Goal: Task Accomplishment & Management: Complete application form

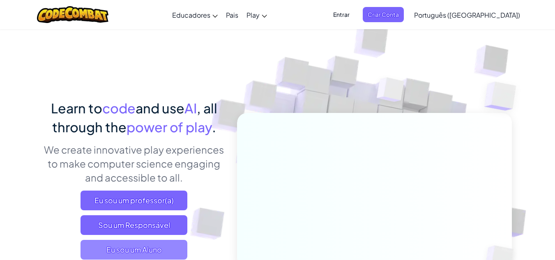
click at [141, 247] on span "Eu sou um Aluno" at bounding box center [134, 250] width 107 height 20
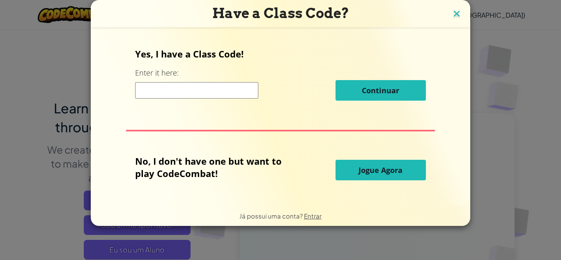
click at [452, 11] on img at bounding box center [457, 14] width 11 height 12
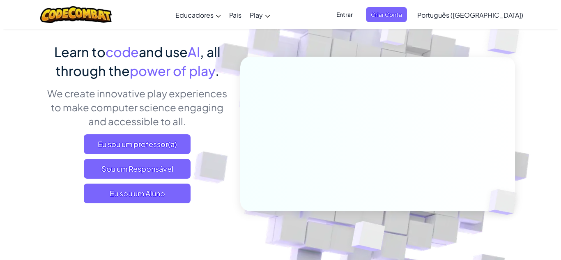
scroll to position [132, 0]
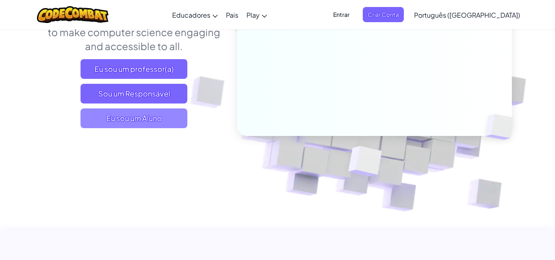
click at [145, 121] on span "Eu sou um Aluno" at bounding box center [134, 119] width 107 height 20
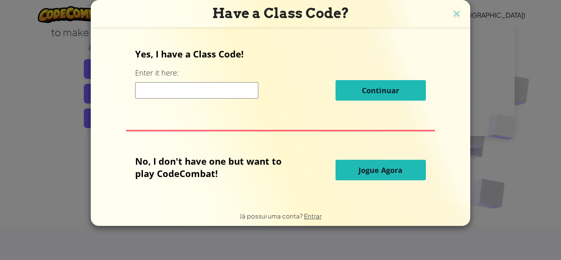
click at [196, 87] on input at bounding box center [196, 90] width 123 height 16
click at [455, 14] on img at bounding box center [457, 14] width 11 height 12
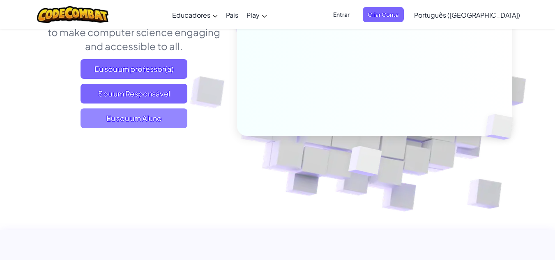
click at [124, 113] on span "Eu sou um Aluno" at bounding box center [134, 119] width 107 height 20
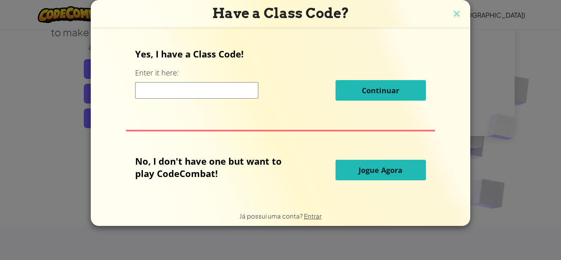
click at [236, 90] on input at bounding box center [196, 90] width 123 height 16
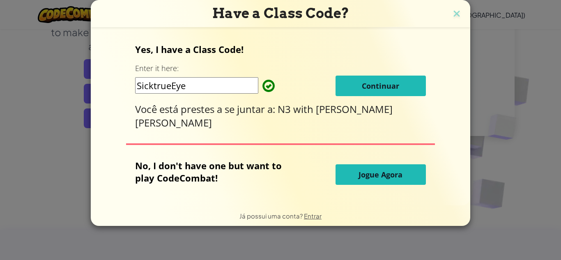
type input "SicktrueEye"
click at [386, 96] on button "Continuar" at bounding box center [381, 86] width 90 height 21
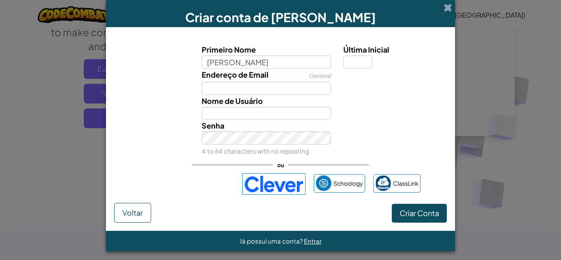
type input "christopher"
type input "Christopher"
click at [355, 63] on input "Última Inicial" at bounding box center [358, 61] width 29 height 13
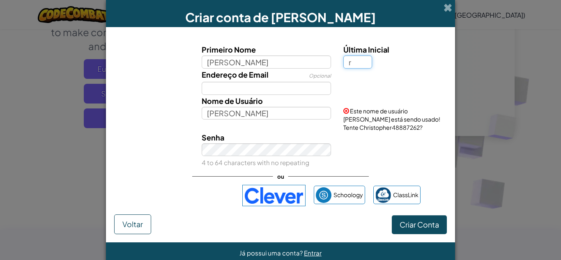
type input "r"
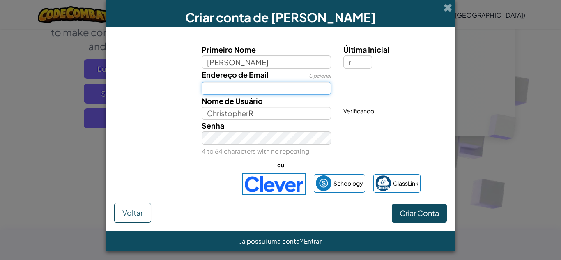
click at [280, 91] on input "Endereço de Email" at bounding box center [267, 88] width 130 height 13
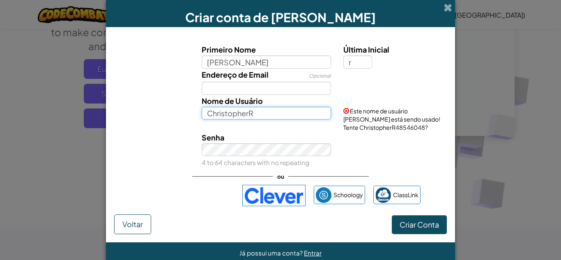
click at [262, 117] on input "ChristopherR" at bounding box center [267, 113] width 130 height 13
type input "C"
type input "ruquinha"
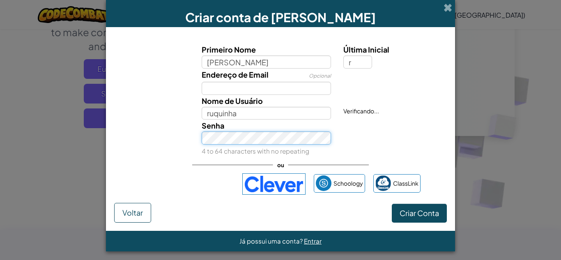
click at [260, 151] on div "Senha 4 to 64 characters with no repeating" at bounding box center [267, 138] width 142 height 37
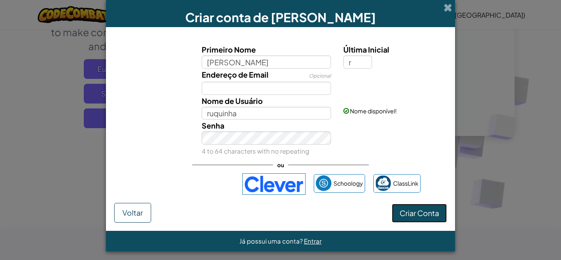
click at [418, 213] on span "Criar Conta" at bounding box center [419, 212] width 39 height 9
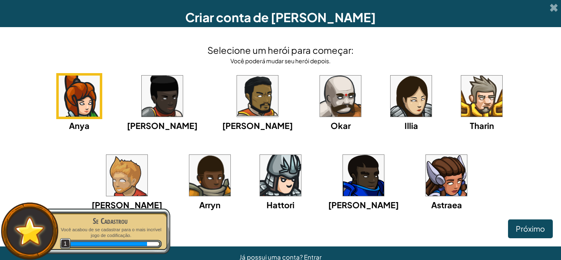
click at [260, 192] on img at bounding box center [280, 175] width 41 height 41
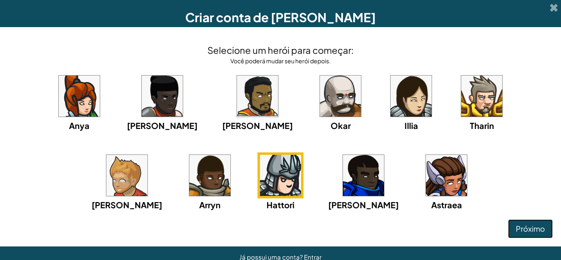
click at [517, 229] on span "Próximo" at bounding box center [530, 228] width 29 height 9
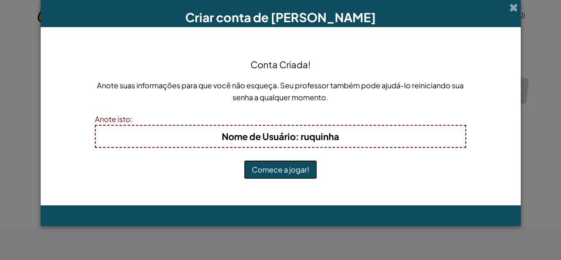
click at [275, 162] on button "Comece a jogar!" at bounding box center [280, 169] width 73 height 19
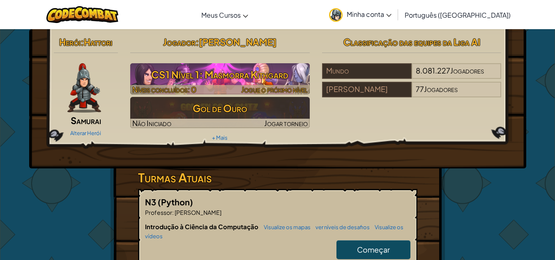
click at [245, 72] on font "CS1 Nível 1: Masmorra Kithgard" at bounding box center [219, 74] width 137 height 12
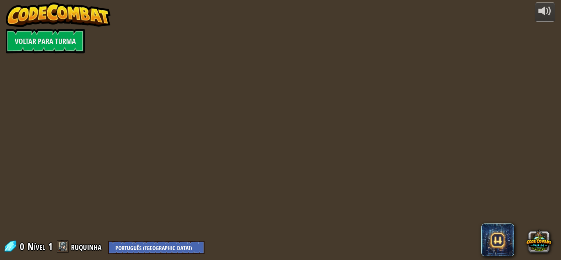
select select "pt-BR"
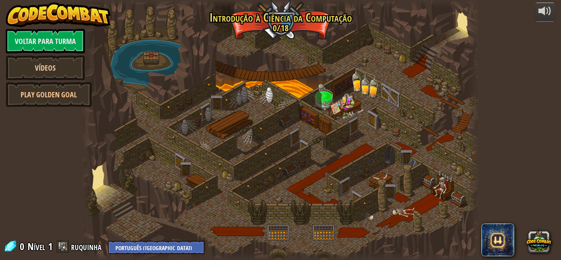
select select "pt-BR"
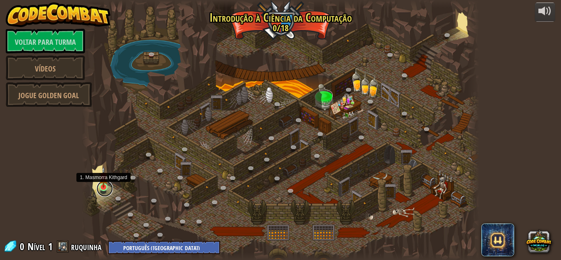
click at [100, 188] on link at bounding box center [105, 188] width 16 height 16
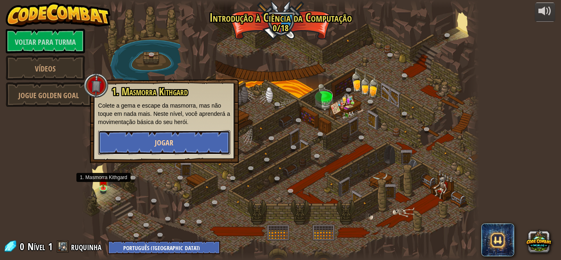
click at [130, 147] on button "Jogar" at bounding box center [164, 142] width 132 height 25
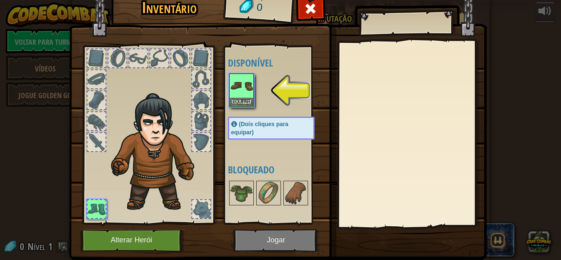
click at [244, 121] on font "(Dois cliques para equipar)" at bounding box center [260, 128] width 58 height 15
click at [233, 102] on font "Equipar" at bounding box center [241, 101] width 17 height 5
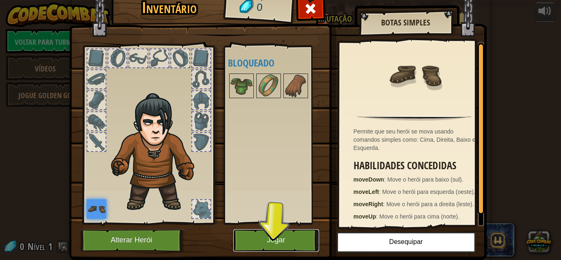
click at [292, 244] on button "Jogar" at bounding box center [276, 240] width 86 height 23
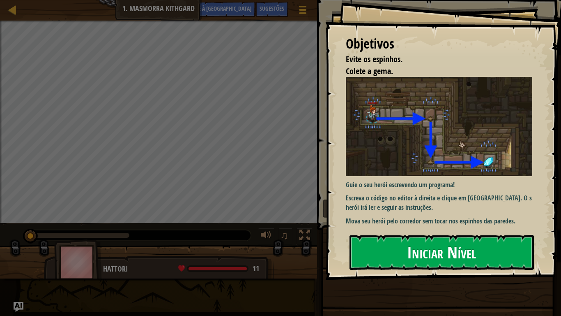
click at [395, 253] on button "Iniciar Nível" at bounding box center [442, 252] width 185 height 35
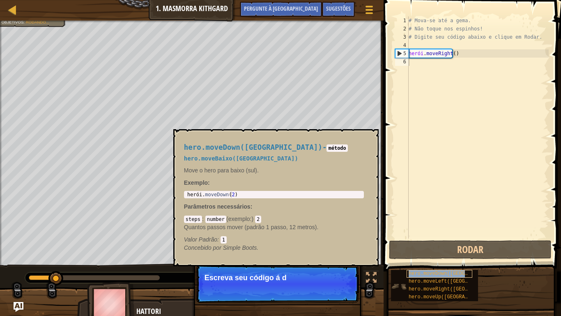
click at [417, 260] on font "hero.moveDown([GEOGRAPHIC_DATA])" at bounding box center [456, 273] width 95 height 6
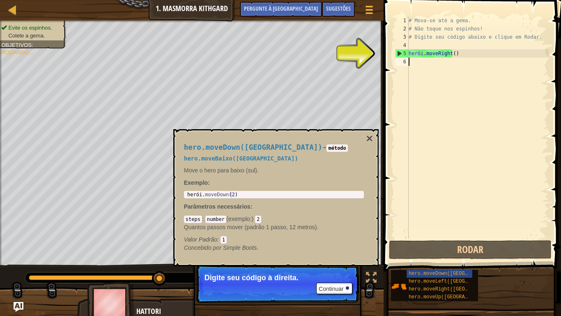
type textarea "m"
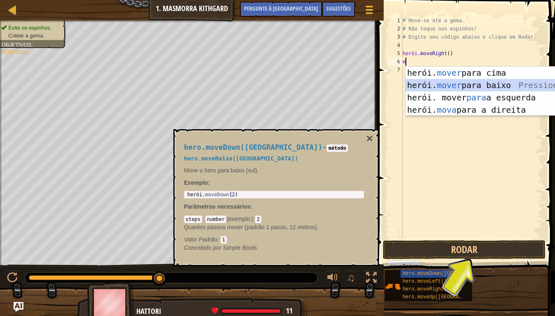
click at [486, 80] on div "herói. mover para cima pressione enter herói. mover para baixo Pressione Enter …" at bounding box center [483, 104] width 155 height 74
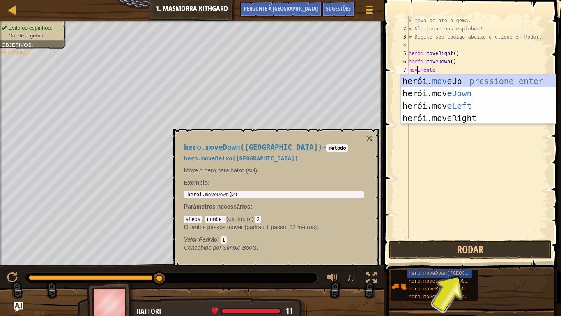
type textarea "move"
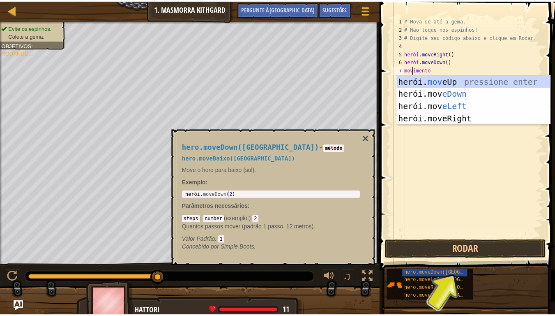
scroll to position [4, 0]
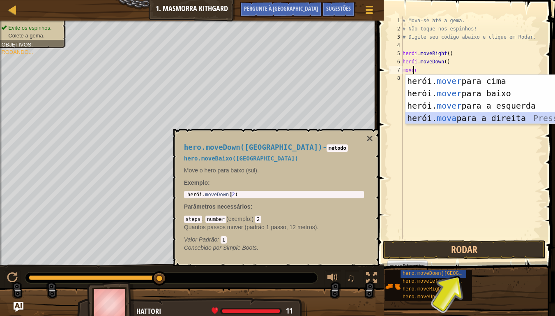
click at [489, 119] on div "herói. mover para cima pressione enter herói. mover para baixo Pressione Enter …" at bounding box center [483, 112] width 155 height 74
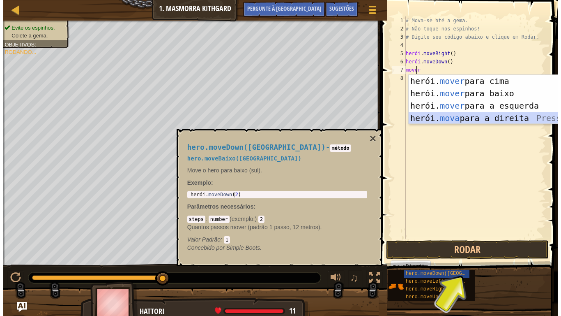
scroll to position [4, 0]
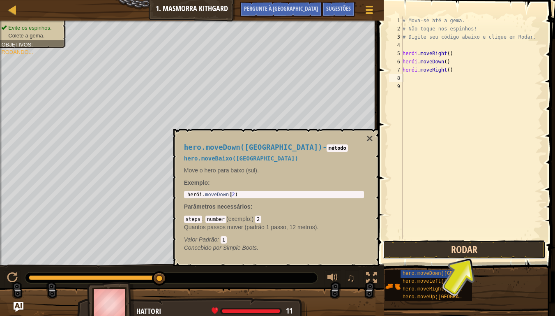
click at [451, 247] on button "Rodar" at bounding box center [464, 249] width 163 height 19
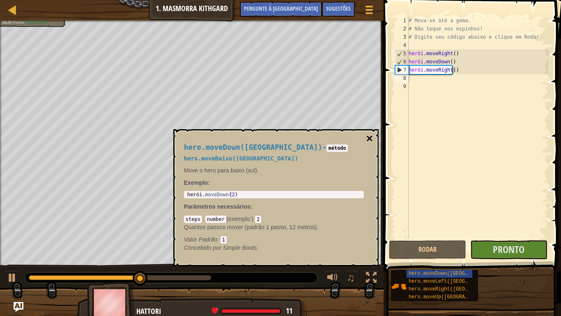
click at [369, 136] on font "×" at bounding box center [369, 138] width 7 height 13
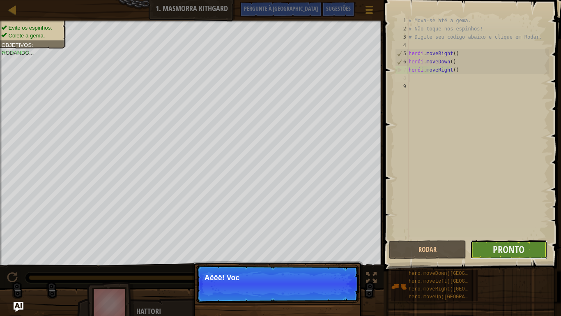
click at [488, 246] on button "Pronto" at bounding box center [509, 249] width 77 height 19
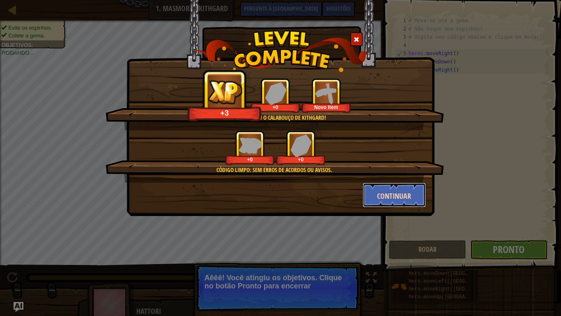
click at [387, 194] on font "Continuar" at bounding box center [394, 196] width 34 height 10
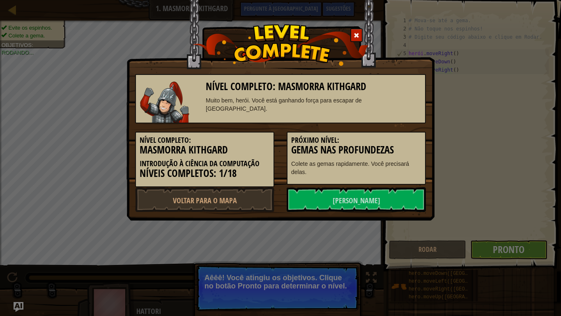
click at [387, 194] on link "[PERSON_NAME]" at bounding box center [356, 199] width 139 height 25
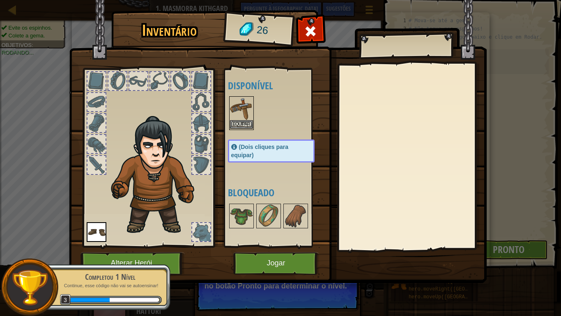
click at [241, 119] on img at bounding box center [241, 108] width 23 height 23
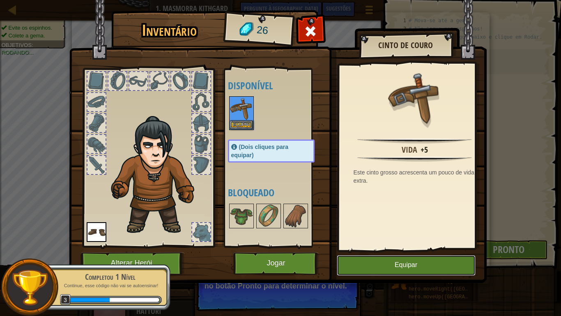
click at [350, 260] on button "Equipar" at bounding box center [406, 265] width 139 height 21
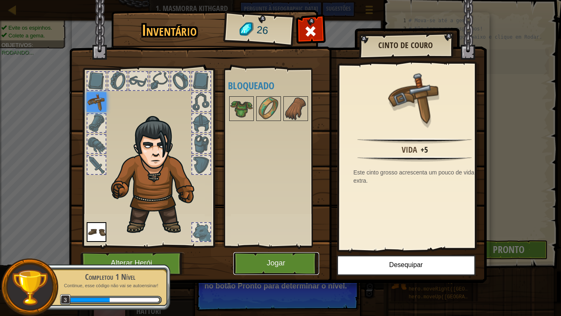
click at [283, 260] on font "Jogar" at bounding box center [276, 263] width 18 height 8
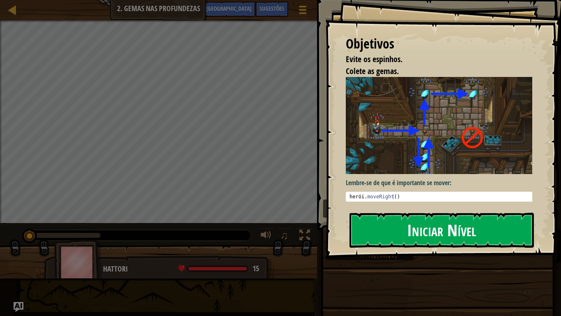
click at [388, 229] on button "Iniciar Nível" at bounding box center [442, 229] width 185 height 35
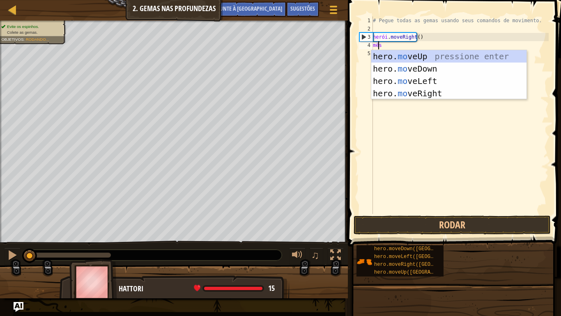
scroll to position [4, 0]
type textarea "move"
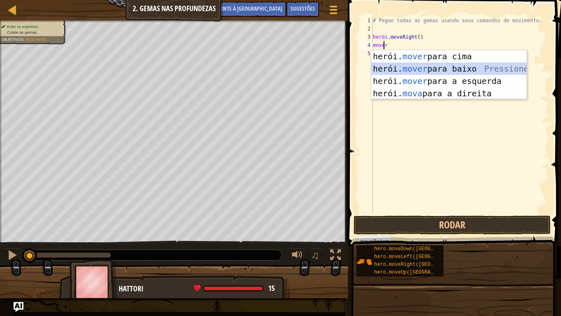
click at [427, 66] on div "herói. mover para cima pressione enter herói. mover para baixo Pressione Enter …" at bounding box center [449, 87] width 155 height 74
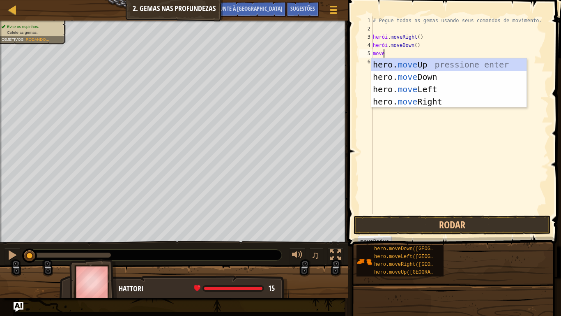
type textarea "move"
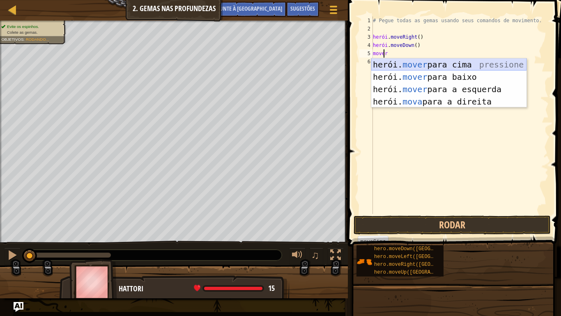
click at [452, 64] on div "herói. mover para cima pressione enter herói. mover para baixo Pressione Enter …" at bounding box center [449, 95] width 155 height 74
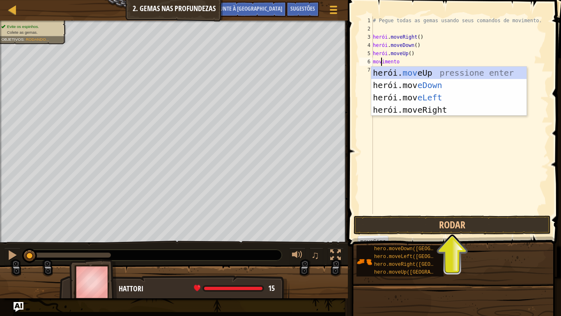
type textarea "move"
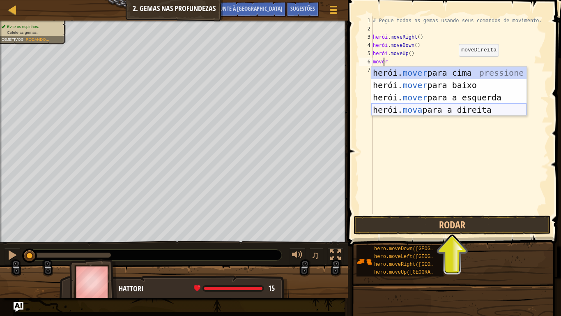
click at [456, 111] on div "herói. mover para cima pressione enter herói. mover para baixo Pressione Enter …" at bounding box center [449, 104] width 155 height 74
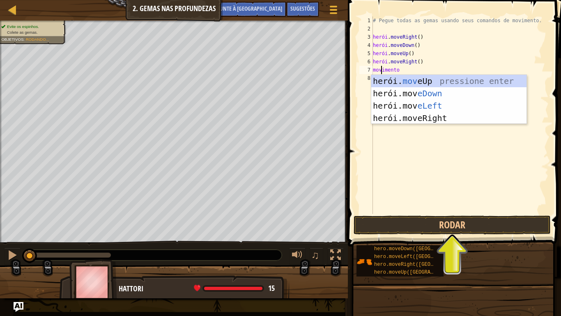
type textarea "move"
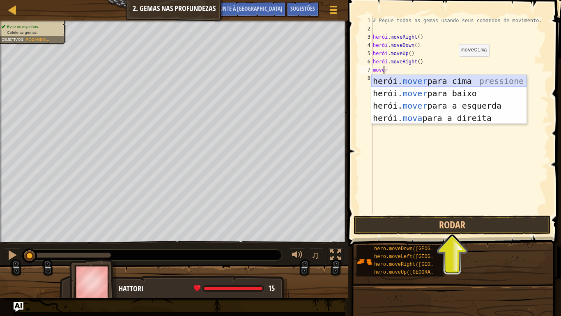
click at [450, 75] on div "herói. mover para cima pressione enter herói. mover para baixo Pressione Enter …" at bounding box center [449, 112] width 155 height 74
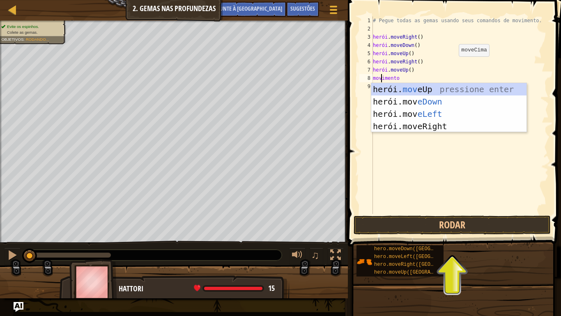
type textarea "move"
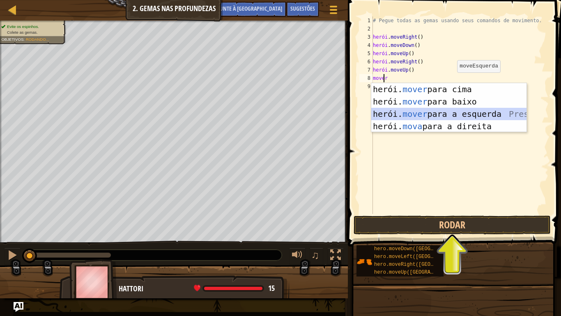
click at [460, 114] on div "herói. mover para cima pressione enter herói. mover para baixo Pressione Enter …" at bounding box center [449, 120] width 155 height 74
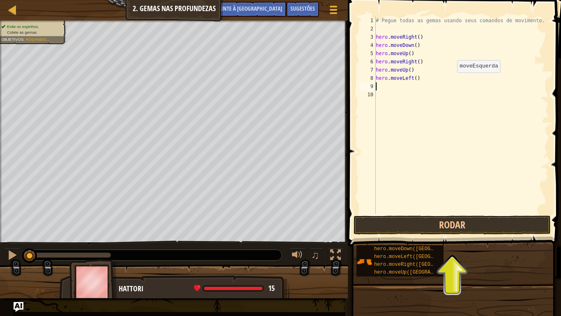
scroll to position [4, 0]
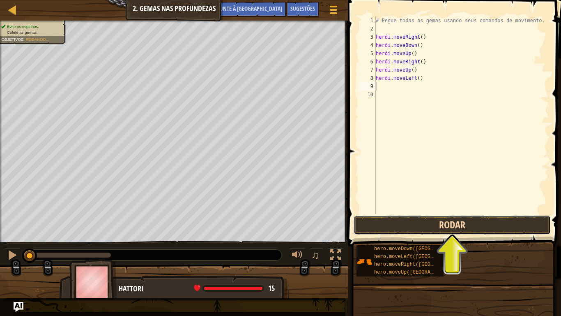
click at [466, 225] on button "Rodar" at bounding box center [452, 224] width 197 height 19
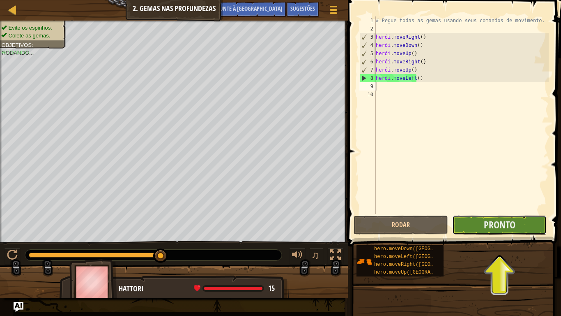
click at [482, 227] on button "Pronto" at bounding box center [500, 224] width 95 height 19
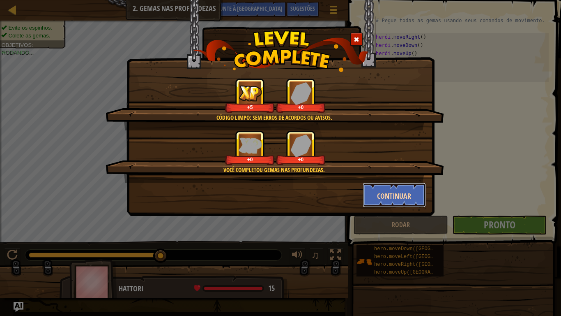
click at [407, 195] on font "Continuar" at bounding box center [394, 196] width 34 height 10
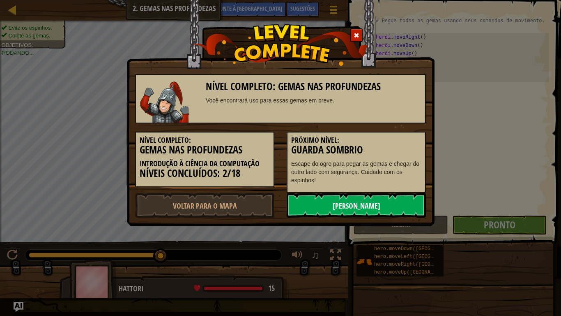
click at [363, 207] on font "[PERSON_NAME]" at bounding box center [357, 206] width 48 height 10
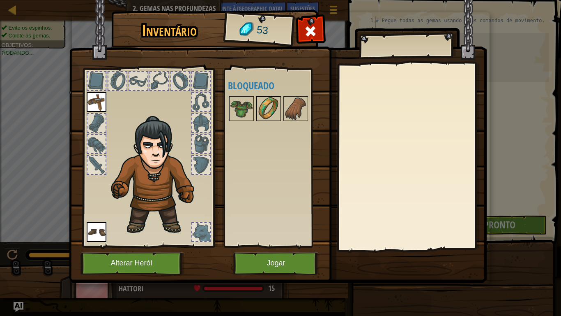
click at [266, 109] on img at bounding box center [268, 108] width 23 height 23
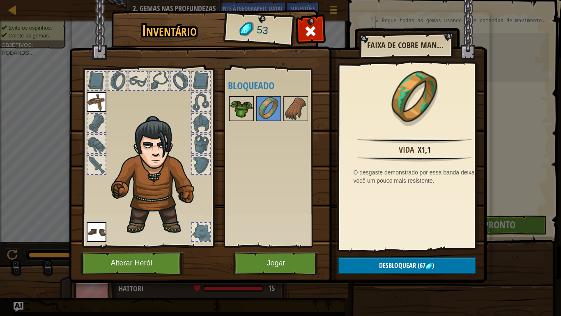
click at [240, 109] on img at bounding box center [241, 108] width 23 height 23
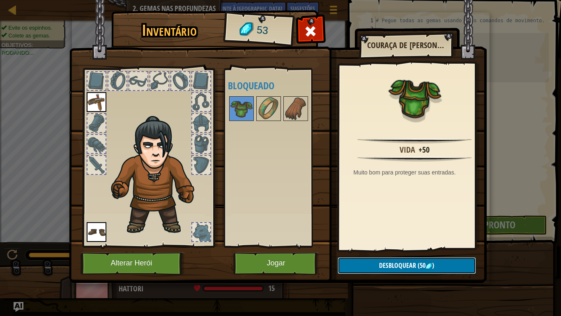
click at [383, 260] on font "Desbloquear" at bounding box center [397, 265] width 37 height 9
click at [390, 260] on button "Confirmar" at bounding box center [407, 265] width 139 height 17
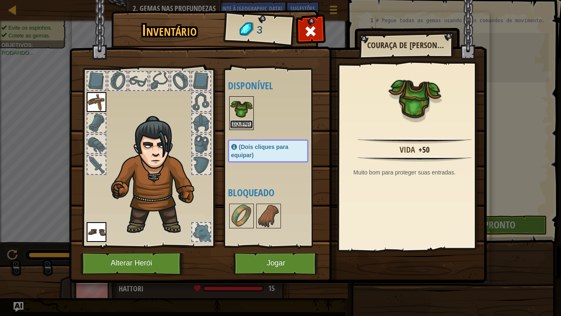
click at [241, 123] on font "Equipar" at bounding box center [241, 124] width 17 height 5
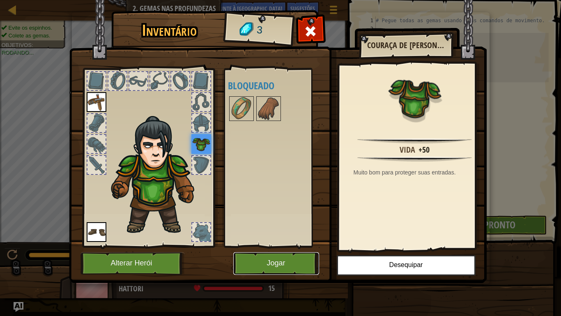
click at [281, 260] on font "Jogar" at bounding box center [276, 263] width 18 height 8
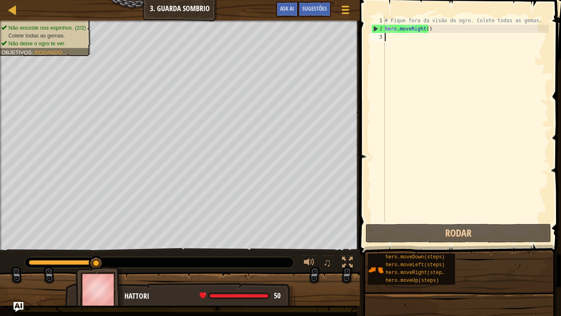
click at [388, 39] on div "# Fique fora da visão do ogro. Colete todas as gemas. hero . moveRight ( )" at bounding box center [466, 127] width 166 height 222
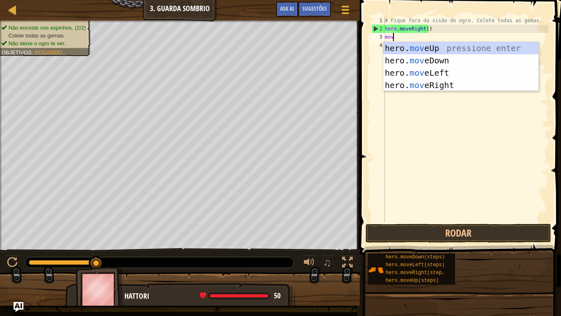
scroll to position [4, 0]
type textarea "move"
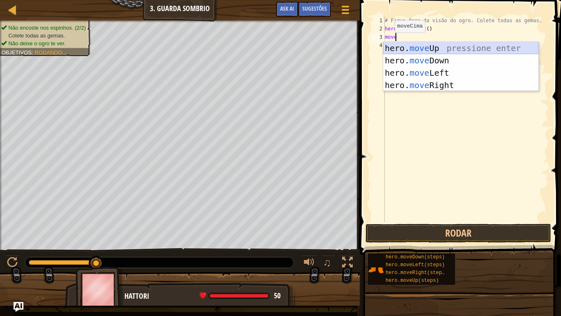
click at [419, 46] on div "hero. move Up pressione enter hero. move Down pressione enter hero. move Left p…" at bounding box center [460, 79] width 155 height 74
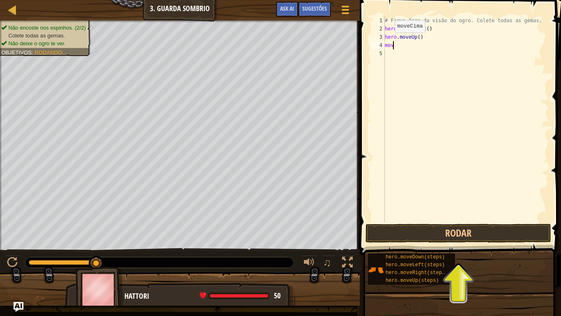
type textarea "move"
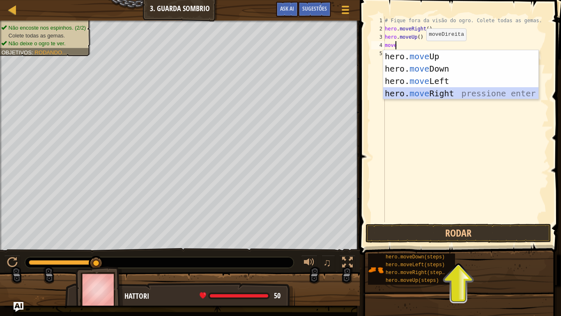
click at [415, 90] on div "hero. move Up pressione enter hero. move Down pressione enter hero. move Left p…" at bounding box center [460, 87] width 155 height 74
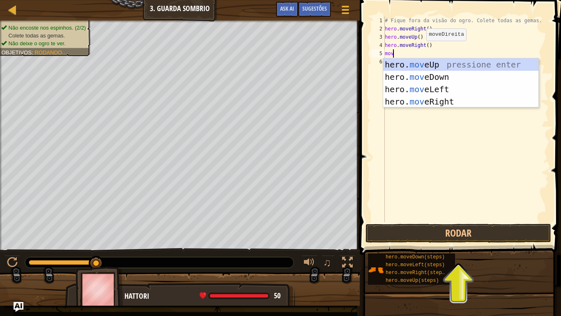
type textarea "move"
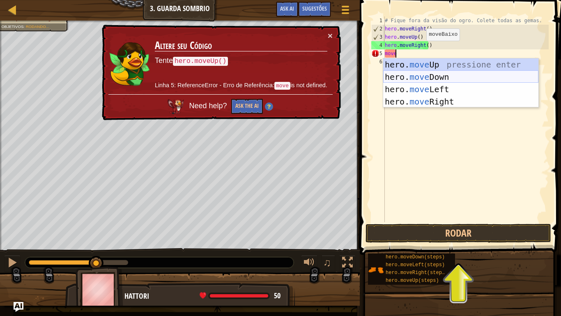
click at [409, 74] on div "hero. move Up pressione enter hero. move Down pressione enter hero. move Left p…" at bounding box center [460, 95] width 155 height 74
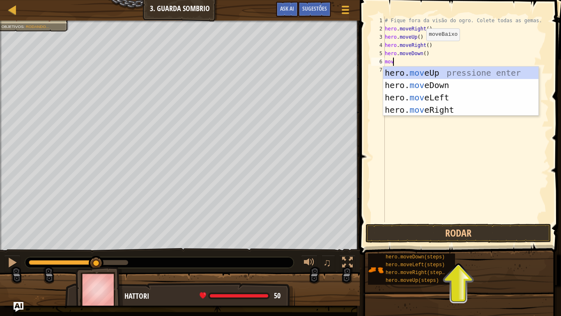
type textarea "move"
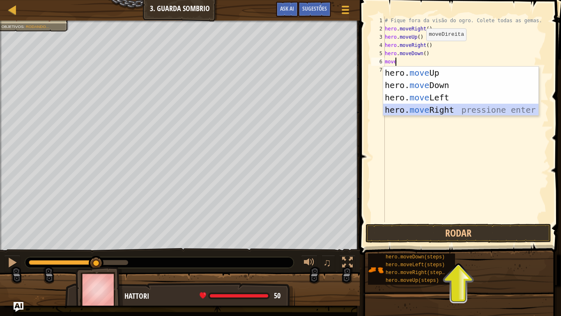
click at [418, 108] on div "hero. move Up pressione enter hero. move Down pressione enter hero. move Left p…" at bounding box center [460, 104] width 155 height 74
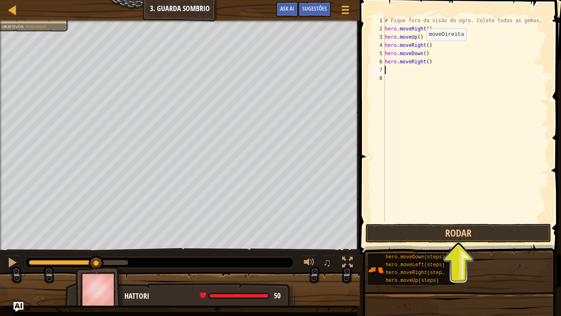
scroll to position [4, 0]
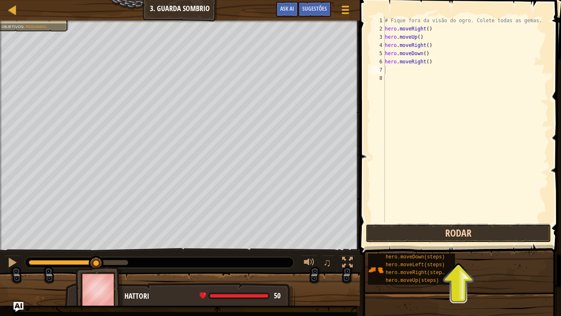
click at [424, 234] on button "Rodar" at bounding box center [459, 233] width 186 height 19
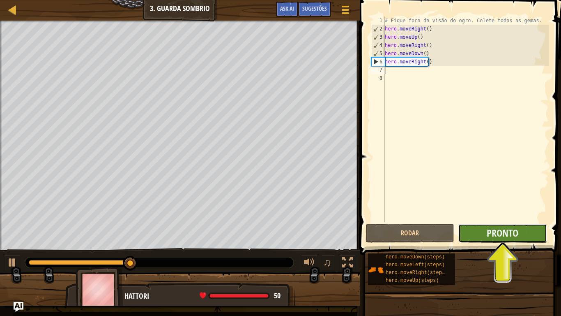
click at [480, 233] on button "Pronto" at bounding box center [503, 233] width 89 height 19
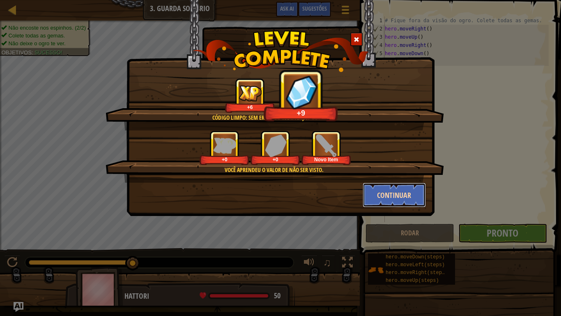
click at [380, 191] on button "Continuar" at bounding box center [395, 194] width 64 height 25
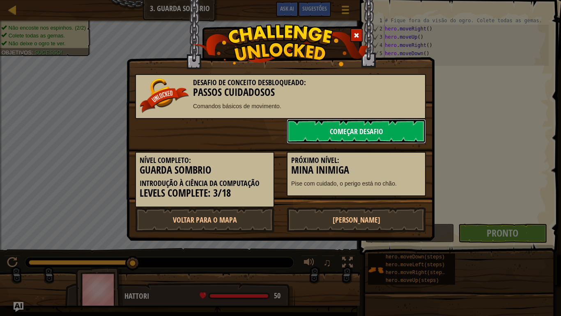
click at [337, 131] on link "Começar Desafio" at bounding box center [356, 131] width 139 height 25
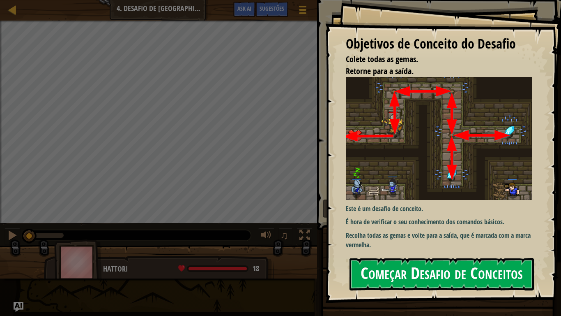
click at [410, 260] on button "Começar Desafio de Conceitos" at bounding box center [442, 274] width 185 height 32
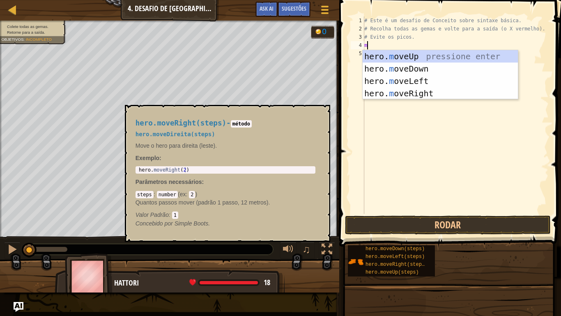
scroll to position [4, 0]
type textarea "move"
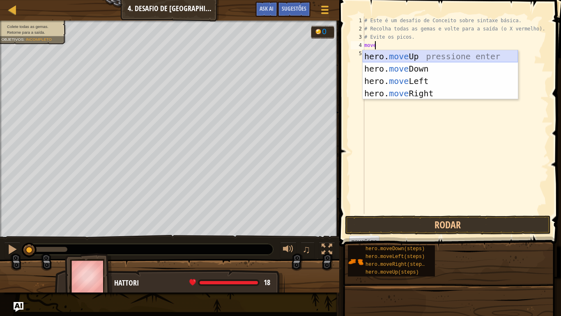
click at [411, 50] on div "hero. move Up pressione enter hero. move Down pressione enter hero. move Left p…" at bounding box center [440, 87] width 155 height 74
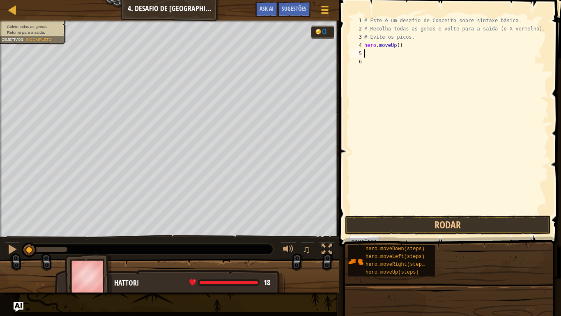
scroll to position [4, 0]
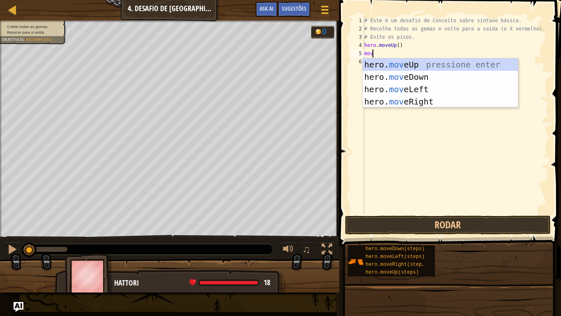
type textarea "move"
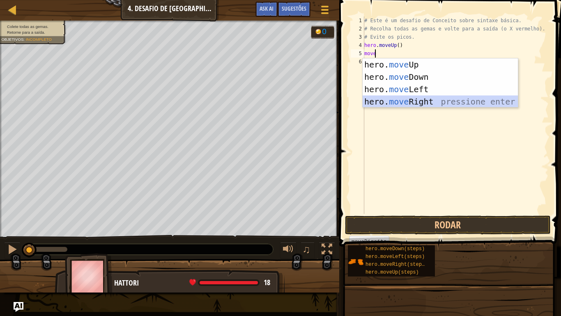
click at [412, 97] on div "hero. move Up pressione enter hero. move Down pressione enter hero. move Left p…" at bounding box center [440, 95] width 155 height 74
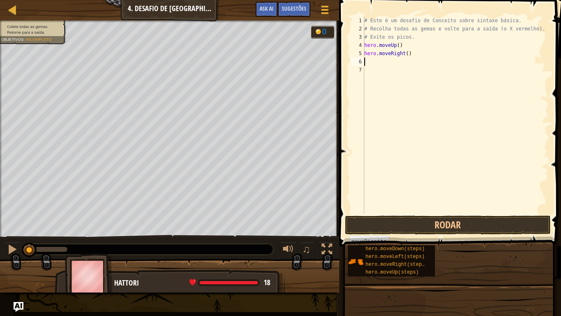
scroll to position [4, 0]
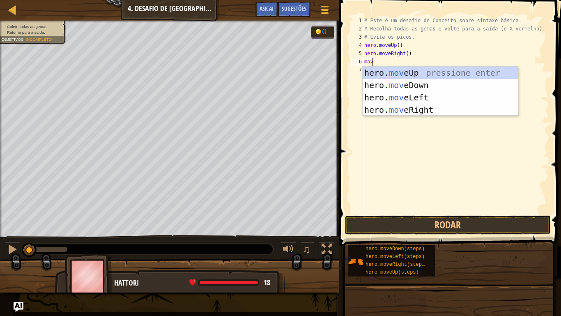
type textarea "move"
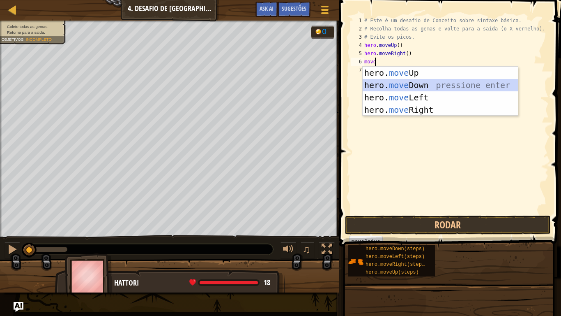
click at [406, 83] on div "hero. move Up pressione enter hero. move Down pressione enter hero. move Left p…" at bounding box center [440, 104] width 155 height 74
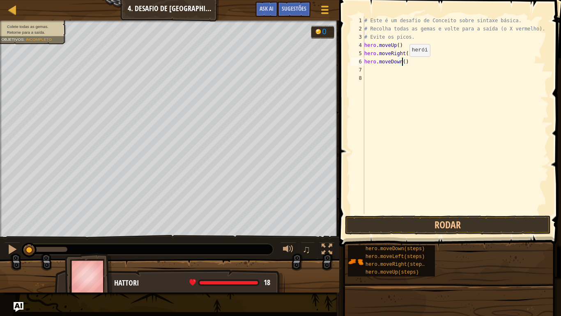
click at [403, 65] on div "# Este é um desafio de Conceito sobre sintaxe básica. # Recolha todas as gemas …" at bounding box center [456, 123] width 186 height 214
type textarea "hero.moveDown(2)"
click at [365, 68] on div "# Este é um desafio de Conceito sobre sintaxe básica. # Recolha todas as gemas …" at bounding box center [456, 123] width 186 height 214
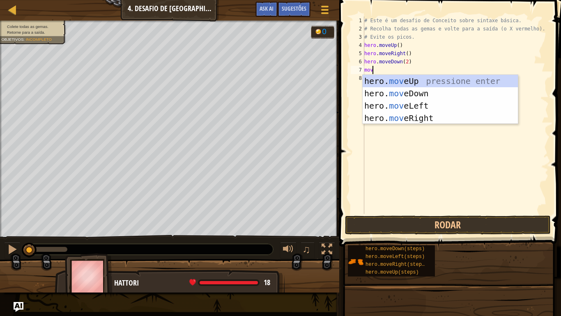
type textarea "move"
click at [402, 76] on div "hero. move Up pressione enter hero. move Down pressione enter hero. move Left p…" at bounding box center [440, 112] width 155 height 74
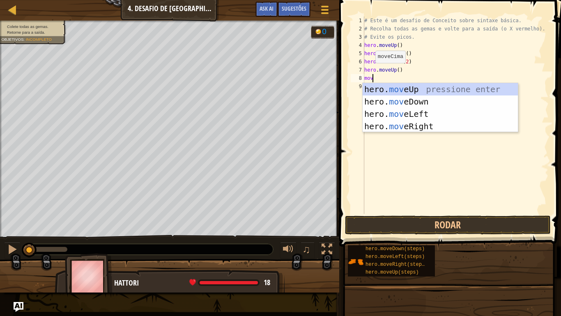
type textarea "move"
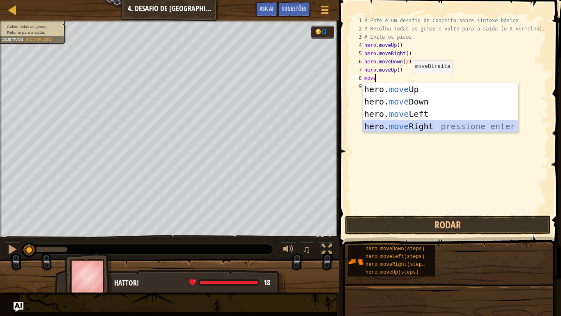
click at [414, 122] on div "hero. move Up pressione enter hero. move Down pressione enter hero. move Left p…" at bounding box center [440, 120] width 155 height 74
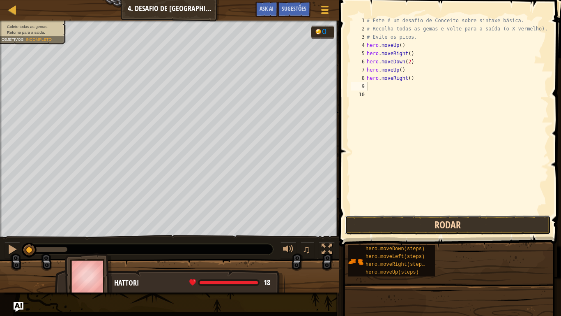
click at [419, 224] on button "Rodar" at bounding box center [448, 224] width 206 height 19
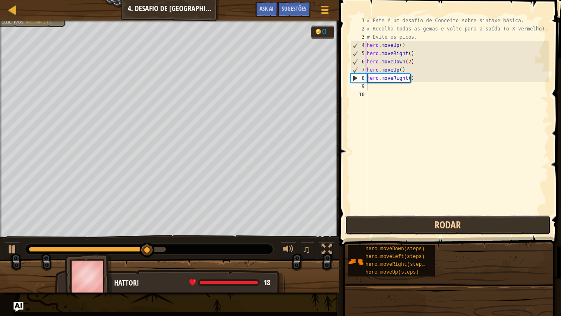
click at [419, 224] on button "Rodar" at bounding box center [448, 224] width 206 height 19
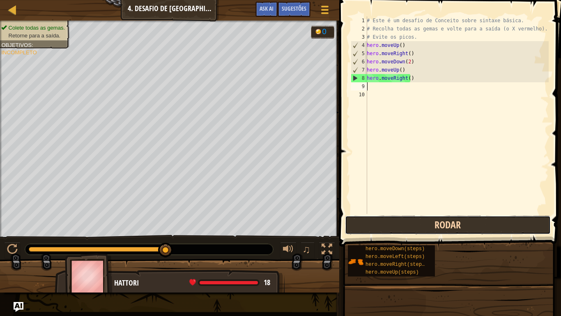
click at [381, 221] on button "Rodar" at bounding box center [448, 224] width 206 height 19
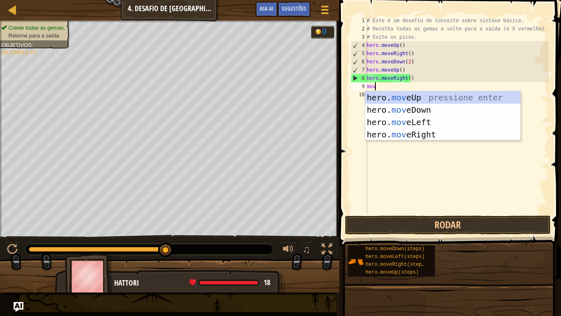
type textarea "move"
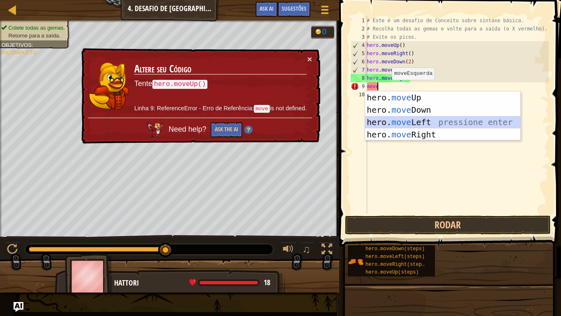
click at [409, 119] on div "hero. move Up pressione enter hero. move Down pressione enter hero. move Left p…" at bounding box center [442, 128] width 155 height 74
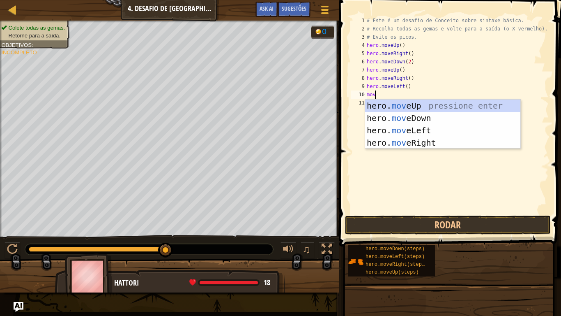
type textarea "move"
click at [396, 103] on div "hero. move Up pressione enter hero. move Down pressione enter hero. move Left p…" at bounding box center [442, 136] width 155 height 74
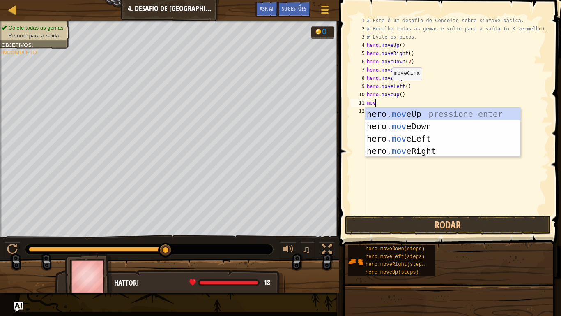
type textarea "move"
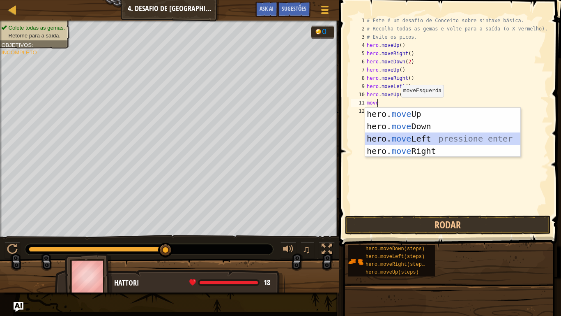
click at [403, 136] on div "hero. move Up pressione enter hero. move Down pressione enter hero. move Left p…" at bounding box center [442, 145] width 155 height 74
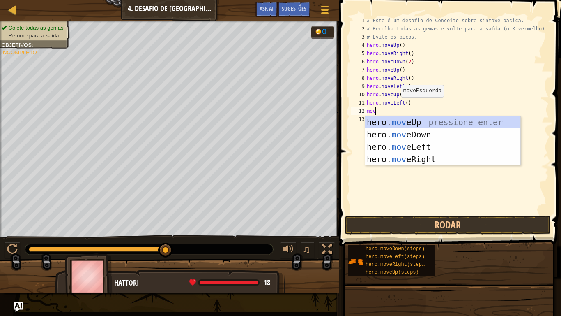
type textarea "move"
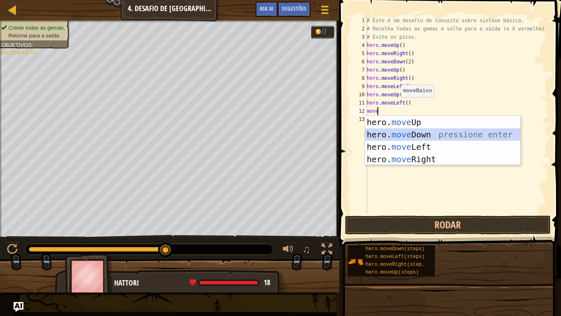
click at [404, 132] on div "hero. move Up pressione enter hero. move Down pressione enter hero. move Left p…" at bounding box center [442, 153] width 155 height 74
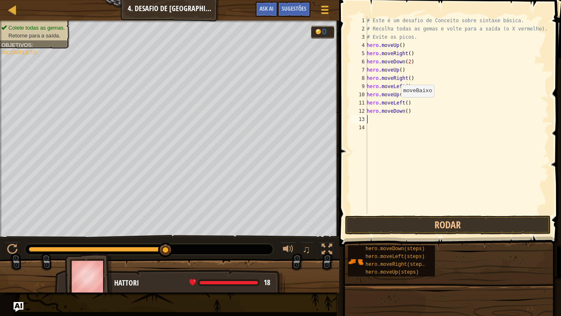
scroll to position [4, 0]
click at [423, 224] on button "Rodar" at bounding box center [448, 224] width 206 height 19
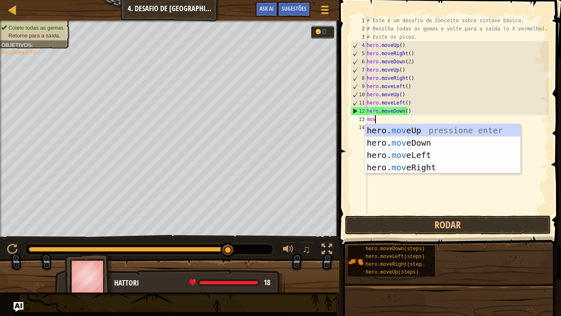
type textarea "move"
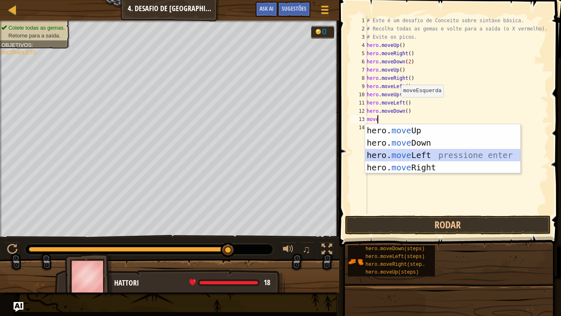
click at [407, 149] on div "hero. move Up pressione enter hero. move Down pressione enter hero. move Left p…" at bounding box center [442, 161] width 155 height 74
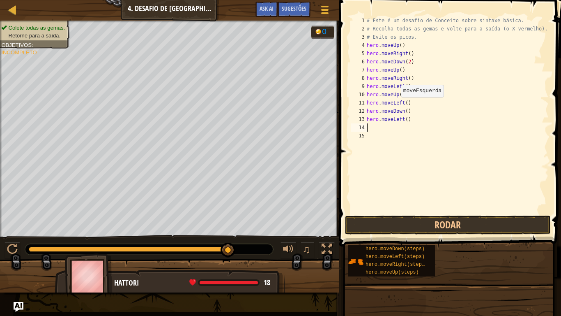
scroll to position [4, 0]
click at [418, 221] on button "Rodar" at bounding box center [448, 224] width 206 height 19
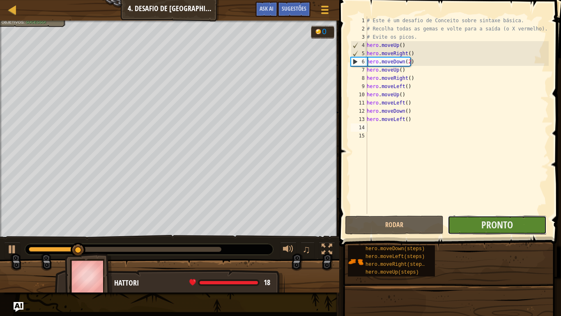
click at [472, 230] on button "Pronto" at bounding box center [497, 224] width 99 height 19
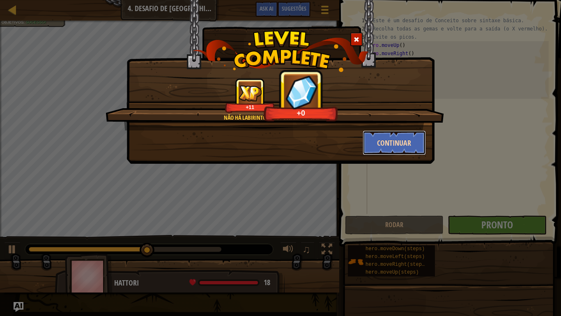
click at [383, 140] on button "Continuar" at bounding box center [395, 142] width 64 height 25
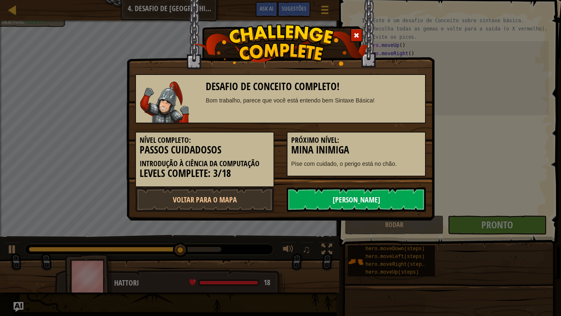
click at [384, 197] on link "[PERSON_NAME]" at bounding box center [356, 199] width 139 height 25
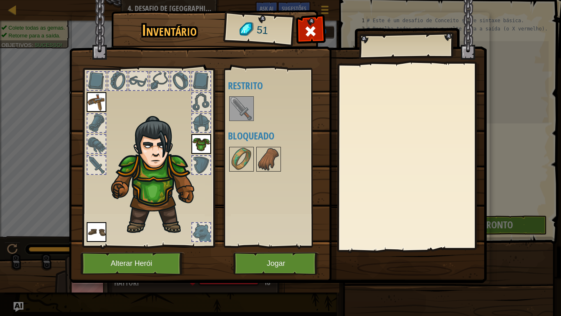
click at [232, 108] on img at bounding box center [241, 108] width 23 height 23
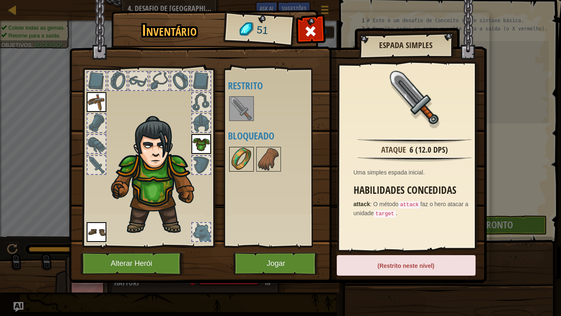
click at [246, 159] on img at bounding box center [241, 159] width 23 height 23
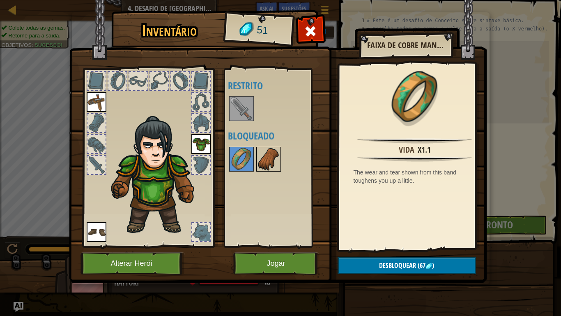
click at [256, 156] on div at bounding box center [268, 159] width 25 height 25
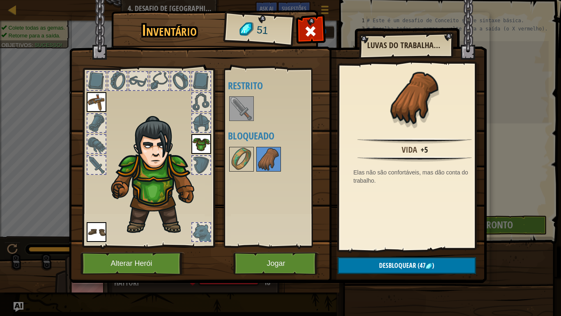
click at [234, 114] on img at bounding box center [241, 108] width 23 height 23
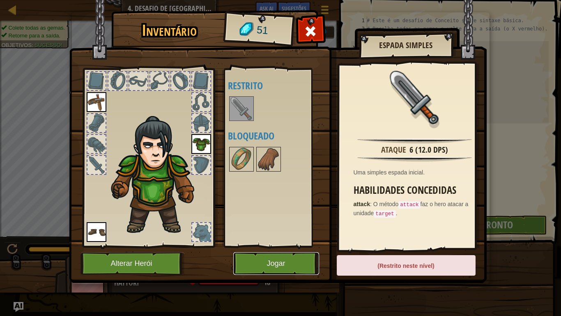
click at [264, 260] on button "Jogar" at bounding box center [276, 263] width 86 height 23
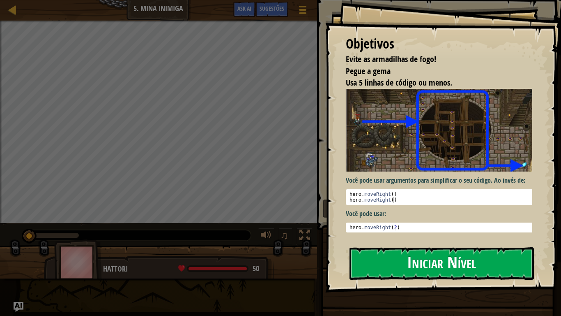
click at [362, 260] on button "Iniciar Nível" at bounding box center [442, 263] width 185 height 32
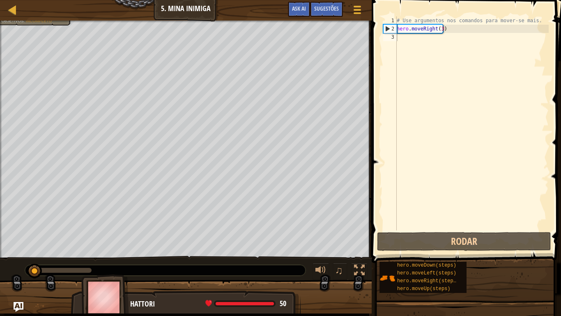
click at [362, 260] on div "♫" at bounding box center [186, 268] width 372 height 25
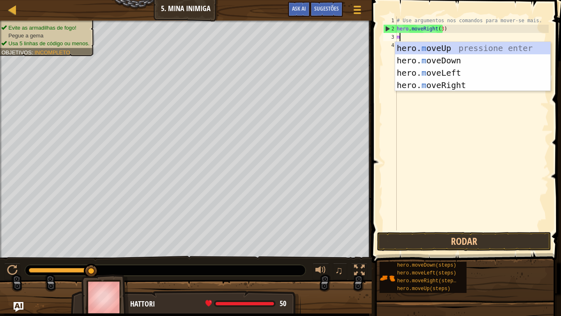
scroll to position [4, 0]
type textarea "move"
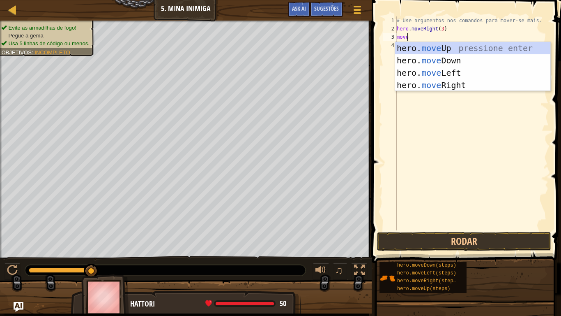
scroll to position [4, 0]
click at [419, 48] on div "hero. move Up pressione enter hero. move Down pressione enter hero. move Left p…" at bounding box center [472, 79] width 155 height 74
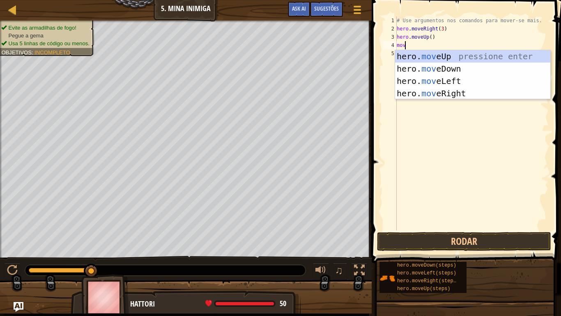
type textarea "move"
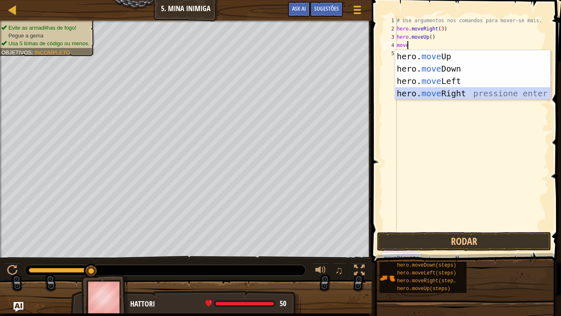
click at [430, 92] on div "hero. move Up pressione enter hero. move Down pressione enter hero. move Left p…" at bounding box center [472, 87] width 155 height 74
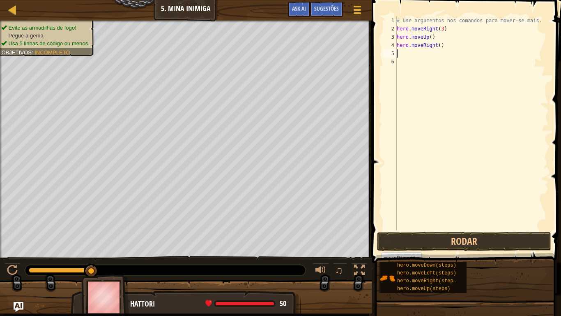
scroll to position [4, 0]
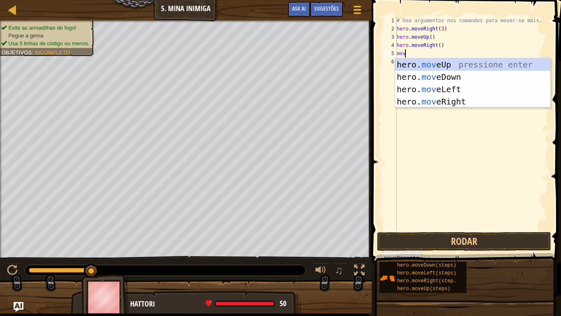
type textarea "move"
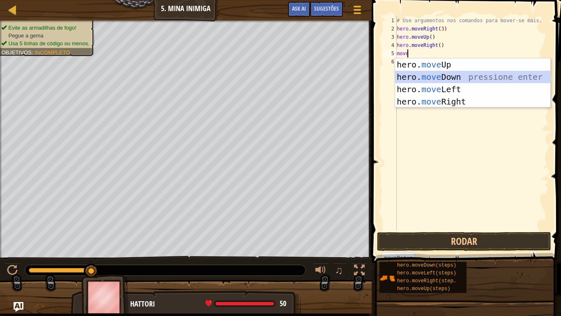
click at [431, 74] on div "hero. move Up pressione enter hero. move Down pressione enter hero. move Left p…" at bounding box center [472, 95] width 155 height 74
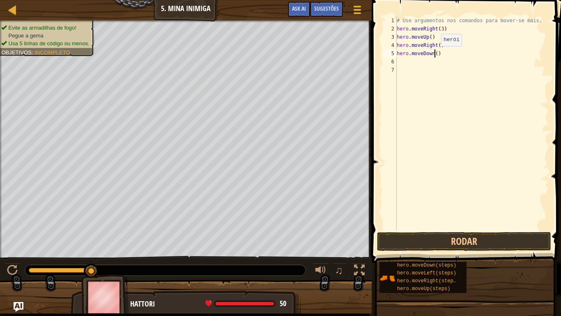
click at [434, 54] on div "# Use argumentos nos comandos para mover-se mais. hero . moveRight ( 3 ) hero .…" at bounding box center [472, 131] width 154 height 230
type textarea "hero.moveDown(2)"
click at [404, 60] on div "# Use argumentos nos comandos para mover-se mais. hero . moveRight ( 3 ) hero .…" at bounding box center [472, 131] width 154 height 230
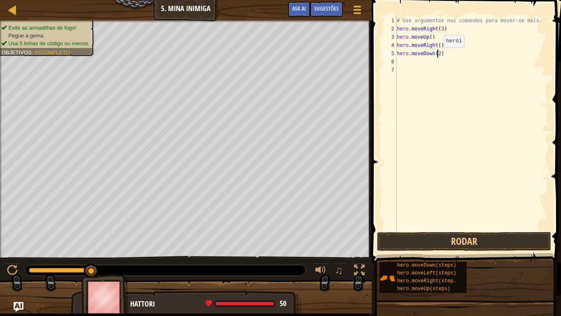
click at [437, 55] on div "# Use argumentos nos comandos para mover-se mais. hero . moveRight ( 3 ) hero .…" at bounding box center [472, 131] width 154 height 230
type textarea "hero.moveDown(4)"
click at [401, 64] on div "# Use argumentos nos comandos para mover-se mais. hero . moveRight ( 3 ) hero .…" at bounding box center [472, 131] width 154 height 230
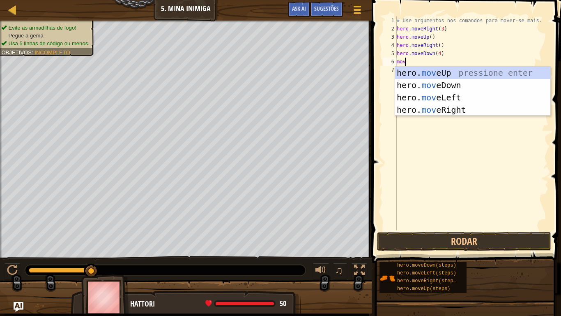
type textarea "move"
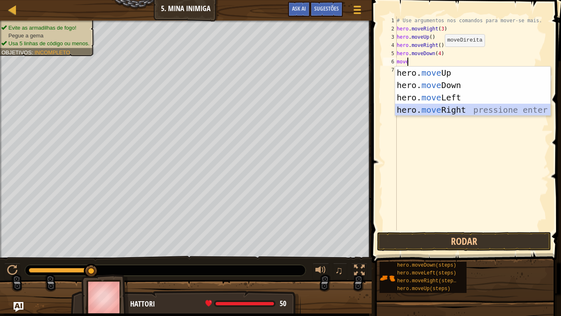
click at [428, 107] on div "hero. move Up pressione enter hero. move Down pressione enter hero. move Left p…" at bounding box center [472, 104] width 155 height 74
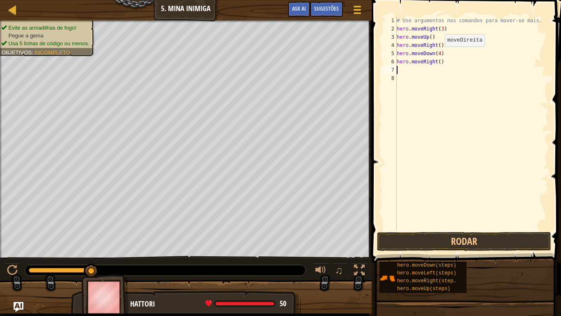
scroll to position [4, 0]
click at [437, 60] on div "# Use argumentos nos comandos para mover-se mais. hero . moveRight ( 3 ) hero .…" at bounding box center [472, 131] width 154 height 230
click at [422, 244] on button "Rodar" at bounding box center [464, 241] width 174 height 19
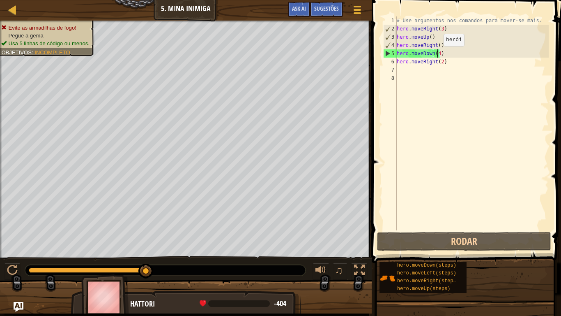
click at [437, 54] on div "# Use argumentos nos comandos para mover-se mais. hero . moveRight ( 3 ) hero .…" at bounding box center [472, 131] width 154 height 230
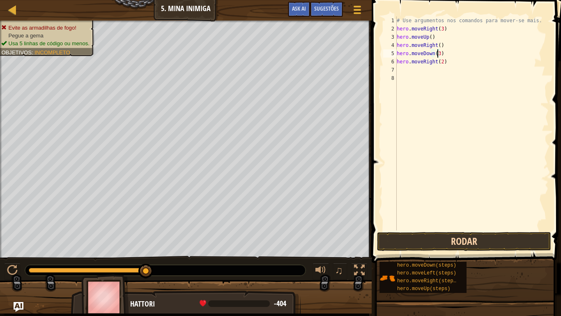
type textarea "hero.moveDown(3)"
click at [442, 237] on button "Rodar" at bounding box center [464, 241] width 174 height 19
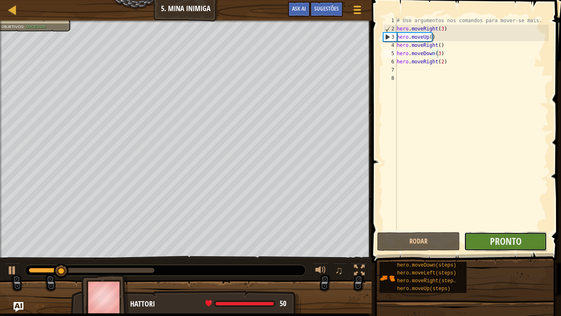
click at [482, 243] on button "Pronto" at bounding box center [505, 241] width 83 height 19
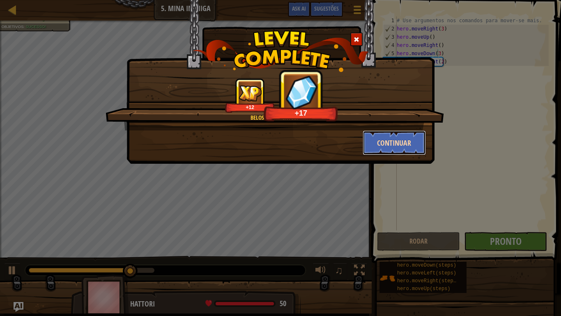
click at [384, 141] on button "Continuar" at bounding box center [395, 142] width 64 height 25
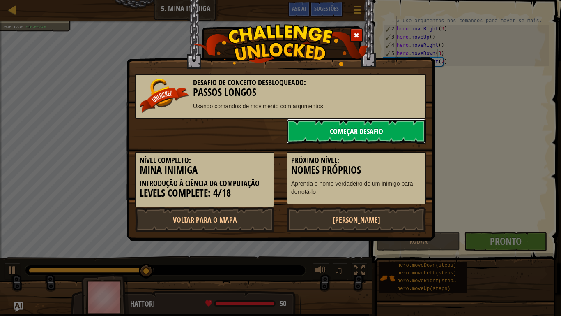
click at [372, 132] on link "Começar Desafio" at bounding box center [356, 131] width 139 height 25
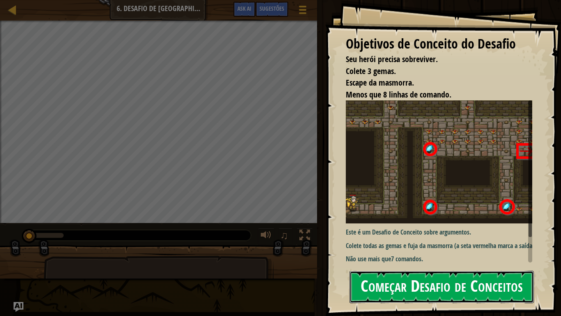
click at [382, 260] on button "Começar Desafio de Conceitos" at bounding box center [442, 286] width 185 height 32
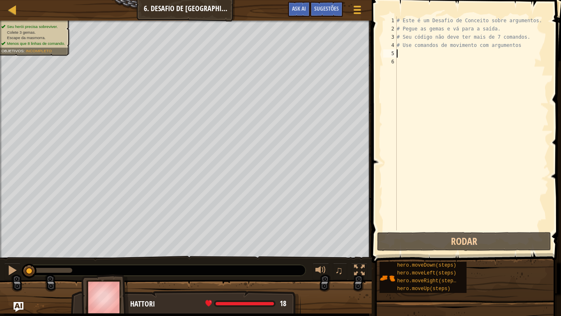
click at [397, 52] on div "# Este é um Desafio de Conceito sobre argumentos. # Pegue as gemas e vá para a …" at bounding box center [472, 131] width 154 height 230
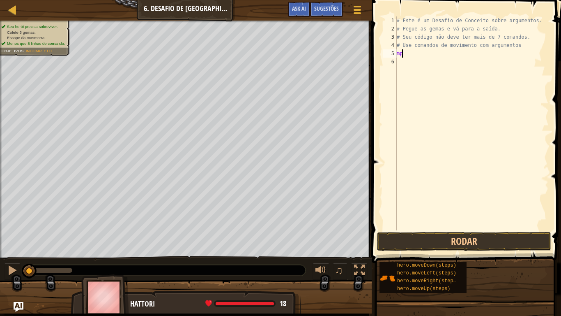
scroll to position [4, 0]
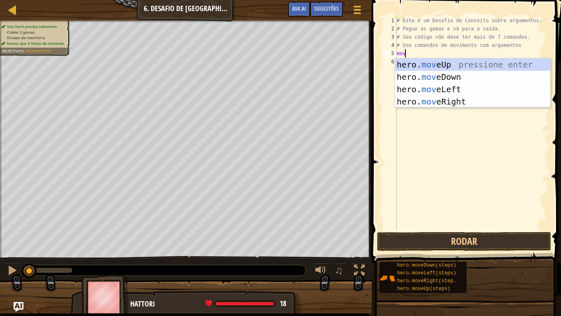
type textarea "move"
click at [441, 62] on div "hero. move Up pressione enter hero. move Down pressione enter hero. move Left p…" at bounding box center [472, 95] width 155 height 74
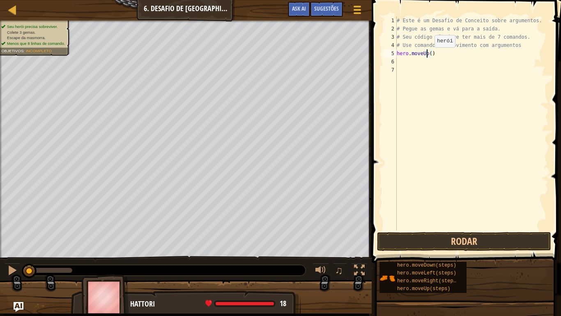
click at [428, 55] on div "# Este é um Desafio de Conceito sobre argumentos. # Pegue as gemas e vá para a …" at bounding box center [472, 131] width 154 height 230
click at [429, 55] on div "# Este é um Desafio de Conceito sobre argumentos. # Pegue as gemas e vá para a …" at bounding box center [472, 131] width 154 height 230
type textarea "hero.moveUp(4)"
click at [400, 65] on div "# Este é um Desafio de Conceito sobre argumentos. # Pegue as gemas e vá para a …" at bounding box center [472, 131] width 154 height 230
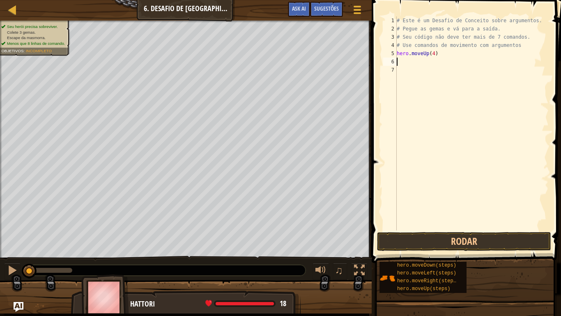
scroll to position [4, 0]
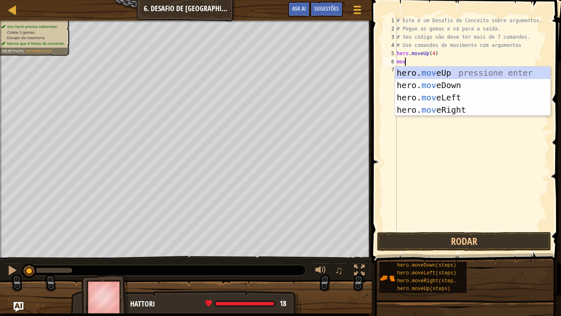
type textarea "move"
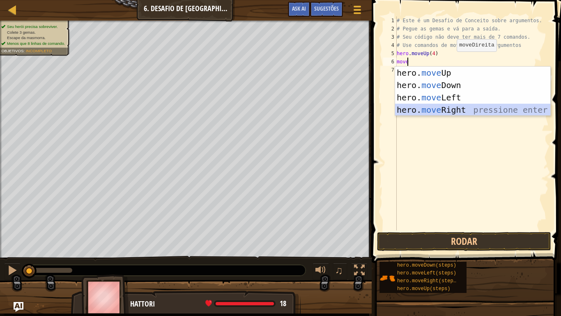
click at [432, 108] on div "hero. move Up pressione enter hero. move Down pressione enter hero. move Left p…" at bounding box center [472, 104] width 155 height 74
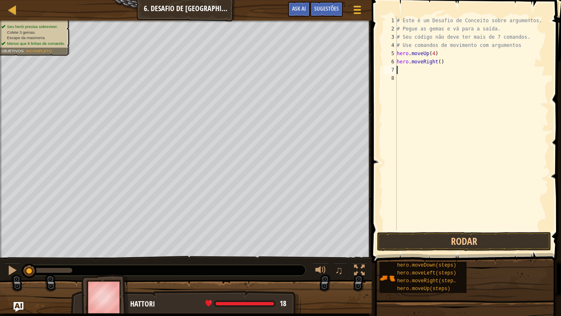
click at [436, 67] on div "# Este é um Desafio de Conceito sobre argumentos. # Pegue as gemas e vá para a …" at bounding box center [472, 131] width 154 height 230
click at [438, 62] on div "# Este é um Desafio de Conceito sobre argumentos. # Pegue as gemas e vá para a …" at bounding box center [472, 131] width 154 height 230
type textarea "hero.moveRight(2)"
click at [400, 68] on div "# Este é um Desafio de Conceito sobre argumentos. # Pegue as gemas e vá para a …" at bounding box center [472, 131] width 154 height 230
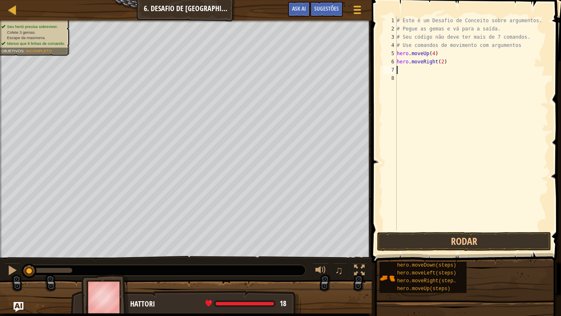
scroll to position [4, 0]
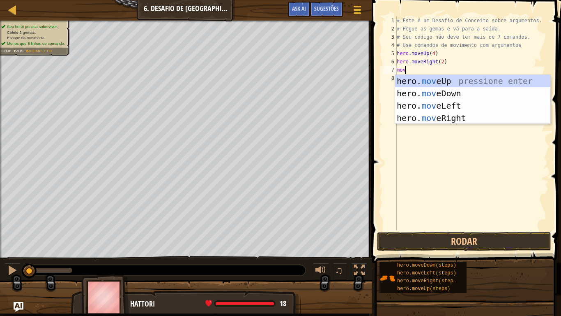
type textarea "move"
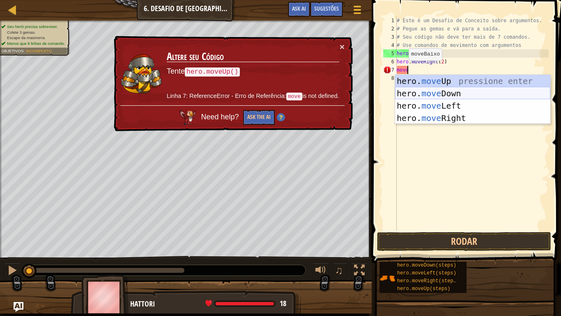
click at [418, 92] on div "hero. move Up pressione enter hero. move Down pressione enter hero. move Left p…" at bounding box center [472, 112] width 155 height 74
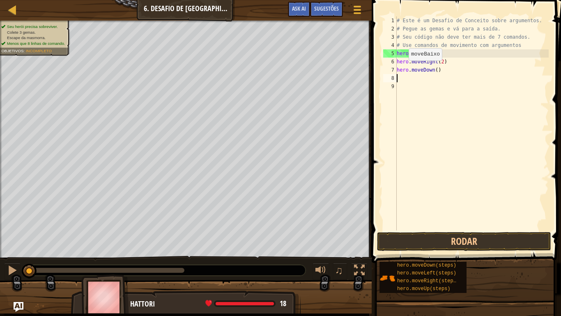
scroll to position [4, 0]
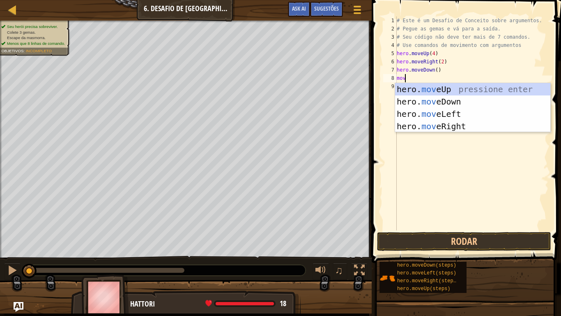
type textarea "move"
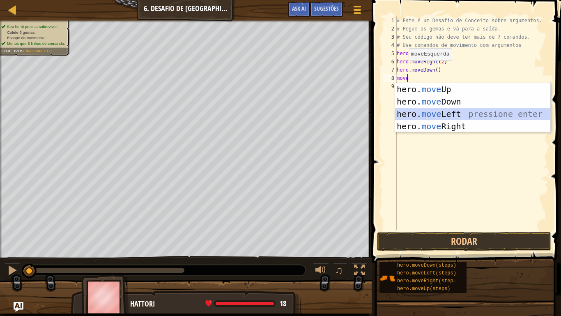
click at [432, 113] on div "hero. move Up pressione enter hero. move Down pressione enter hero. move Left p…" at bounding box center [472, 120] width 155 height 74
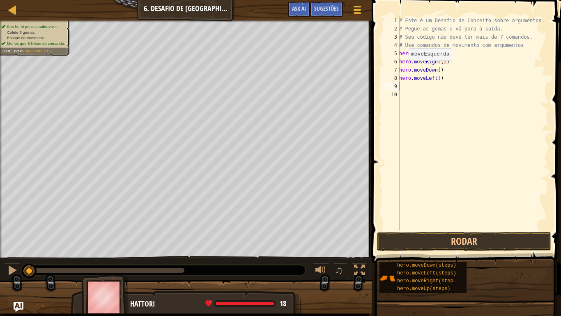
scroll to position [4, 0]
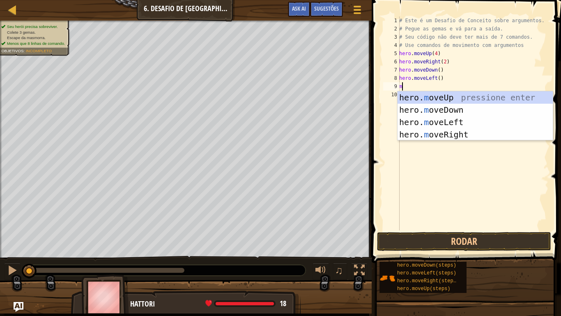
type textarea "mo"
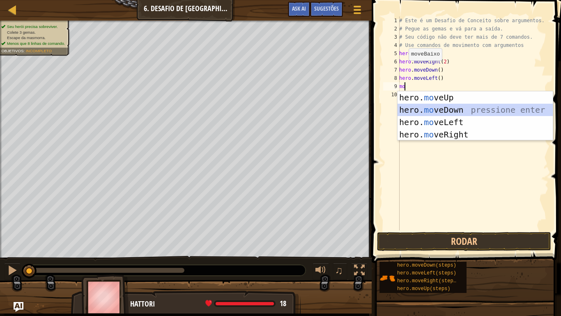
click at [434, 107] on div "hero. mo veUp pressione enter hero. mo veDown pressione enter hero. mo veLeft p…" at bounding box center [475, 128] width 155 height 74
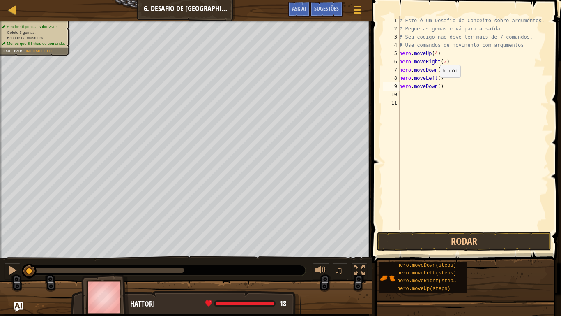
click at [436, 85] on div "# Este é um Desafio de Conceito sobre argumentos. # Pegue as gemas e vá para a …" at bounding box center [473, 131] width 151 height 230
click at [436, 87] on div "# Este é um Desafio de Conceito sobre argumentos. # Pegue as gemas e vá para a …" at bounding box center [473, 131] width 151 height 230
type textarea "hero.moveDown(2)"
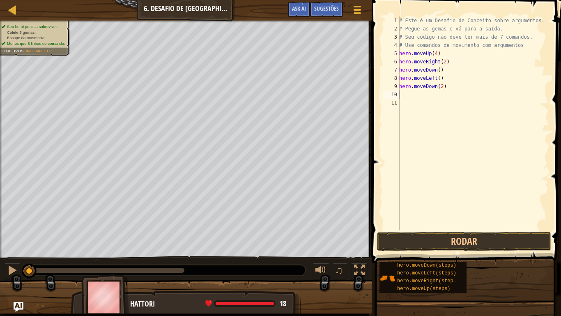
click at [401, 98] on div "# Este é um Desafio de Conceito sobre argumentos. # Pegue as gemas e vá para a …" at bounding box center [473, 131] width 151 height 230
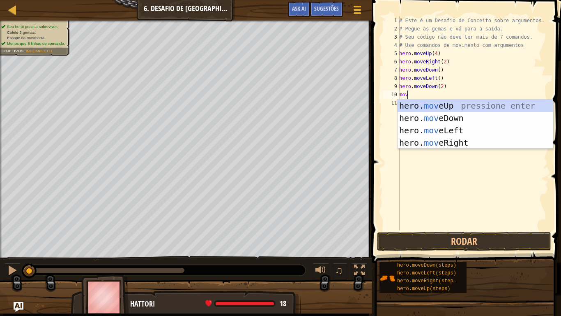
scroll to position [4, 0]
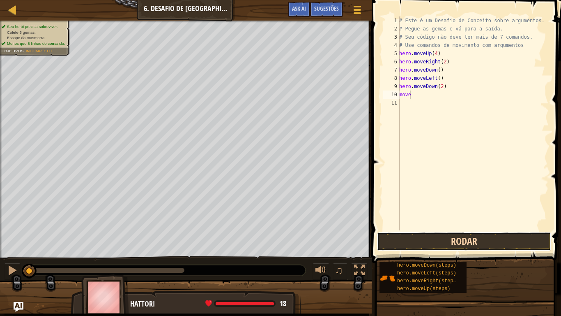
click at [402, 241] on button "Rodar" at bounding box center [464, 241] width 174 height 19
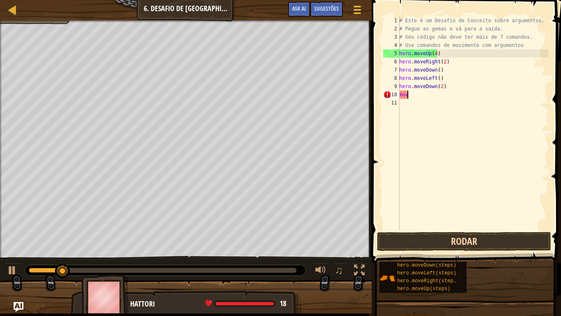
scroll to position [4, 0]
type textarea "m"
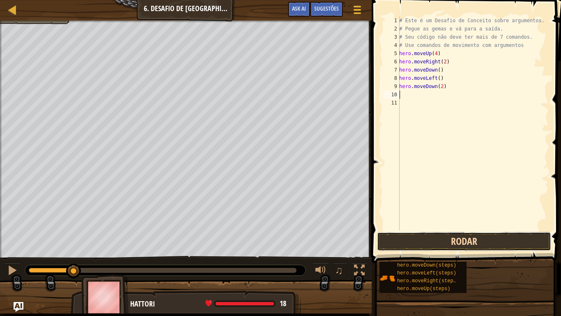
click at [410, 238] on button "Rodar" at bounding box center [464, 241] width 174 height 19
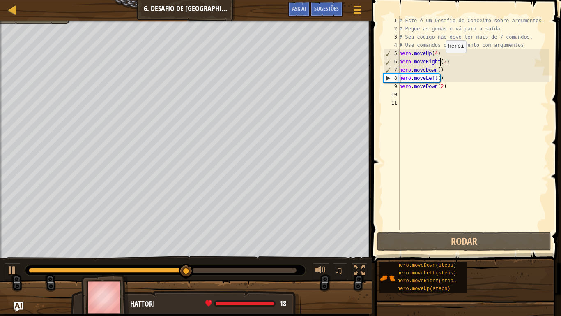
click at [441, 61] on div "# Este é um Desafio de Conceito sobre argumentos. # Pegue as gemas e vá para a …" at bounding box center [473, 131] width 151 height 230
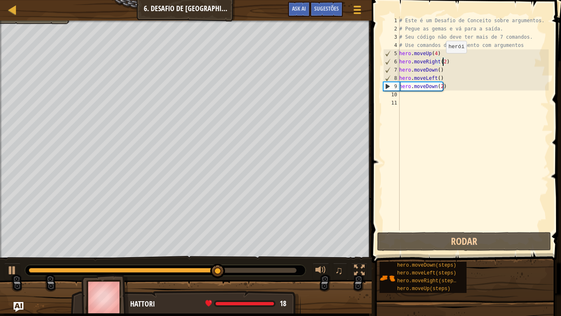
click at [442, 61] on div "# Este é um Desafio de Conceito sobre argumentos. # Pegue as gemas e vá para a …" at bounding box center [473, 131] width 151 height 230
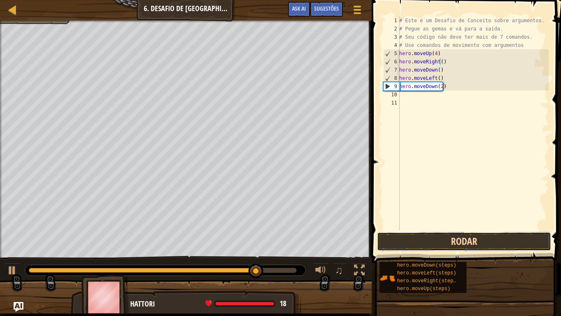
click at [436, 245] on button "Rodar" at bounding box center [464, 241] width 174 height 19
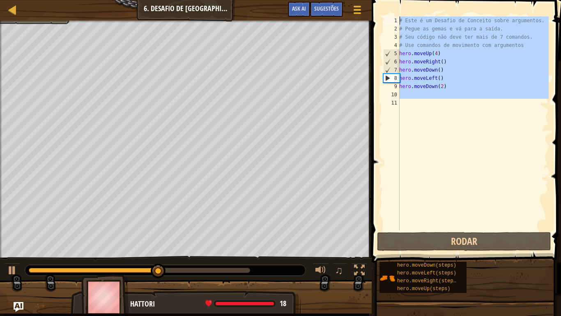
drag, startPoint x: 420, startPoint y: 106, endPoint x: 452, endPoint y: 0, distance: 110.2
click at [452, 4] on div "hero.moveRight() 1 2 3 4 5 6 7 8 9 10 11 # Este é um Desafio de Conceito sobre …" at bounding box center [465, 147] width 192 height 287
type textarea "# Este é um Desafio de Conceito sobre argumentos. # Pegue as gemas e vá para a …"
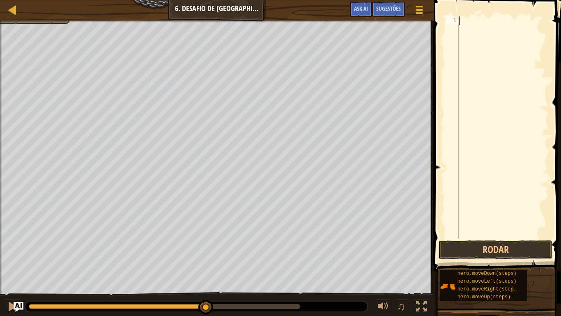
type textarea "g"
type textarea "h"
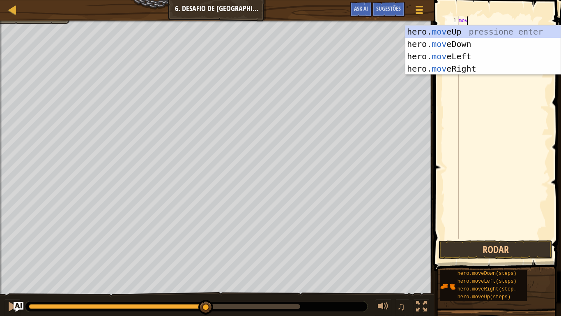
scroll to position [4, 0]
type textarea "move"
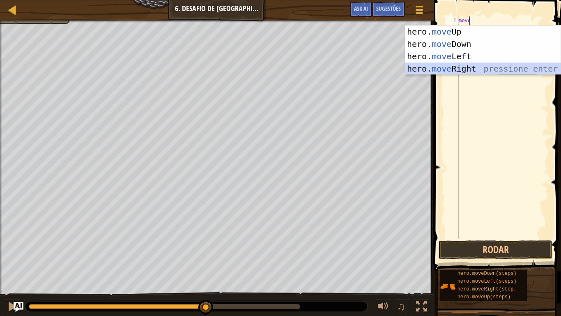
click at [448, 65] on div "hero. move Up pressione enter hero. move Down pressione enter hero. move Left p…" at bounding box center [483, 62] width 155 height 74
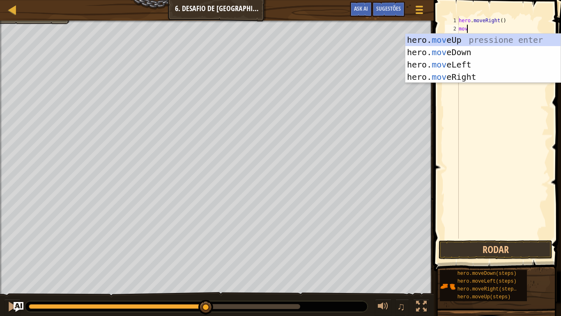
type textarea "move"
click at [448, 37] on div "hero. move Up pressione enter hero. move Down pressione enter hero. move Left p…" at bounding box center [483, 71] width 155 height 74
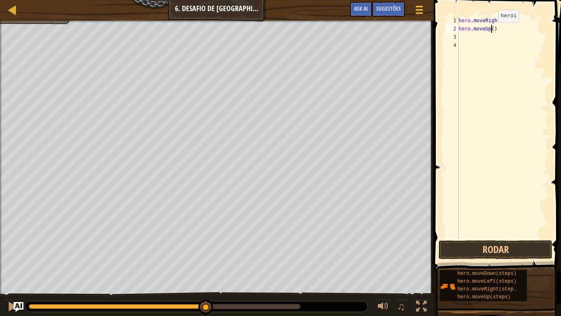
click at [492, 30] on div "hero . moveRight ( ) hero . moveUp ( )" at bounding box center [503, 135] width 92 height 238
type textarea "hero.moveUp(4)"
click at [462, 41] on div "hero . moveRight ( ) hero . moveUp ( 4 )" at bounding box center [503, 135] width 92 height 238
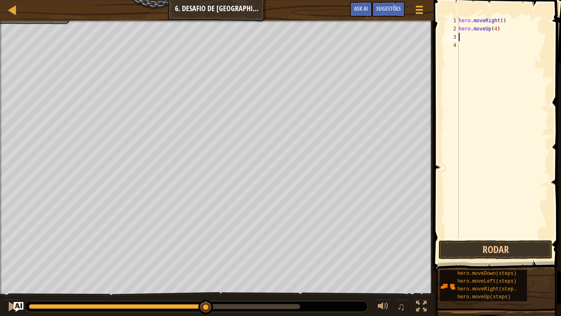
click at [461, 35] on div "hero . moveRight ( ) hero . moveUp ( 4 )" at bounding box center [503, 135] width 92 height 238
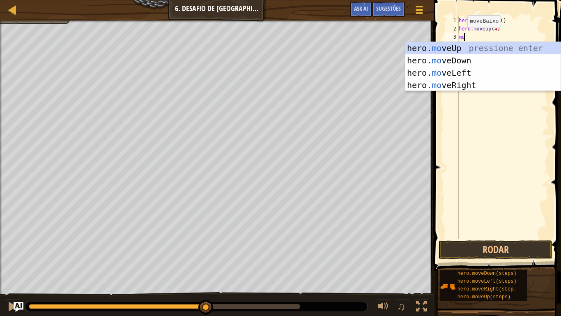
type textarea "m"
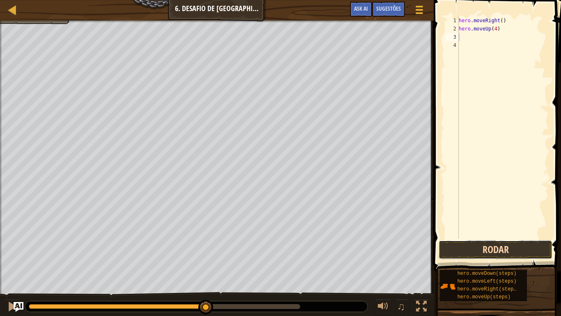
click at [486, 244] on button "Rodar" at bounding box center [496, 249] width 114 height 19
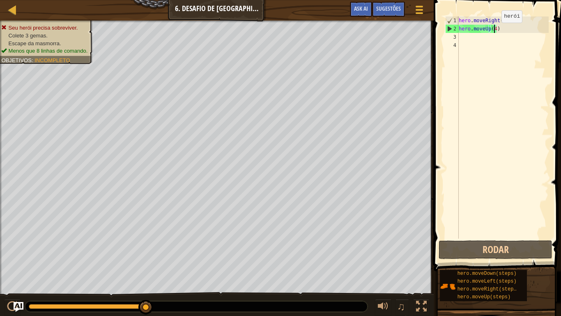
click at [495, 31] on div "hero . moveRight ( ) hero . moveUp ( 4 )" at bounding box center [503, 135] width 92 height 238
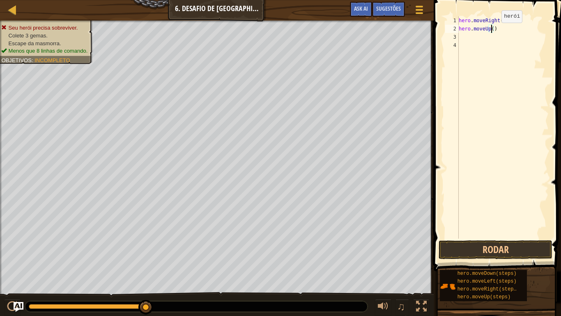
scroll to position [4, 3]
type textarea "hero.moveUp(3)"
click at [518, 252] on button "Rodar" at bounding box center [496, 249] width 114 height 19
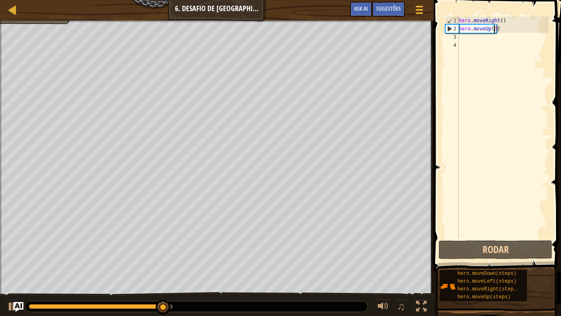
click at [463, 34] on div "hero . moveRight ( ) hero . moveUp ( 3 )" at bounding box center [503, 135] width 92 height 238
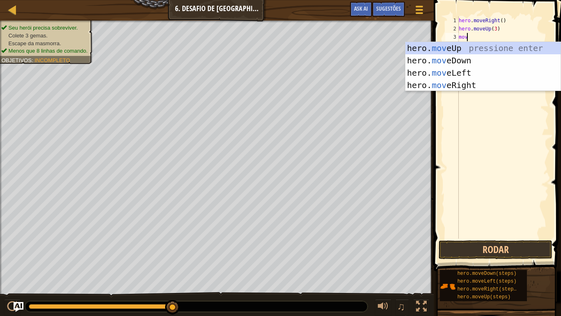
scroll to position [4, 0]
type textarea "move"
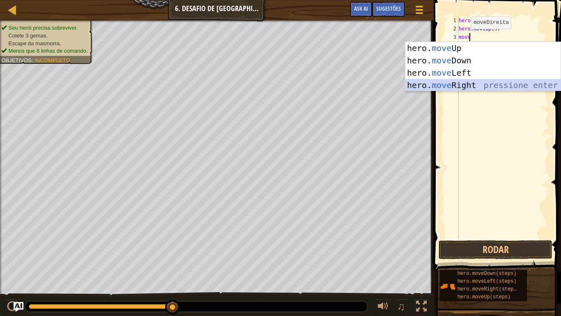
click at [464, 81] on div "hero. move Up pressione enter hero. move Down pressione enter hero. move Left p…" at bounding box center [483, 79] width 155 height 74
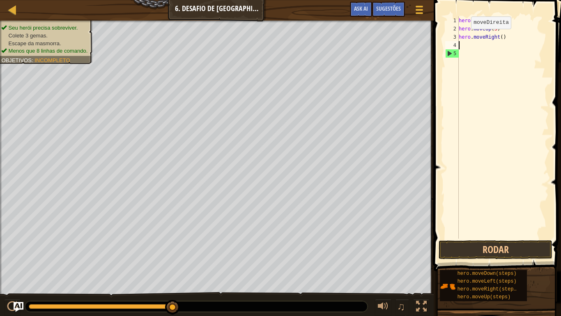
scroll to position [4, 0]
click at [500, 39] on div "hero . moveRight ( ) hero . moveUp ( 3 ) hero . moveRight ( )" at bounding box center [503, 135] width 92 height 238
type textarea "hero.moveRight(2)"
click at [461, 45] on div "hero . moveRight ( ) hero . moveUp ( 3 ) hero . moveRight ( 2 )" at bounding box center [503, 135] width 92 height 238
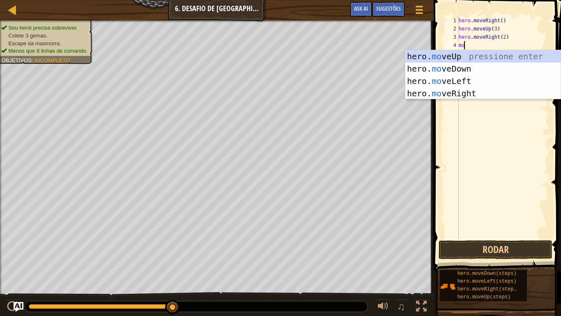
scroll to position [4, 0]
type textarea "move"
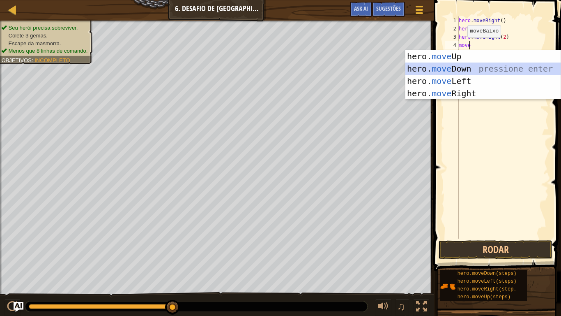
click at [461, 67] on div "hero. move Up pressione enter hero. move Down pressione enter hero. move Left p…" at bounding box center [483, 87] width 155 height 74
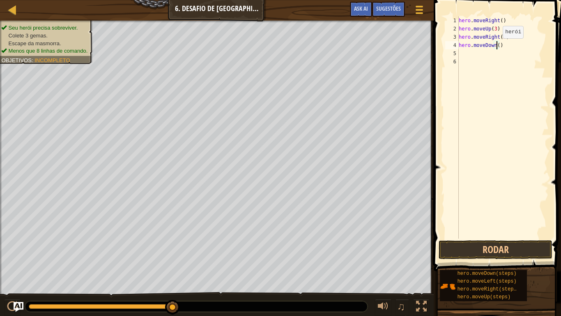
click at [496, 46] on div "hero . moveRight ( ) hero . moveUp ( 3 ) hero . moveRight ( 2 ) hero . moveDown…" at bounding box center [503, 135] width 92 height 238
type textarea "hero.moveDown(3)"
click at [506, 251] on button "Rodar" at bounding box center [496, 249] width 114 height 19
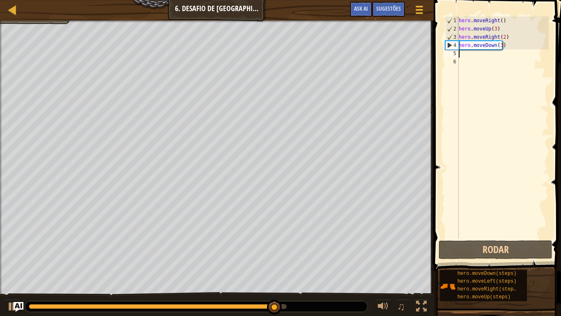
click at [463, 52] on div "hero . moveRight ( ) hero . moveUp ( 3 ) hero . moveRight ( 2 ) hero . moveDown…" at bounding box center [503, 135] width 92 height 238
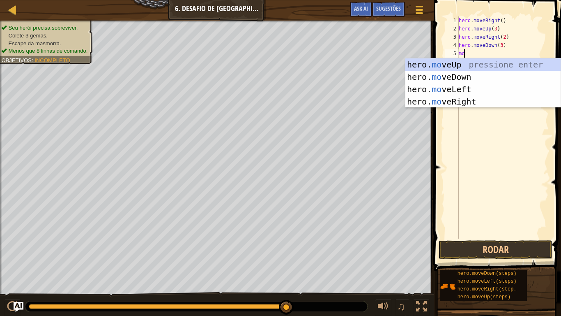
scroll to position [4, 0]
type textarea "move"
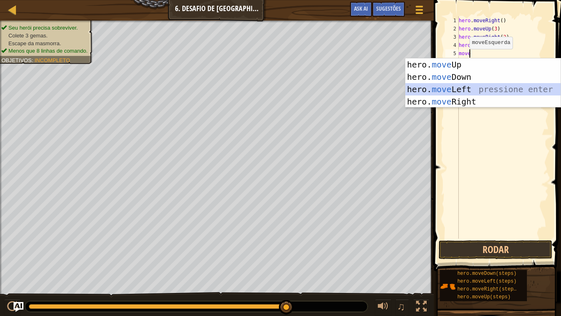
click at [446, 89] on div "hero. move Up pressione enter hero. move Down pressione enter hero. move Left p…" at bounding box center [483, 95] width 155 height 74
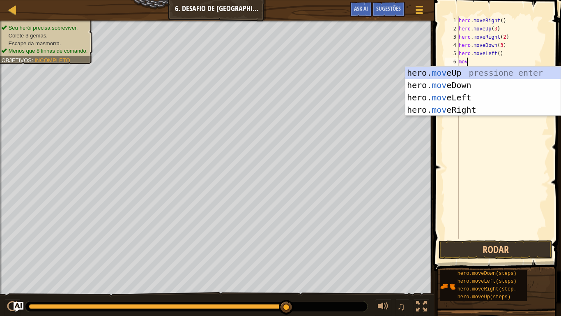
type textarea "move"
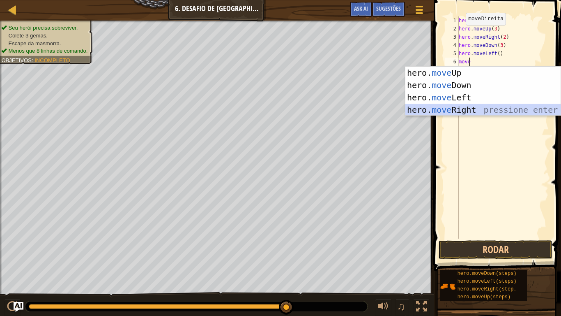
click at [453, 111] on div "hero. move Up pressione enter hero. move Down pressione enter hero. move Left p…" at bounding box center [483, 104] width 155 height 74
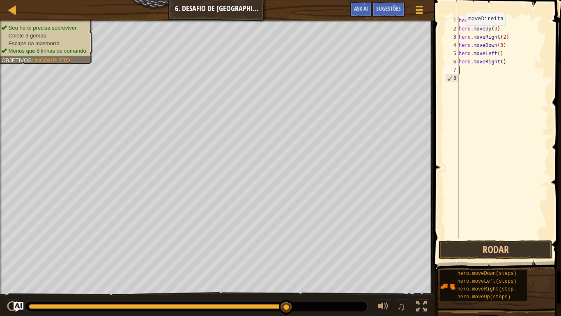
scroll to position [4, 0]
click at [499, 64] on div "hero . moveRight ( ) hero . moveUp ( 3 ) hero . moveRight ( 2 ) hero . moveDown…" at bounding box center [503, 135] width 92 height 238
type textarea "hero.moveRight(2)"
click at [462, 68] on div "hero . moveRight ( ) hero . moveUp ( 3 ) hero . moveRight ( 2 ) hero . moveDown…" at bounding box center [503, 135] width 92 height 238
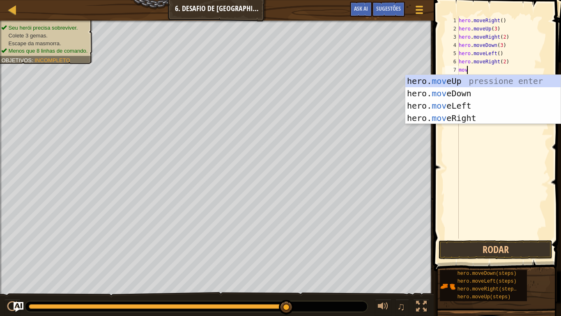
scroll to position [4, 0]
type textarea "move"
click at [448, 79] on div "hero. move Up pressione enter hero. move Down pressione enter hero. move Left p…" at bounding box center [483, 112] width 155 height 74
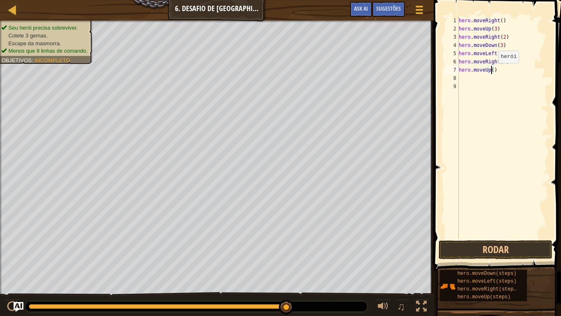
click at [492, 71] on div "hero . moveRight ( ) hero . moveUp ( 3 ) hero . moveRight ( 2 ) hero . moveDown…" at bounding box center [503, 135] width 92 height 238
type textarea "hero.moveUp(2)"
click at [468, 78] on div "hero . moveRight ( ) hero . moveUp ( 3 ) hero . moveRight ( 2 ) hero . moveDown…" at bounding box center [503, 135] width 92 height 238
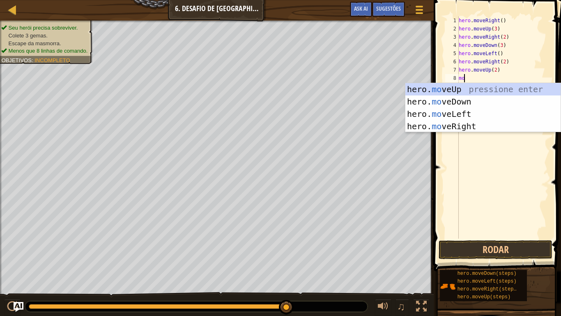
scroll to position [4, 0]
type textarea "move"
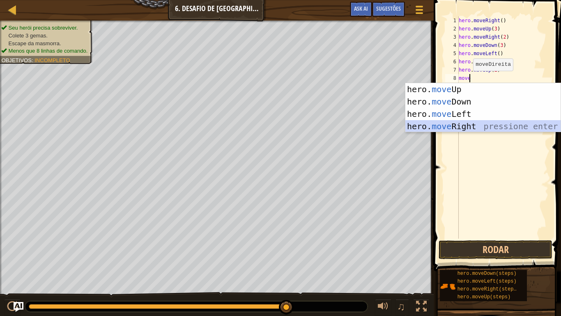
click at [446, 121] on div "hero. move Up pressione enter hero. move Down pressione enter hero. move Left p…" at bounding box center [483, 120] width 155 height 74
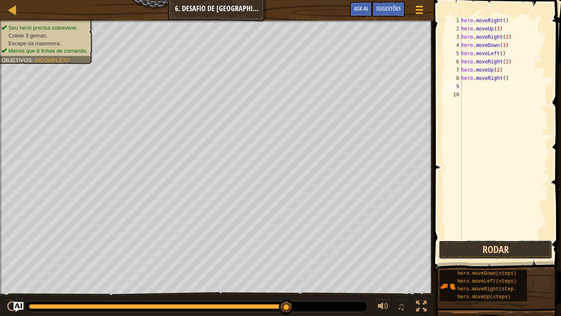
click at [480, 243] on button "Rodar" at bounding box center [496, 249] width 114 height 19
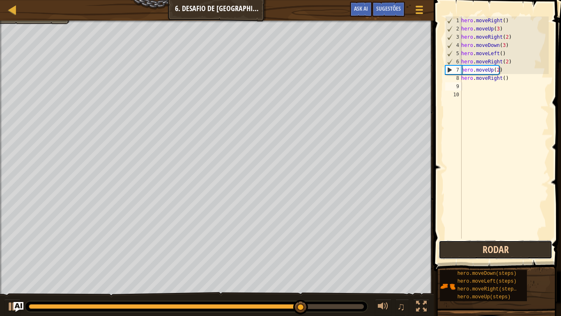
click at [488, 251] on button "Rodar" at bounding box center [496, 249] width 114 height 19
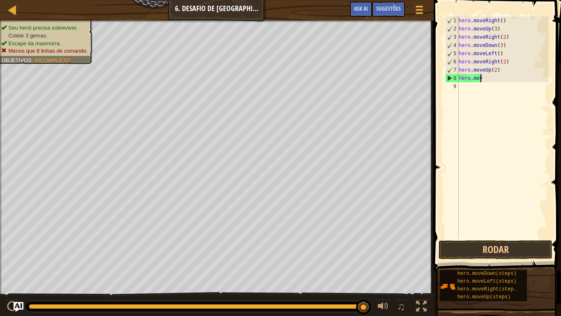
type textarea "h"
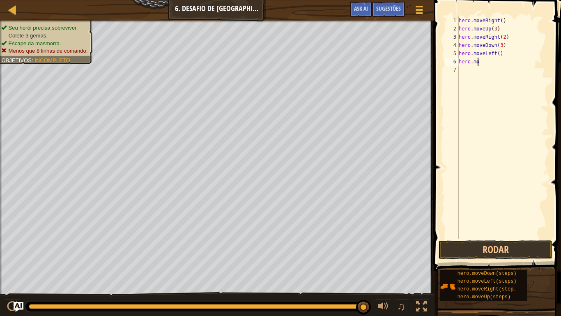
type textarea "h"
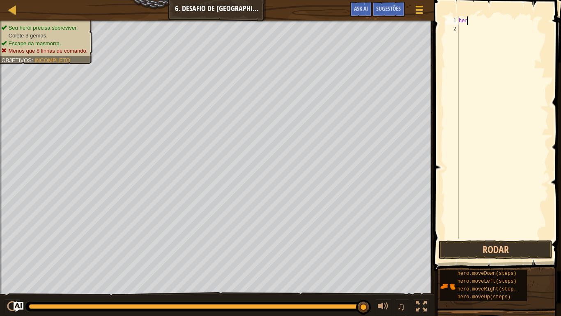
type textarea "h"
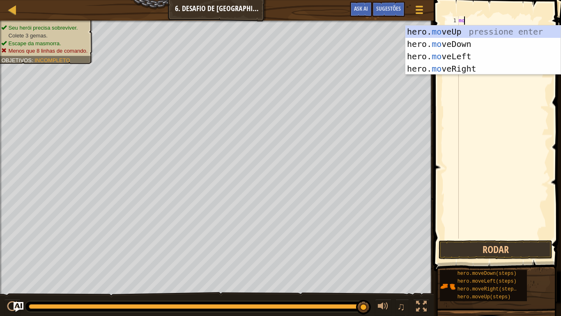
scroll to position [4, 0]
type textarea "move"
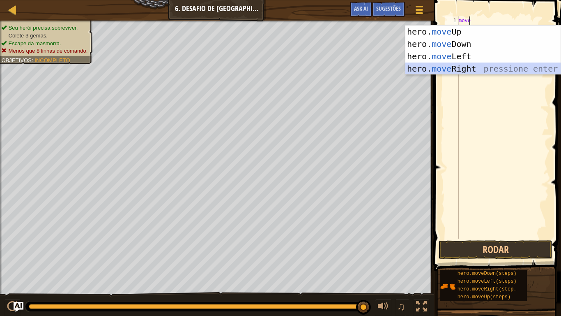
click at [447, 69] on div "hero. move Up pressione enter hero. move Down pressione enter hero. move Left p…" at bounding box center [483, 62] width 155 height 74
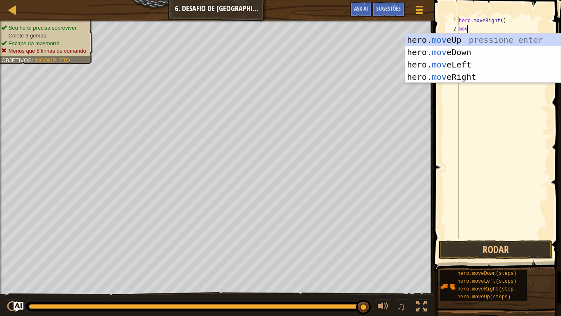
type textarea "move"
drag, startPoint x: 448, startPoint y: 36, endPoint x: 467, endPoint y: 38, distance: 18.6
click at [467, 38] on div "hero. move Up pressione enter hero. move Down pressione enter hero. move Left p…" at bounding box center [483, 71] width 155 height 74
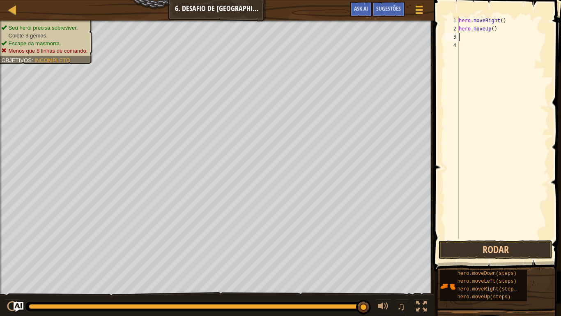
click at [467, 38] on div "hero . moveRight ( ) hero . moveUp ( )" at bounding box center [503, 135] width 92 height 238
click at [491, 30] on div "hero . moveRight ( ) hero . moveUp ( )" at bounding box center [503, 135] width 92 height 238
type textarea "hero.moveUp(3)"
click at [462, 35] on div "hero . moveRight ( ) hero . moveUp ( 3 )" at bounding box center [503, 135] width 92 height 238
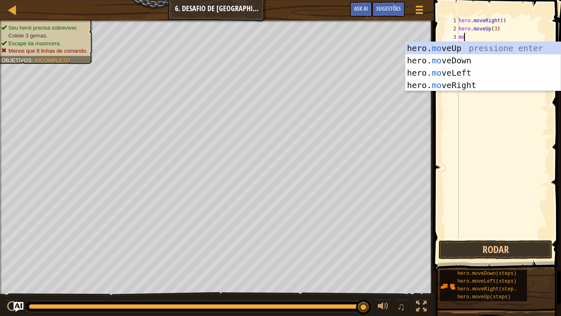
scroll to position [4, 0]
type textarea "move"
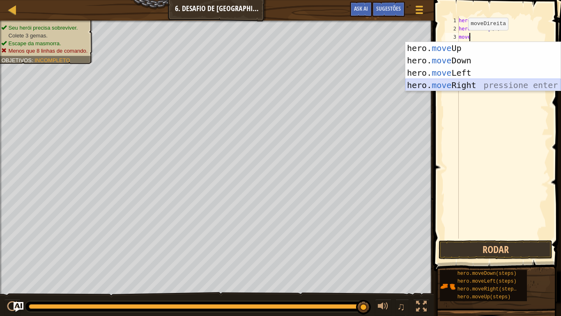
drag, startPoint x: 446, startPoint y: 83, endPoint x: 479, endPoint y: 85, distance: 33.4
click at [479, 85] on div "hero. move Up pressione enter hero. move Down pressione enter hero. move Left p…" at bounding box center [483, 79] width 155 height 74
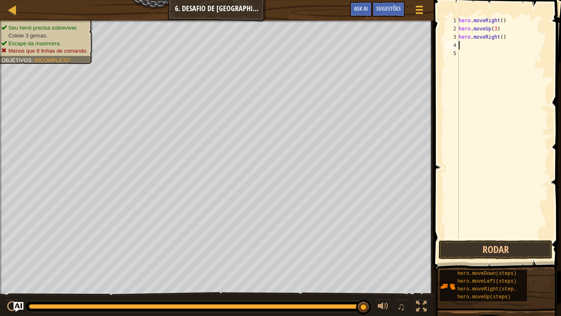
click at [479, 85] on div "hero . moveRight ( ) hero . moveUp ( 3 ) hero . moveRight ( )" at bounding box center [503, 135] width 92 height 238
click at [500, 37] on div "hero . moveRight ( ) hero . moveUp ( 3 ) hero . moveRight ( )" at bounding box center [503, 135] width 92 height 238
type textarea "hero.moveRight(2)"
click at [464, 44] on div "hero . moveRight ( ) hero . moveUp ( 3 ) hero . moveRight ( 2 )" at bounding box center [503, 135] width 92 height 238
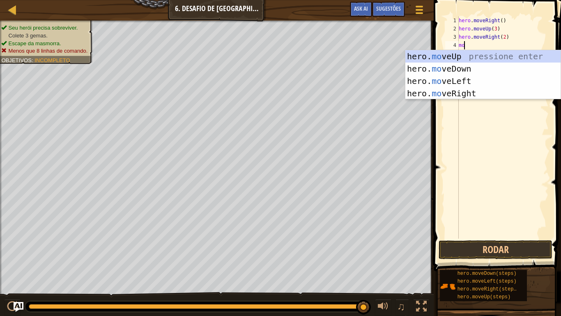
scroll to position [4, 0]
type textarea "move"
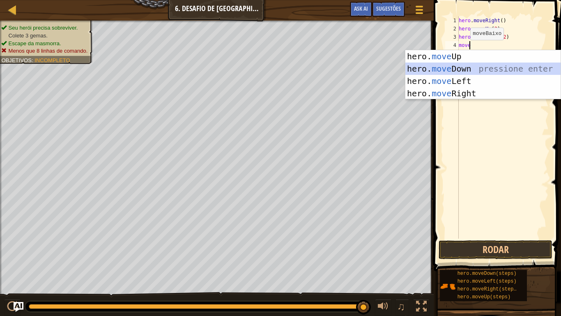
click at [462, 66] on div "hero. move Up pressione enter hero. move Down pressione enter hero. move Left p…" at bounding box center [483, 87] width 155 height 74
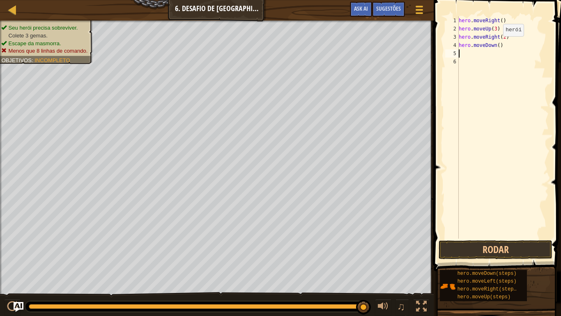
click at [496, 44] on div "hero . moveRight ( ) hero . moveUp ( 3 ) hero . moveRight ( 2 ) hero . moveDown…" at bounding box center [503, 135] width 92 height 238
type textarea "hero.moveDown(3)"
click at [458, 53] on div "5" at bounding box center [453, 53] width 14 height 8
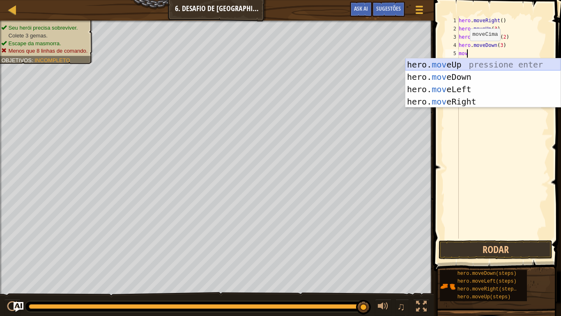
scroll to position [4, 0]
type textarea "m"
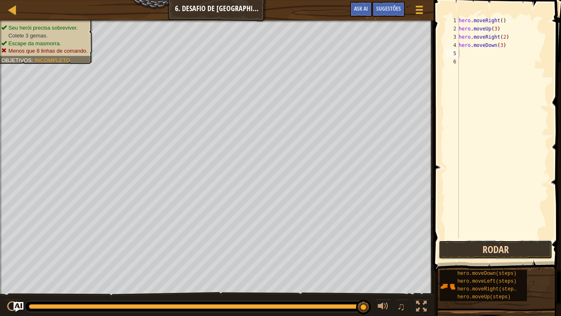
click at [481, 246] on button "Rodar" at bounding box center [496, 249] width 114 height 19
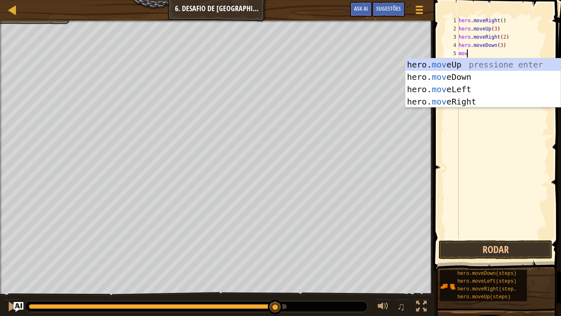
scroll to position [4, 0]
type textarea "move"
click at [448, 87] on div "hero. move Up pressione enter hero. move Down pressione enter hero. move Left p…" at bounding box center [483, 95] width 155 height 74
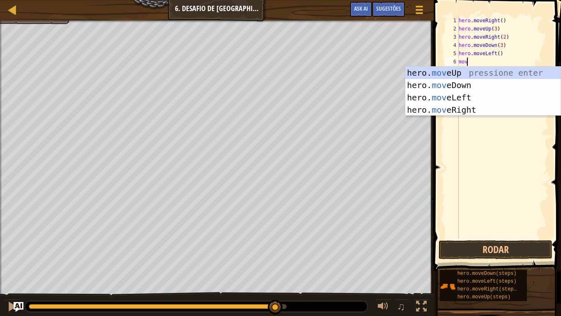
type textarea "move"
click at [463, 69] on div "hero. move Up pressione enter hero. move Down pressione enter hero. move Left p…" at bounding box center [483, 104] width 155 height 74
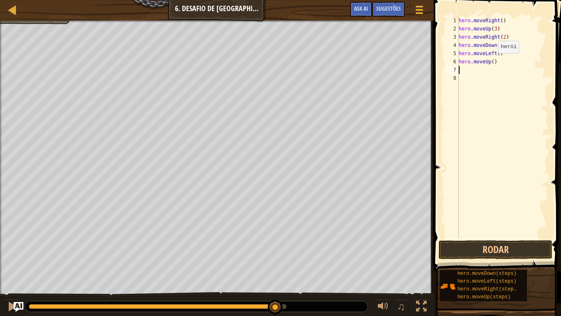
click at [492, 61] on div "hero . moveRight ( ) hero . moveUp ( 3 ) hero . moveRight ( 2 ) hero . moveDown…" at bounding box center [503, 135] width 92 height 238
type textarea "hero.moveUp(2)"
click at [462, 69] on div "hero . moveRight ( ) hero . moveUp ( 3 ) hero . moveRight ( 2 ) hero . moveDown…" at bounding box center [503, 135] width 92 height 238
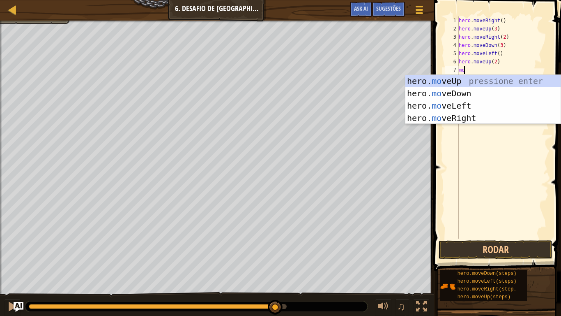
scroll to position [4, 0]
type textarea "move"
click at [455, 116] on div "hero. move Up pressione enter hero. move Down pressione enter hero. move Left p…" at bounding box center [483, 112] width 155 height 74
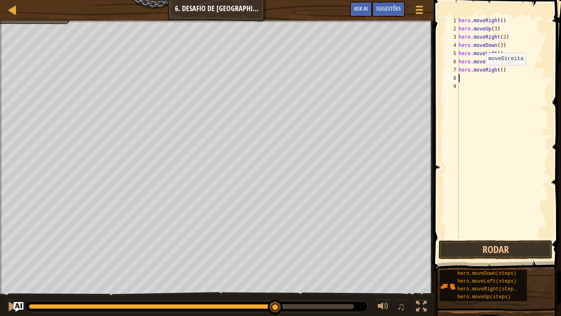
scroll to position [4, 0]
click at [498, 72] on div "hero . moveRight ( ) hero . moveUp ( 3 ) hero . moveRight ( 2 ) hero . moveDown…" at bounding box center [503, 135] width 92 height 238
click at [498, 71] on div "hero . moveRight ( ) hero . moveUp ( 3 ) hero . moveRight ( 2 ) hero . moveDown…" at bounding box center [503, 135] width 92 height 238
click at [499, 70] on div "hero . moveRight ( ) hero . moveUp ( 3 ) hero . moveRight ( 2 ) hero . moveDown…" at bounding box center [503, 135] width 92 height 238
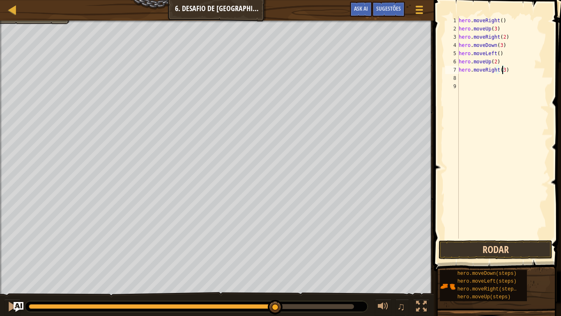
type textarea "hero.moveRight(3)"
click at [483, 247] on button "Rodar" at bounding box center [496, 249] width 114 height 19
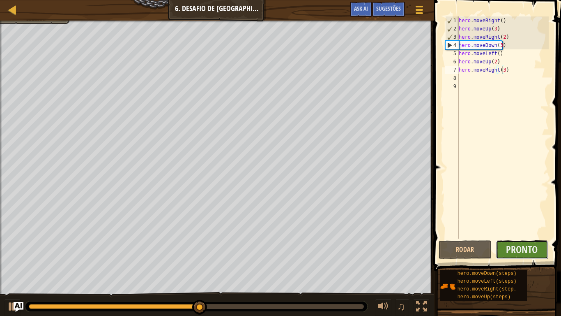
click at [506, 248] on button "Pronto" at bounding box center [522, 249] width 53 height 19
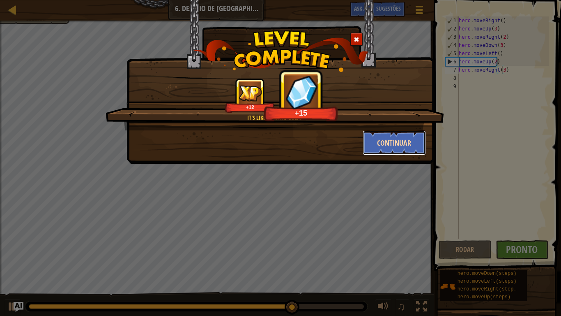
click at [381, 141] on button "Continuar" at bounding box center [395, 142] width 64 height 25
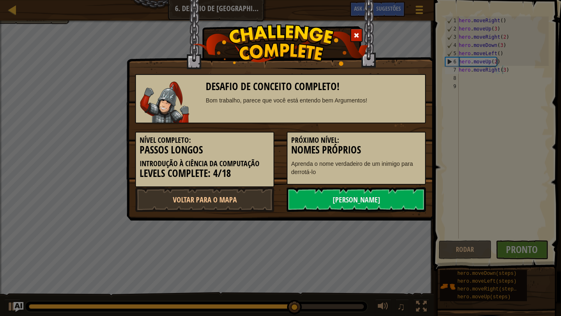
click at [381, 141] on h5 "Próximo Nível:" at bounding box center [356, 140] width 130 height 8
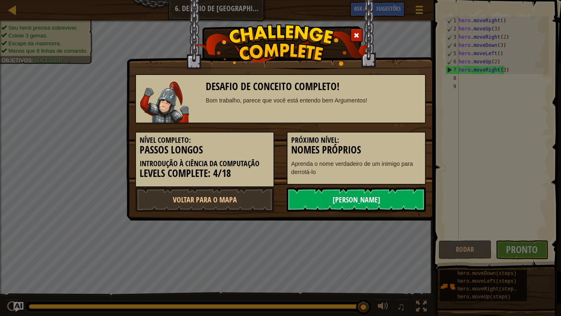
click at [328, 200] on link "[PERSON_NAME]" at bounding box center [356, 199] width 139 height 25
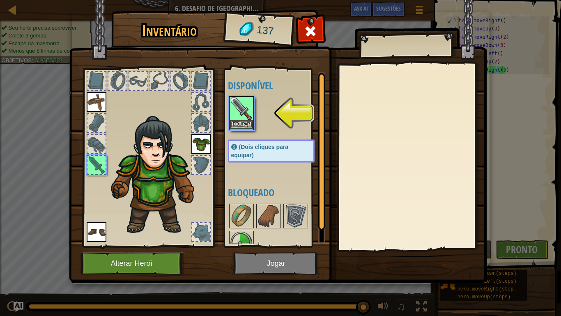
click at [233, 119] on img at bounding box center [241, 108] width 23 height 23
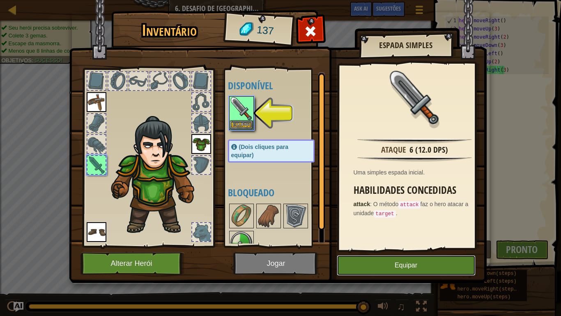
click at [351, 260] on button "Equipar" at bounding box center [406, 265] width 139 height 21
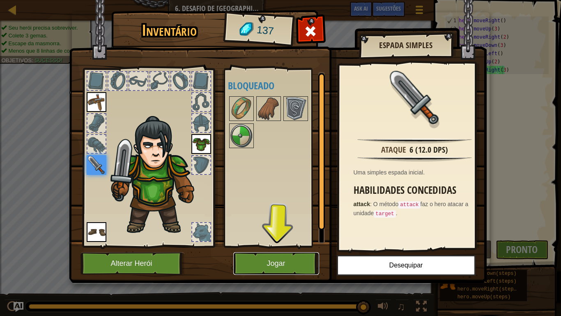
click at [268, 260] on button "Jogar" at bounding box center [276, 263] width 86 height 23
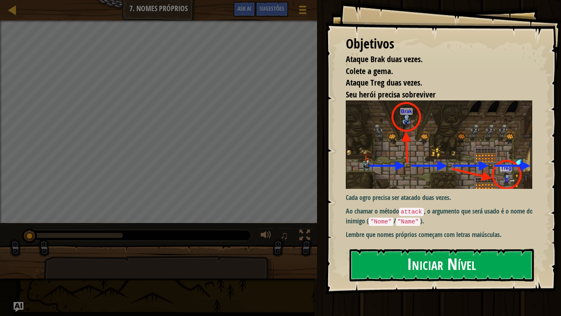
click at [355, 260] on button "Iniciar Nível" at bounding box center [442, 265] width 185 height 32
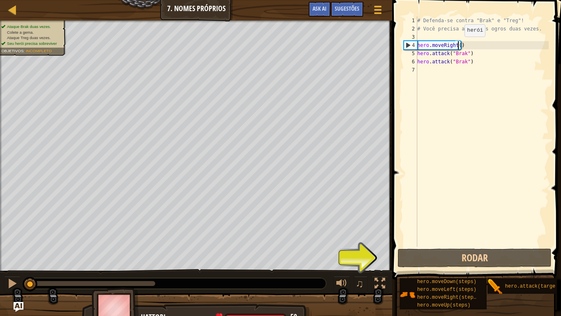
click at [458, 45] on div "# Defenda-se contra "Brak" e "Treg"! # Você precisa atacar os ogros duas vezes.…" at bounding box center [482, 139] width 133 height 247
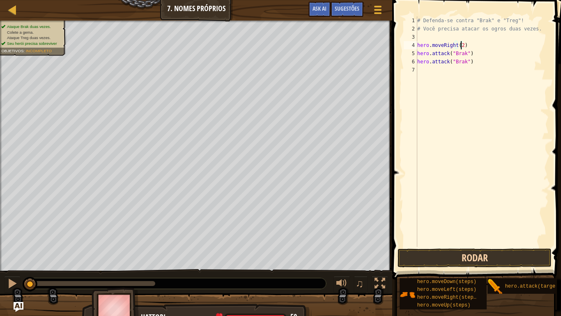
type textarea "hero.moveRight(2)"
click at [502, 256] on button "Rodar" at bounding box center [475, 257] width 154 height 19
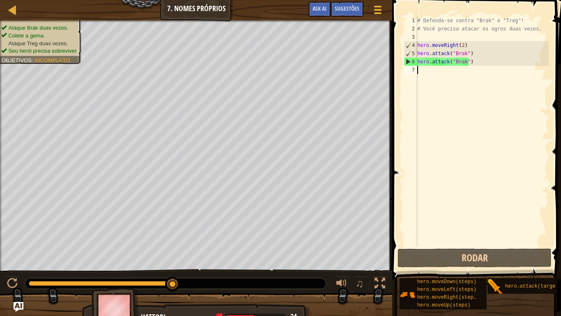
click at [418, 73] on div "# Defenda-se contra "Brak" e "Treg"! # Você precisa atacar os ogros duas vezes.…" at bounding box center [482, 139] width 133 height 247
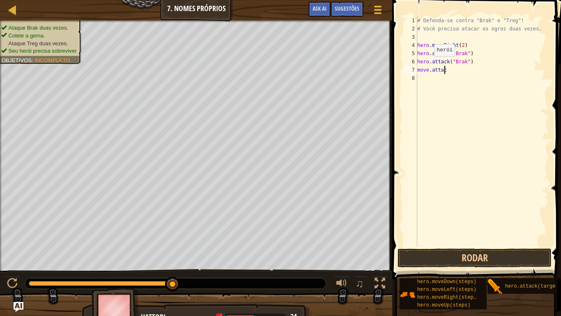
scroll to position [4, 2]
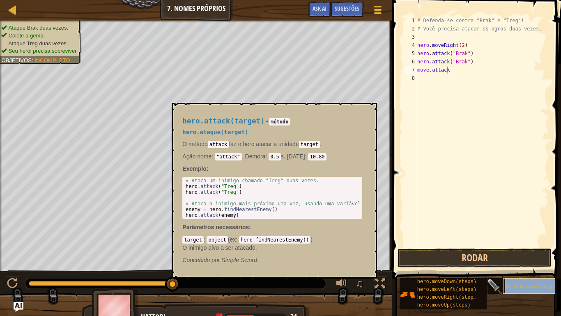
click at [510, 260] on span "hero.attack(target)" at bounding box center [534, 286] width 56 height 6
click at [496, 260] on img at bounding box center [496, 287] width 16 height 16
click at [518, 260] on span "hero.attack(target)" at bounding box center [534, 286] width 56 height 6
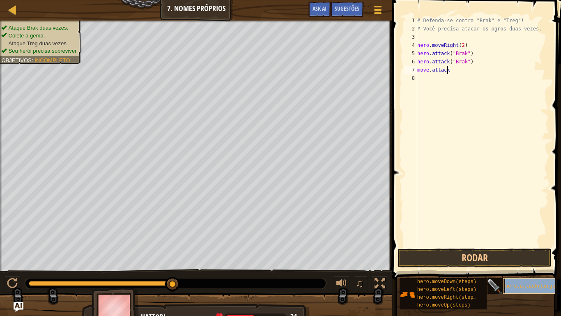
click at [518, 260] on span "hero.attack(target)" at bounding box center [534, 286] width 56 height 6
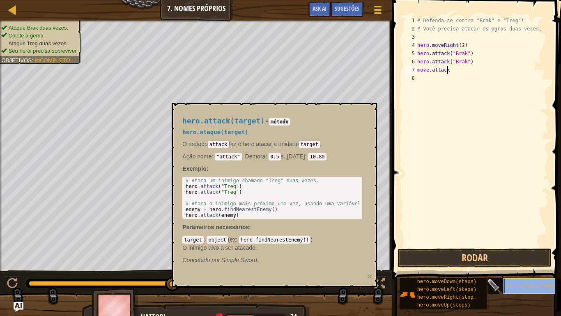
click at [518, 260] on span "hero.attack(target)" at bounding box center [534, 286] width 56 height 6
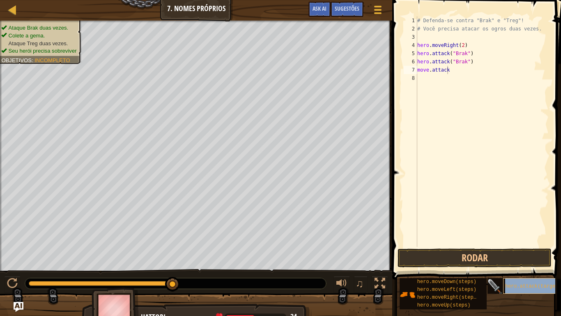
click at [518, 260] on span "hero.attack(target)" at bounding box center [534, 286] width 56 height 6
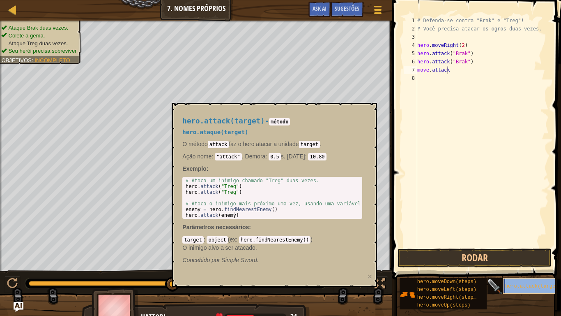
click at [518, 260] on span "hero.attack(target)" at bounding box center [534, 286] width 56 height 6
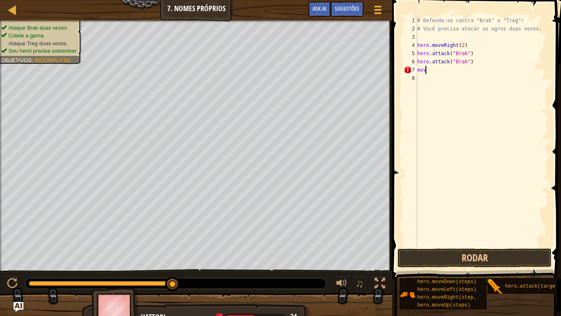
scroll to position [4, 0]
type textarea "m"
click at [456, 72] on div "# Defenda-se contra "Brak" e "Treg"! # Você precisa atacar os ogros duas vezes.…" at bounding box center [482, 139] width 133 height 247
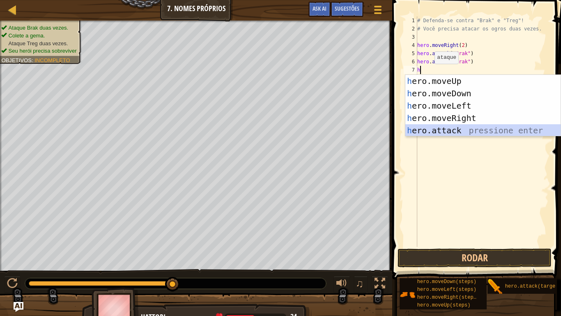
click at [476, 129] on div "h ero.moveUp pressione enter h ero.moveDown pressione enter h ero.moveLeft pres…" at bounding box center [483, 118] width 155 height 86
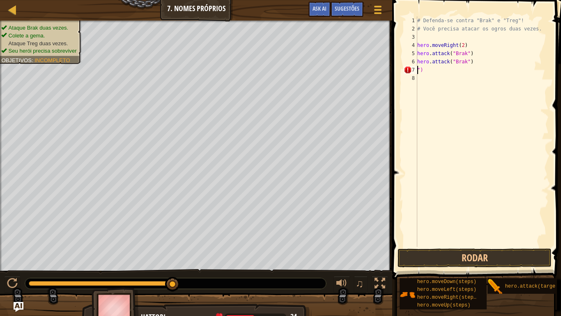
type textarea "hero.attack("Brak")")"
click at [485, 66] on div "# Defenda-se contra "Brak" e "Treg"! # Você precisa atacar os ogros duas vezes.…" at bounding box center [482, 139] width 133 height 247
click at [475, 63] on div "# Defenda-se contra "Brak" e "Treg"! # Você precisa atacar os ogros duas vezes.…" at bounding box center [482, 139] width 133 height 247
type textarea "hero.attack("Brak")"
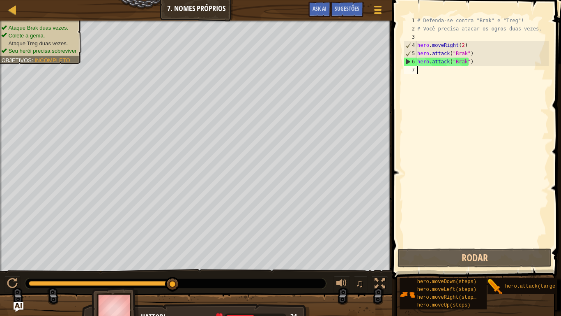
click at [422, 74] on div "# Defenda-se contra "Brak" e "Treg"! # Você precisa atacar os ogros duas vezes.…" at bounding box center [482, 139] width 133 height 247
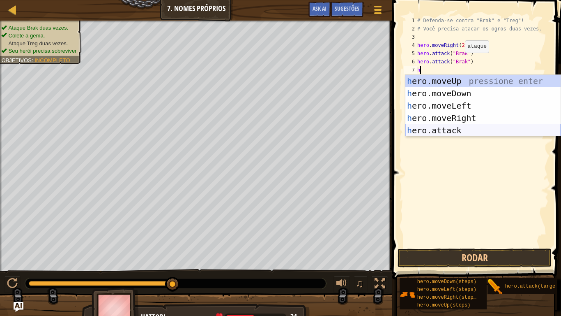
click at [437, 128] on div "h ero.moveUp pressione enter h ero.moveDown pressione enter h ero.moveLeft pres…" at bounding box center [483, 118] width 155 height 86
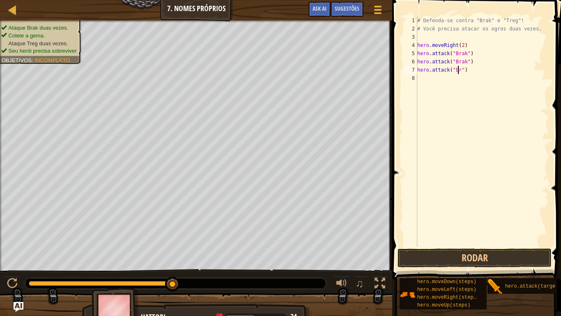
scroll to position [4, 4]
type textarea "hero.attack("brak")"
click at [422, 81] on div "# Defenda-se contra "Brak" e "Treg"! # Você precisa atacar os ogros duas vezes.…" at bounding box center [482, 139] width 133 height 247
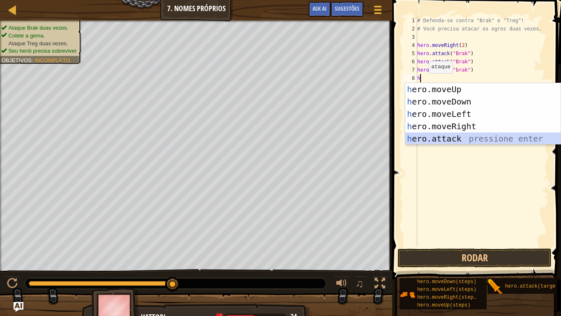
click at [443, 134] on div "h ero.moveUp pressione enter h ero.moveDown pressione enter h ero.moveLeft pres…" at bounding box center [483, 126] width 155 height 86
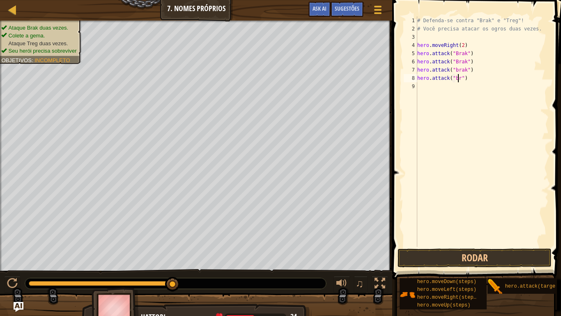
scroll to position [4, 4]
click at [479, 260] on button "Rodar" at bounding box center [475, 257] width 154 height 19
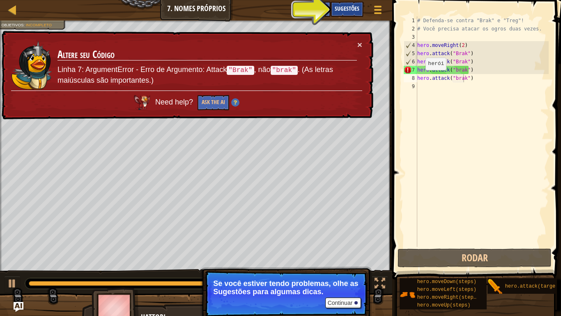
click at [341, 5] on span "Sugestões" at bounding box center [347, 9] width 25 height 8
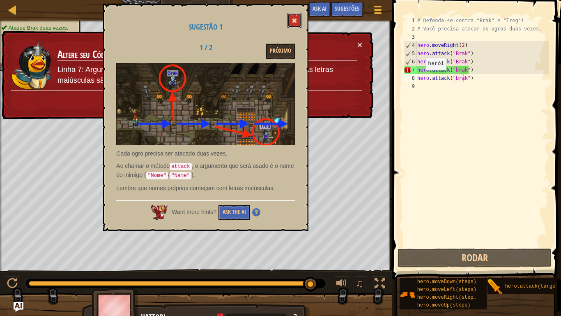
click at [294, 23] on span at bounding box center [295, 21] width 6 height 6
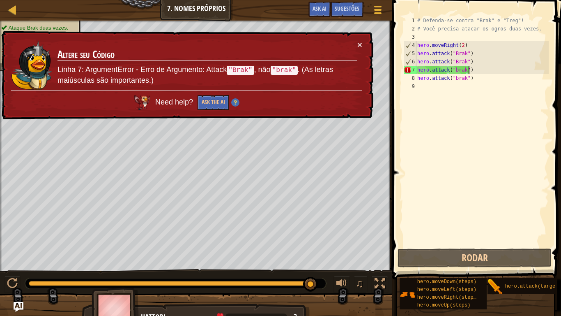
click at [476, 71] on div "# Defenda-se contra "Brak" e "Treg"! # Você precisa atacar os ogros duas vezes.…" at bounding box center [482, 139] width 133 height 247
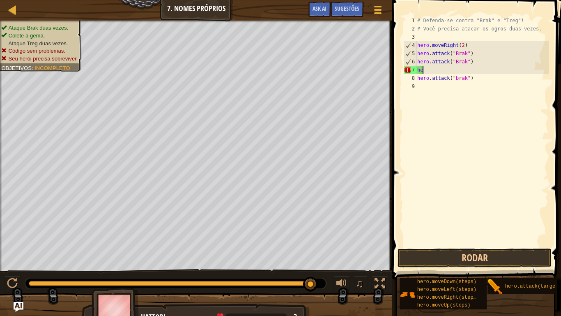
scroll to position [4, 0]
type textarea "h"
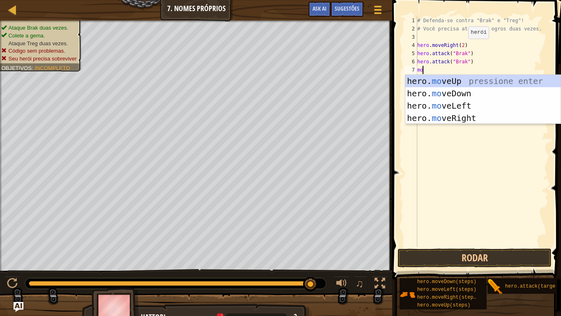
click at [462, 47] on div "# Defenda-se contra "Brak" e "Treg"! # Você precisa atacar os ogros duas vezes.…" at bounding box center [482, 139] width 133 height 247
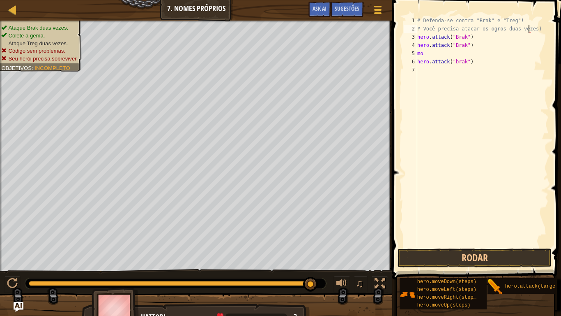
click at [471, 37] on div "# Defenda-se contra "Brak" e "Treg"! # Você precisa atacar os ogros duas vezes)…" at bounding box center [484, 139] width 136 height 247
type textarea "h"
click at [473, 53] on div "# Defenda-se contra "Brak" e "Treg"! # Você precisa atacar os ogros duas vezes)…" at bounding box center [482, 139] width 133 height 247
type textarea "h"
type textarea "m"
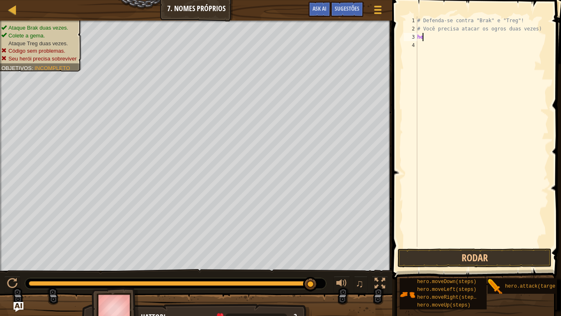
type textarea "h"
type textarea "# Você precisa atacar os ogros duas vezes"
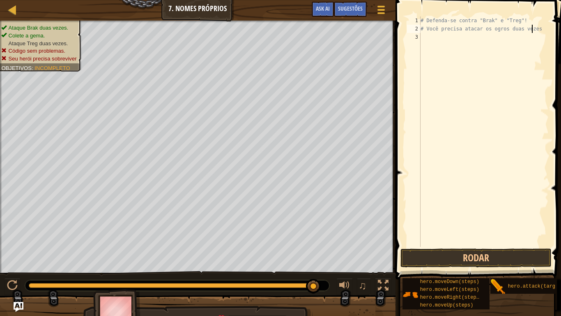
click at [424, 37] on div "# Defenda-se contra "Brak" e "Treg"! # Você precisa atacar os ogros duas vezes" at bounding box center [484, 139] width 130 height 247
type textarea "m"
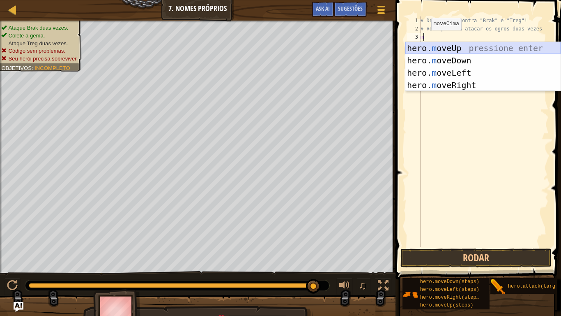
click at [436, 45] on div "hero. m oveUp pressione enter hero. m oveDown pressione enter hero. m oveLeft p…" at bounding box center [483, 79] width 155 height 74
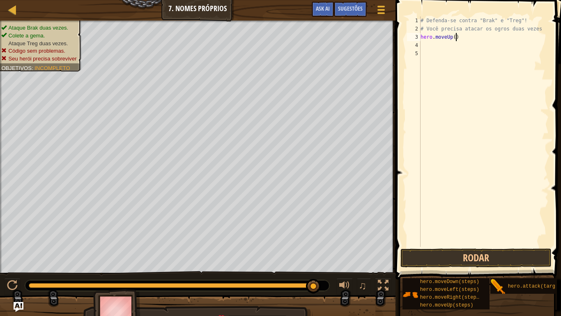
click at [457, 37] on div "# Defenda-se contra "Brak" e "Treg"! # Você precisa atacar os ogros duas vezes …" at bounding box center [484, 139] width 130 height 247
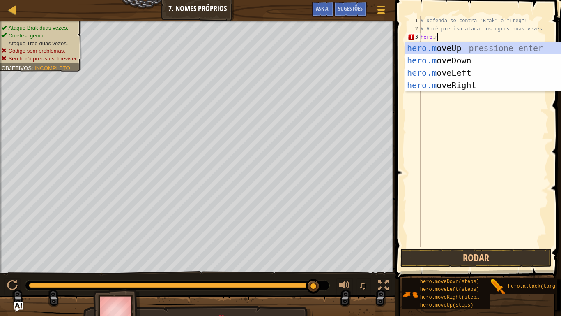
scroll to position [4, 1]
type textarea "[DOMAIN_NAME]"
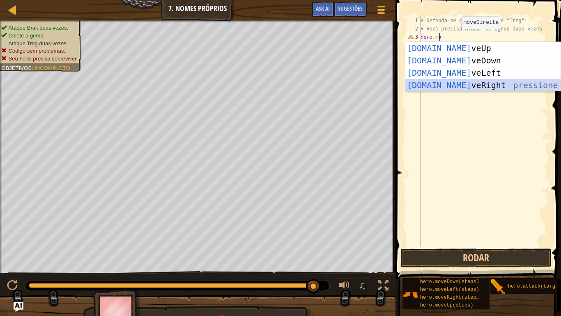
click at [463, 85] on div "[DOMAIN_NAME] veUp pressione enter [DOMAIN_NAME] veDown pressione enter [DOMAIN…" at bounding box center [483, 79] width 155 height 74
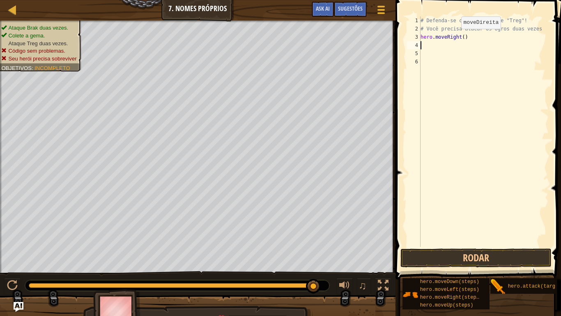
scroll to position [4, 0]
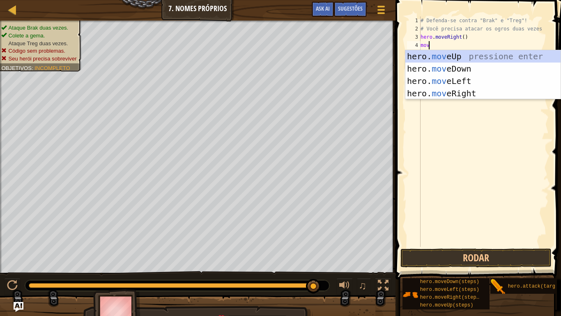
type textarea "move"
click at [453, 55] on div "hero. move Up pressione enter hero. move Down pressione enter hero. move Left p…" at bounding box center [483, 87] width 155 height 74
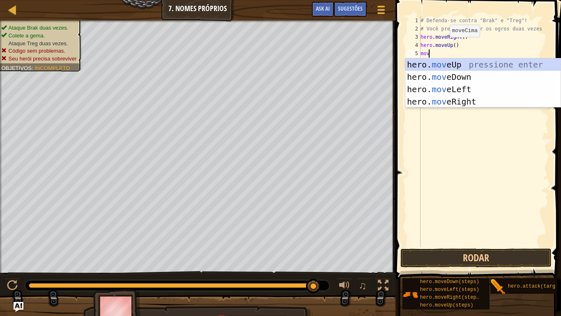
type textarea "m"
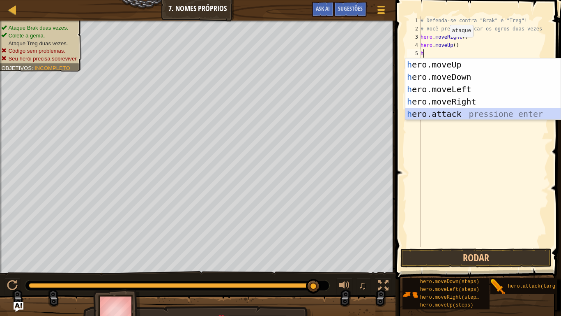
click at [457, 113] on div "h ero.moveUp pressione enter h ero.moveDown pressione enter h ero.moveLeft pres…" at bounding box center [483, 101] width 155 height 86
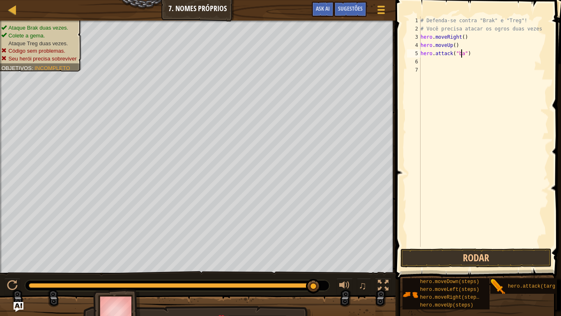
scroll to position [4, 3]
type textarea "hero.attack("brak")"
click at [425, 64] on div "# Defenda-se contra "Brak" e "Treg"! # Você precisa atacar os ogros duas vezes …" at bounding box center [484, 139] width 130 height 247
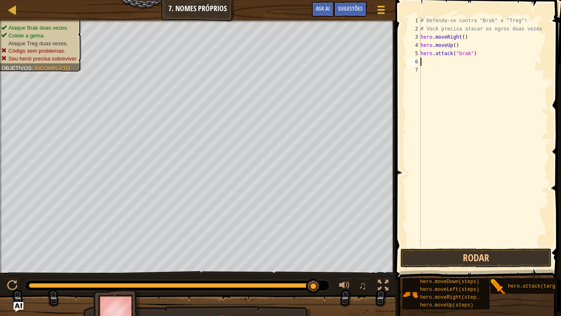
type textarea "h"
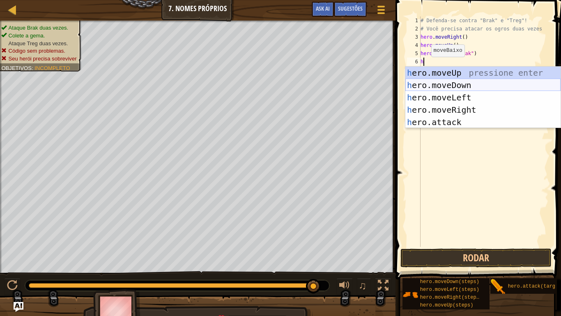
click at [437, 81] on div "h ero.moveUp pressione enter h ero.moveDown pressione enter h ero.moveLeft pres…" at bounding box center [483, 110] width 155 height 86
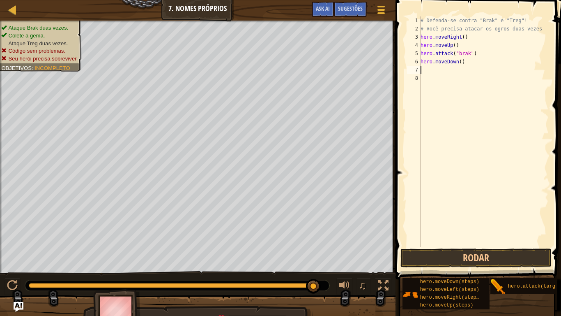
type textarea "m"
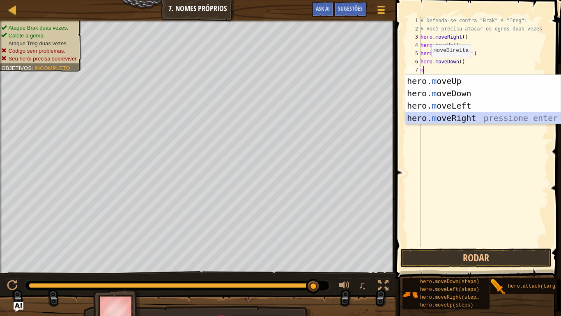
click at [445, 114] on div "hero. m oveUp pressione enter hero. m oveDown pressione enter hero. m oveLeft p…" at bounding box center [483, 112] width 155 height 74
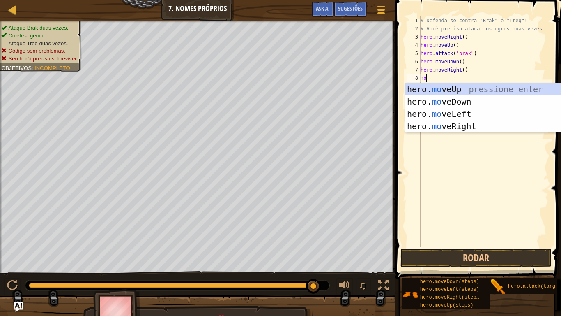
type textarea "m"
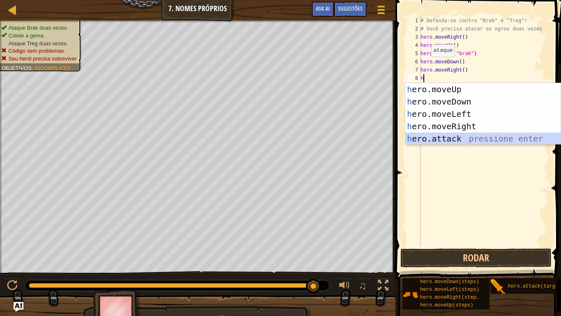
click at [440, 137] on div "h ero.moveUp pressione enter h ero.moveDown pressione enter h ero.moveLeft pres…" at bounding box center [483, 126] width 155 height 86
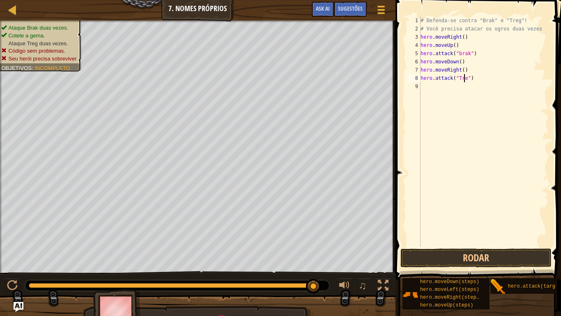
scroll to position [4, 4]
click at [449, 58] on div "# Defenda-se contra "Brak" e "Treg"! # Você precisa atacar os ogros duas vezes …" at bounding box center [484, 139] width 130 height 247
click at [467, 258] on button "Rodar" at bounding box center [476, 257] width 151 height 19
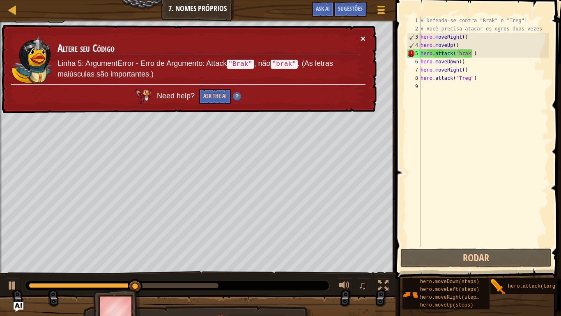
click at [364, 37] on button "×" at bounding box center [363, 41] width 5 height 9
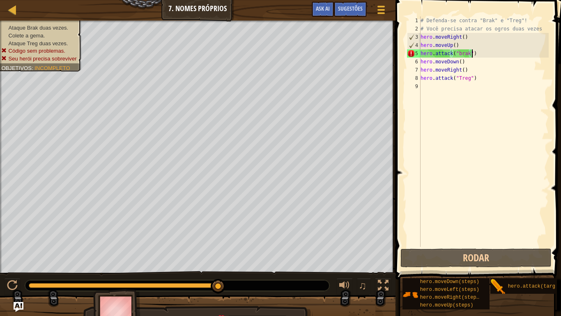
click at [479, 50] on div "# Defenda-se contra "Brak" e "Treg"! # Você precisa atacar os ogros duas vezes …" at bounding box center [484, 139] width 130 height 247
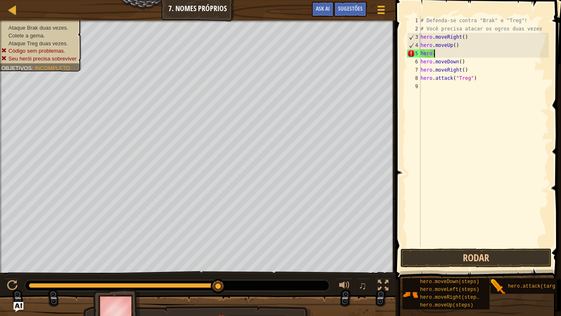
scroll to position [4, 0]
type textarea "h"
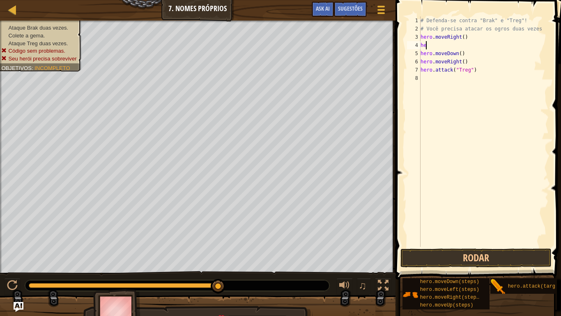
type textarea "h"
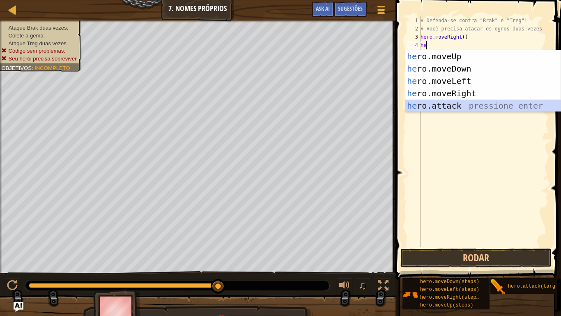
click at [458, 104] on div "he ro.moveUp pressione enter he ro.moveDown pressione enter he ro.moveLeft pres…" at bounding box center [483, 93] width 155 height 86
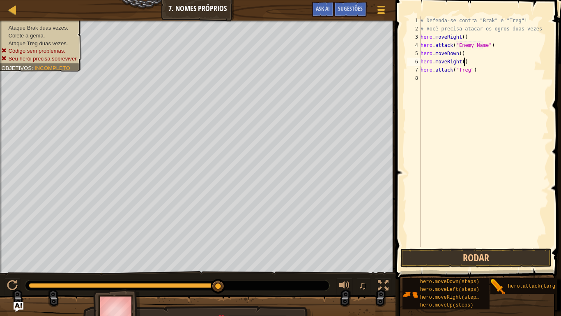
click at [477, 58] on div "# Defenda-se contra "Brak" e "Treg"! # Você precisa atacar os ogros duas vezes …" at bounding box center [484, 139] width 130 height 247
type textarea "h"
click at [472, 65] on div "# Defenda-se contra "Brak" e "Treg"! # Você precisa atacar os ogros duas vezes …" at bounding box center [484, 139] width 130 height 247
type textarea "h"
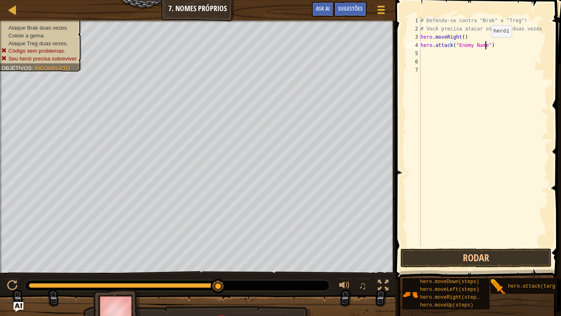
click at [485, 46] on div "# Defenda-se contra "Brak" e "Treg"! # Você precisa atacar os ogros duas vezes …" at bounding box center [484, 139] width 130 height 247
type textarea "hero.attack(brak)"
click at [421, 51] on div "# Defenda-se contra "Brak" e "Treg"! # Você precisa atacar os ogros duas vezes …" at bounding box center [484, 139] width 130 height 247
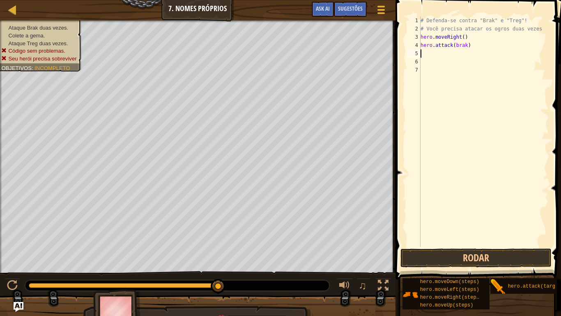
scroll to position [4, 0]
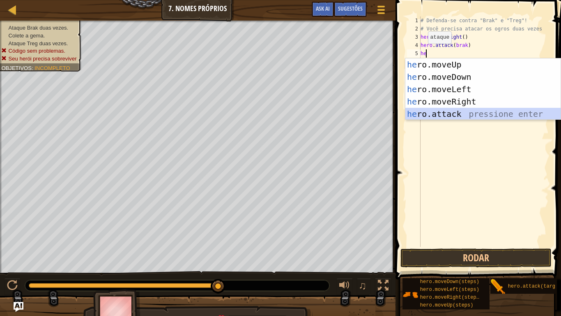
click at [418, 113] on div "he ro.moveUp pressione enter he ro.moveDown pressione enter he ro.moveLeft pres…" at bounding box center [483, 101] width 155 height 86
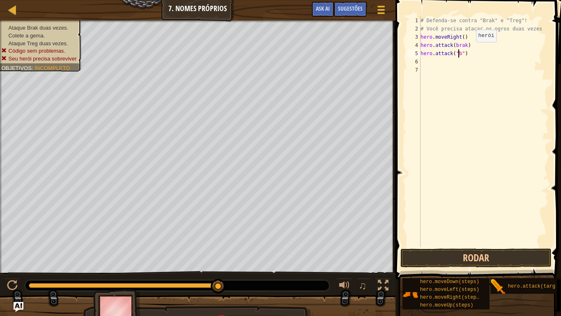
scroll to position [4, 3]
type textarea "hero.attack("brak")"
click at [437, 61] on div "# Defenda-se contra "Brak" e "Treg"! # Você precisa atacar os ogros duas vezes …" at bounding box center [484, 139] width 130 height 247
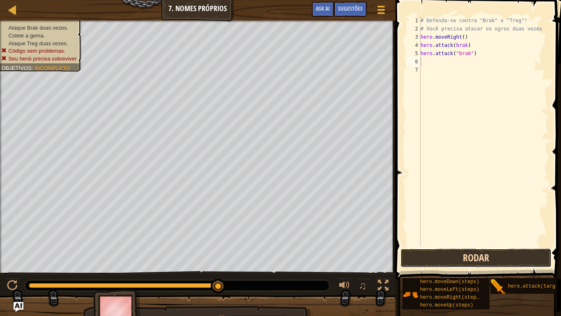
click at [477, 260] on button "Rodar" at bounding box center [476, 257] width 151 height 19
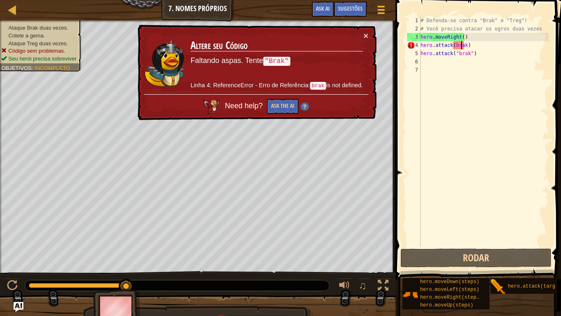
click at [462, 46] on div "# Defenda-se contra "Brak" e "Treg"! # Você precisa atacar os ogros duas vezes …" at bounding box center [484, 139] width 130 height 247
click at [464, 46] on div "# Defenda-se contra "Brak" e "Treg"! # Você precisa atacar os ogros duas vezes …" at bounding box center [484, 139] width 130 height 247
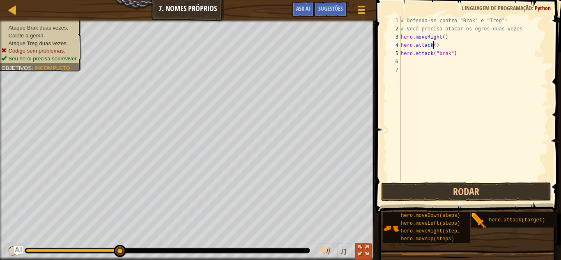
click at [364, 256] on div at bounding box center [363, 250] width 11 height 11
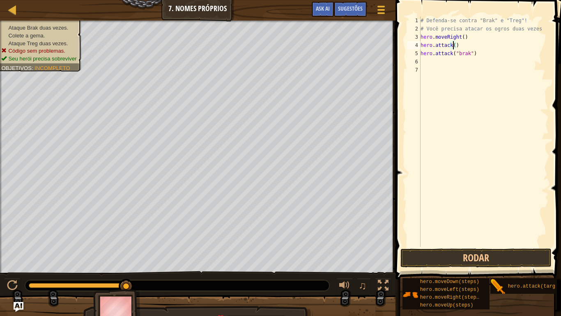
click at [193, 9] on div "Mapa Introdução à Ciência da Computação 7. Nomes Próprios Menu do Jogo Pronto S…" at bounding box center [198, 10] width 396 height 21
click at [457, 48] on div "# Defenda-se contra "Brak" e "Treg"! # Você precisa atacar os ogros duas vezes …" at bounding box center [484, 139] width 130 height 247
type textarea "hero.attack("brak")"
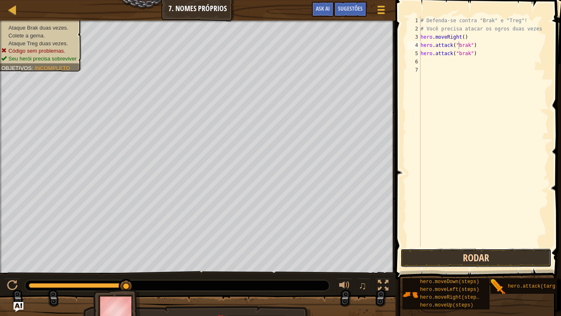
click at [492, 256] on button "Rodar" at bounding box center [476, 257] width 151 height 19
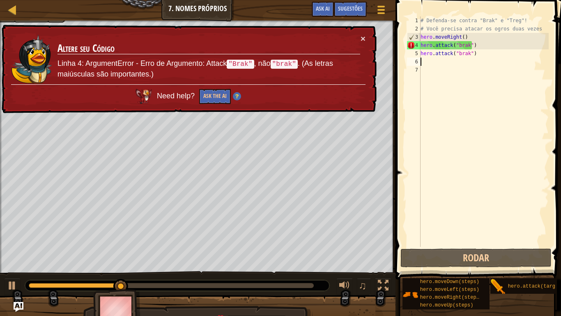
click at [424, 64] on div "# Defenda-se contra "Brak" e "Treg"! # Você precisa atacar os ogros duas vezes …" at bounding box center [484, 139] width 130 height 247
click at [478, 45] on div "# Defenda-se contra "Brak" e "Treg"! # Você precisa atacar os ogros duas vezes …" at bounding box center [484, 139] width 130 height 247
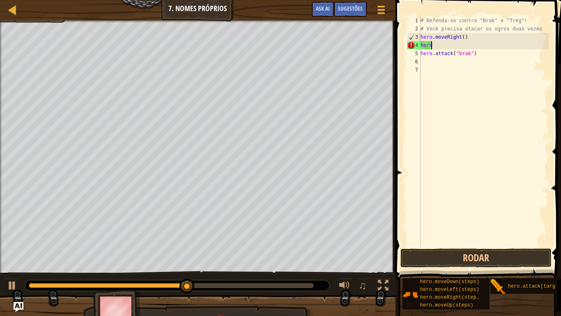
type textarea "h"
type textarea "up"
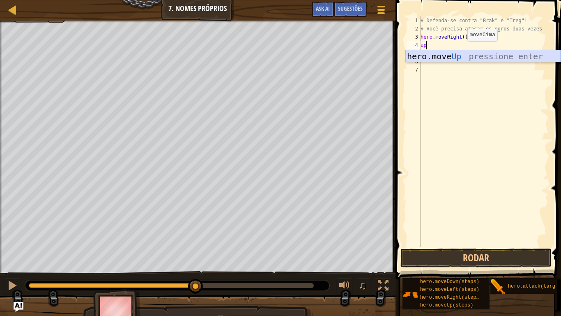
click at [456, 57] on div "hero.move Up pressione enter" at bounding box center [483, 68] width 155 height 37
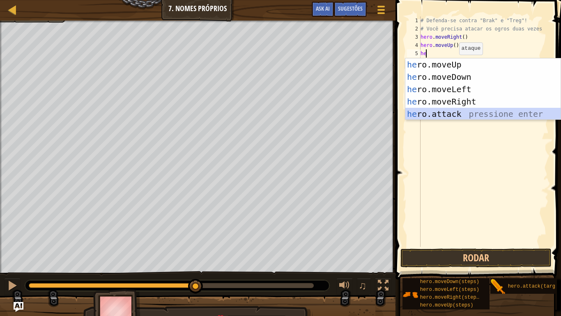
click at [436, 116] on div "he ro.moveUp pressione enter he ro.moveDown pressione enter he ro.moveLeft pres…" at bounding box center [483, 101] width 155 height 86
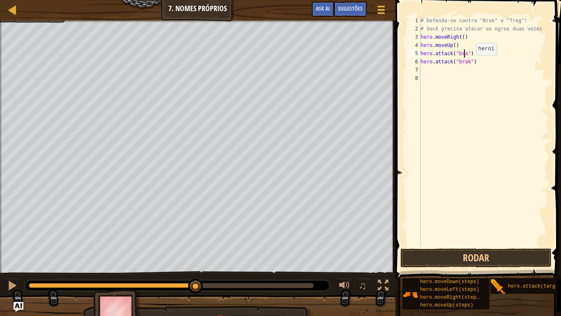
type textarea "hero.attack("brak")"
click at [428, 73] on div "# Defenda-se contra "Brak" e "Treg"! # Você precisa atacar os ogros duas vezes …" at bounding box center [484, 139] width 130 height 247
click at [505, 256] on button "Rodar" at bounding box center [476, 257] width 151 height 19
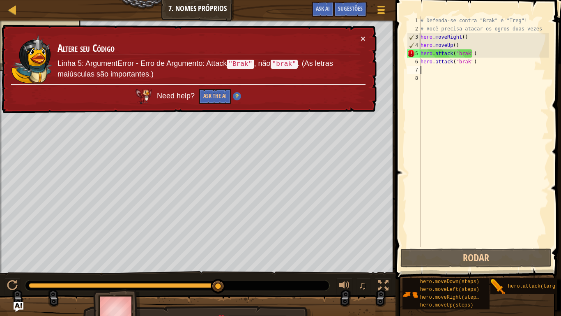
click at [201, 3] on div "Mapa Introdução à Ciência da Computação 7. Nomes Próprios Menu do Jogo Pronto S…" at bounding box center [198, 10] width 396 height 21
click at [14, 9] on div at bounding box center [12, 10] width 10 height 10
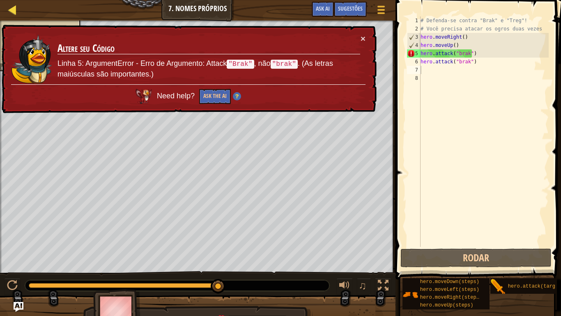
select select "pt-BR"
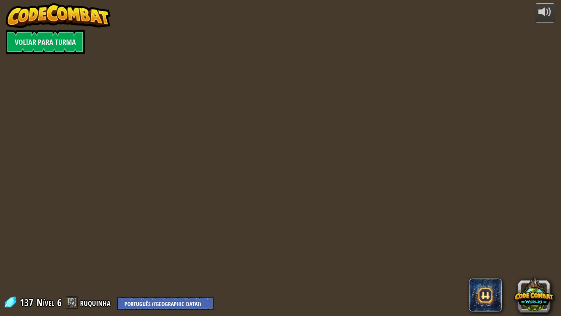
select select "pt-BR"
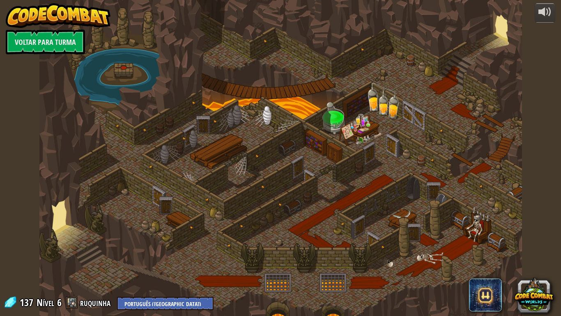
select select "pt-BR"
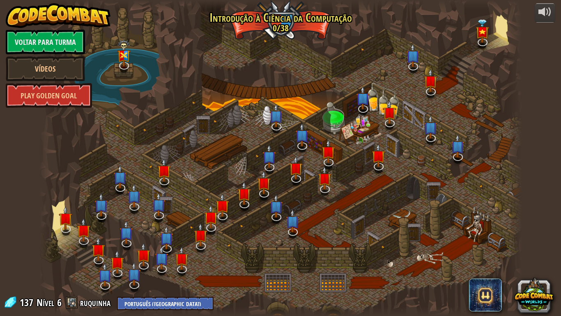
select select "pt-BR"
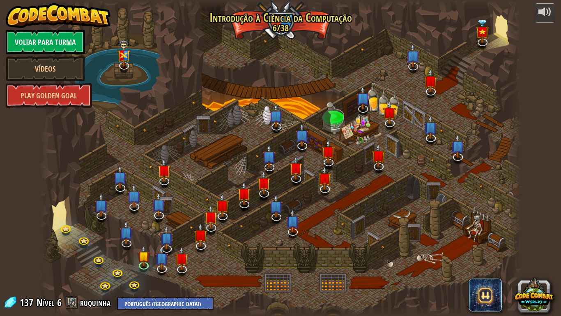
select select "pt-BR"
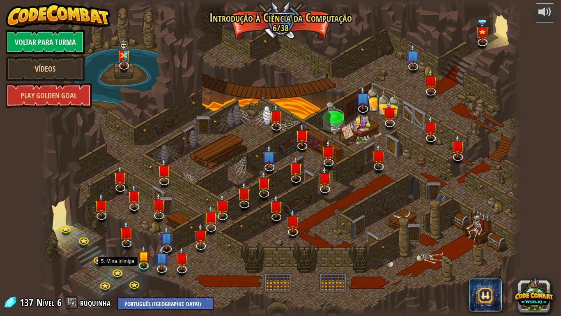
select select "pt-BR"
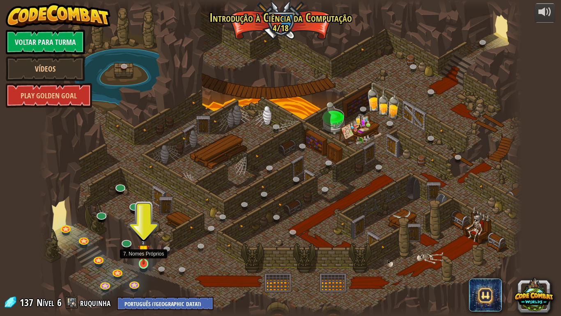
click at [141, 259] on img at bounding box center [144, 250] width 12 height 28
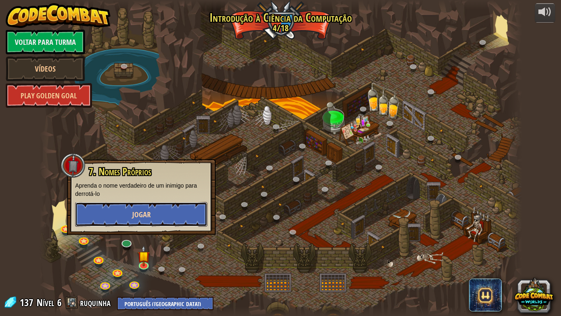
click at [128, 220] on button "Jogar" at bounding box center [141, 214] width 132 height 25
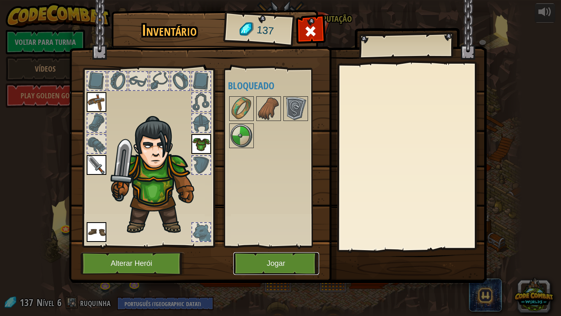
click at [259, 260] on button "Jogar" at bounding box center [276, 263] width 86 height 23
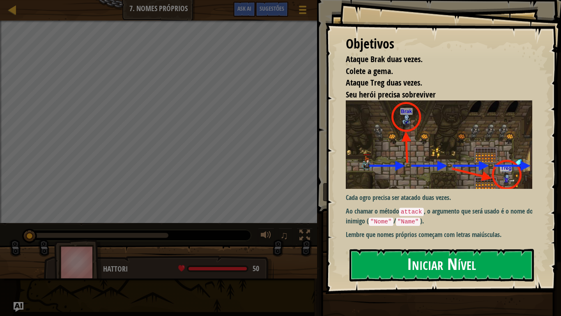
click at [379, 260] on button "Iniciar Nível" at bounding box center [442, 265] width 185 height 32
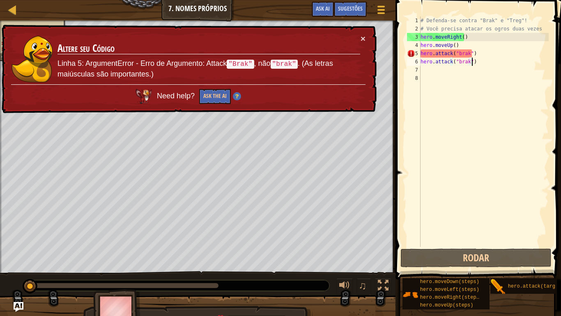
click at [502, 58] on div "# Defenda-se contra "Brak" e "Treg"! # Você precisa atacar os ogros duas vezes …" at bounding box center [484, 139] width 130 height 247
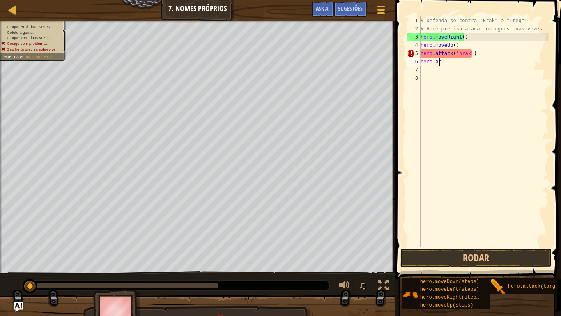
type textarea "h"
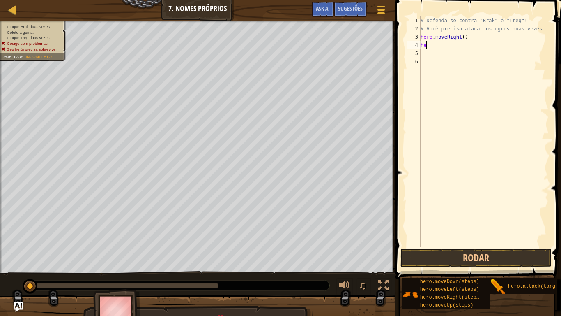
type textarea "h"
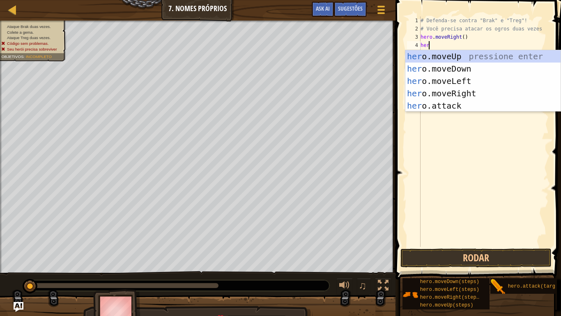
scroll to position [4, 0]
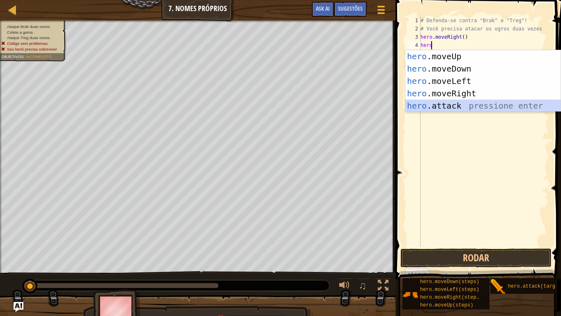
click at [457, 104] on div "hero .moveUp pressione enter hero .moveDown pressione enter hero .moveLeft pres…" at bounding box center [483, 93] width 155 height 86
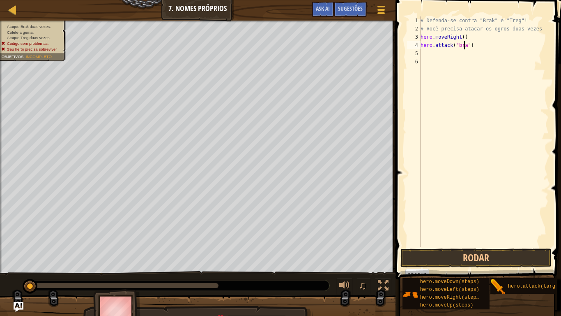
type textarea "hero.attack("brak")"
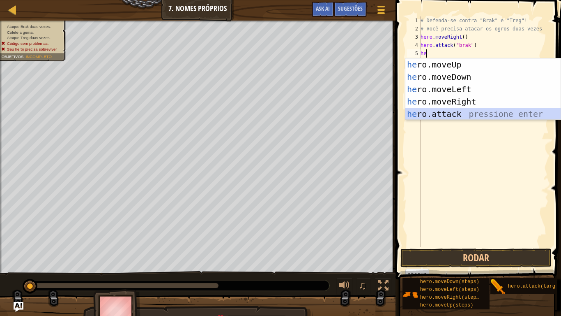
click at [441, 111] on div "he ro.moveUp pressione enter he ro.moveDown pressione enter he ro.moveLeft pres…" at bounding box center [483, 101] width 155 height 86
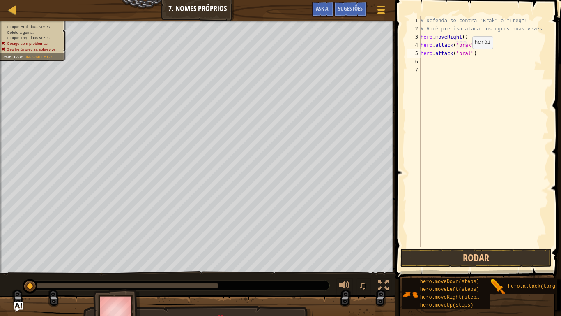
scroll to position [4, 4]
type textarea "hero.attack("brak")"
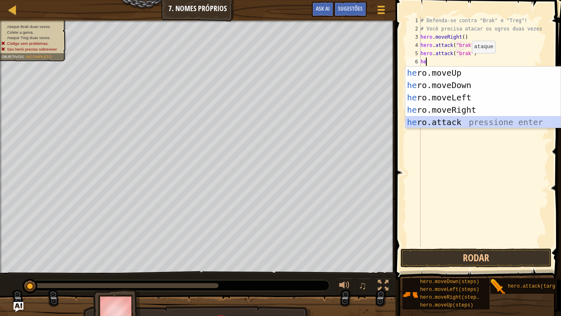
click at [451, 120] on div "he ro.moveUp pressione enter he ro.moveDown pressione enter he ro.moveLeft pres…" at bounding box center [483, 110] width 155 height 86
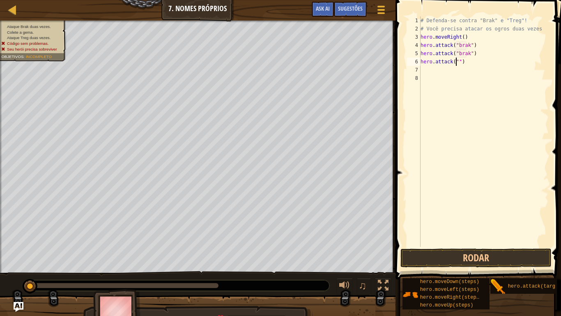
scroll to position [4, 3]
type textarea "hero.attack("treg")"
click at [423, 67] on div "# Defenda-se contra "Brak" e "Treg"! # Você precisa atacar os ogros duas vezes …" at bounding box center [484, 139] width 130 height 247
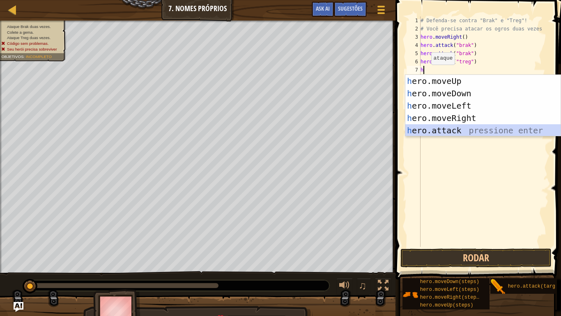
click at [437, 128] on div "h ero.moveUp pressione enter h ero.moveDown pressione enter h ero.moveLeft pres…" at bounding box center [483, 118] width 155 height 86
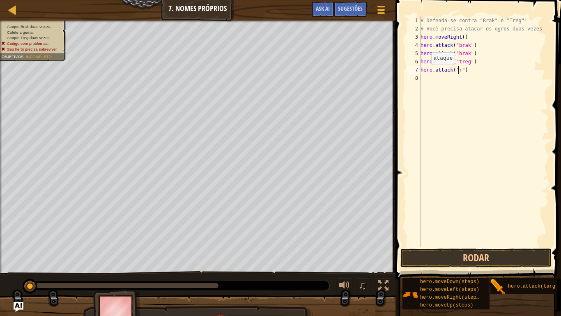
scroll to position [4, 3]
type textarea "hero.attack("treg")"
type textarea "h"
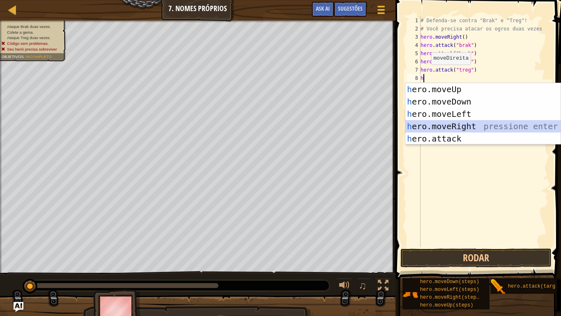
click at [445, 121] on div "h ero.moveUp pressione enter h ero.moveDown pressione enter h ero.moveLeft pres…" at bounding box center [483, 126] width 155 height 86
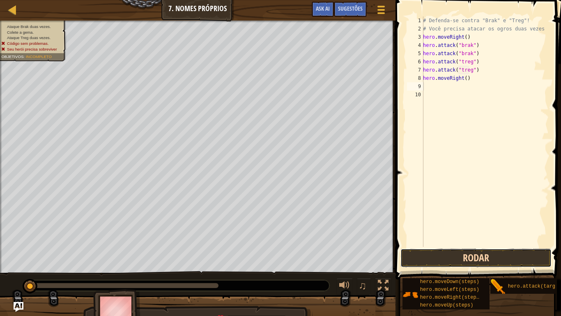
click at [454, 258] on button "Rodar" at bounding box center [476, 257] width 151 height 19
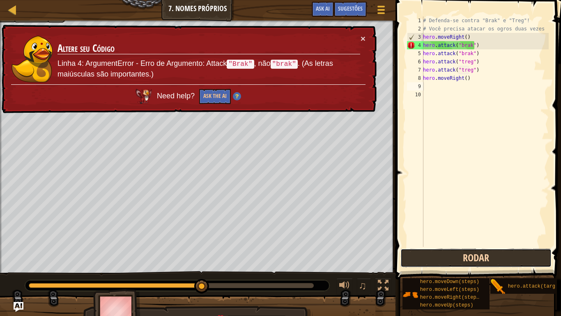
click at [457, 255] on button "Rodar" at bounding box center [476, 257] width 151 height 19
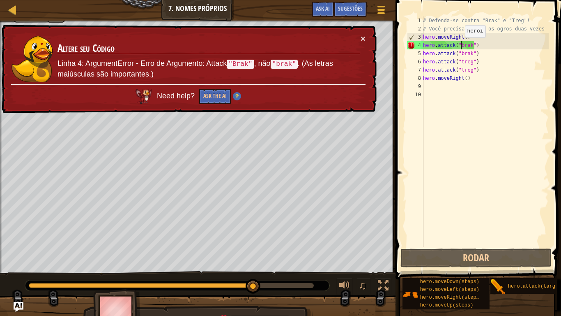
click at [461, 46] on div "# Defenda-se contra "Brak" e "Treg"! # Você precisa atacar os ogros duas vezes …" at bounding box center [485, 139] width 127 height 247
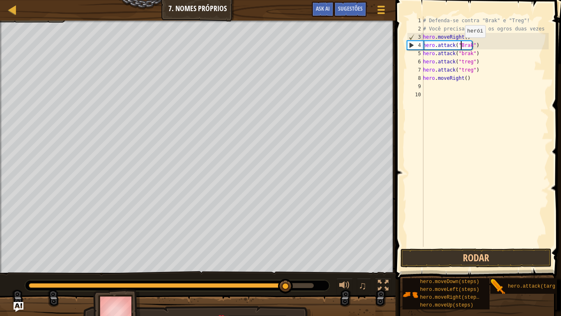
scroll to position [4, 3]
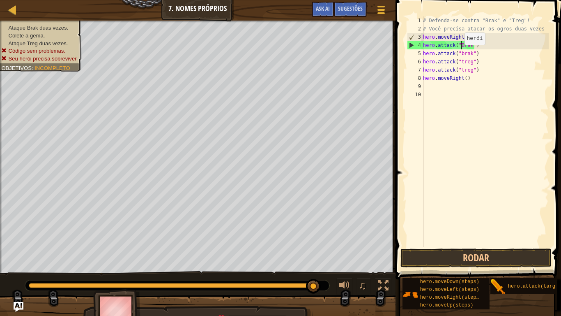
click at [460, 53] on div "# Defenda-se contra "Brak" e "Treg"! # Você precisa atacar os ogros duas vezes …" at bounding box center [485, 139] width 127 height 247
click at [460, 58] on div "# Defenda-se contra "Brak" e "Treg"! # Você precisa atacar os ogros duas vezes …" at bounding box center [485, 139] width 127 height 247
click at [459, 68] on div "# Defenda-se contra "Brak" e "Treg"! # Você precisa atacar os ogros duas vezes …" at bounding box center [485, 139] width 127 height 247
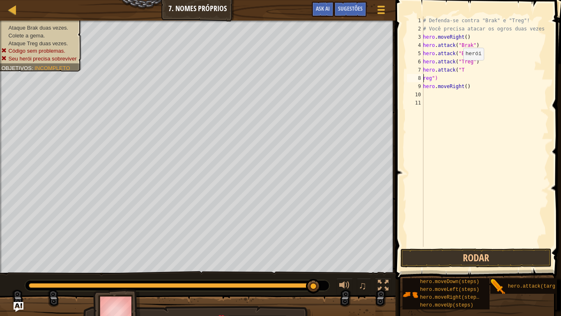
scroll to position [4, 1]
type textarea "hero.attack("Treg")"
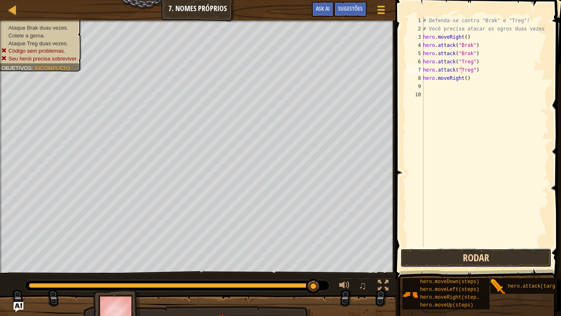
click at [440, 256] on button "Rodar" at bounding box center [476, 257] width 151 height 19
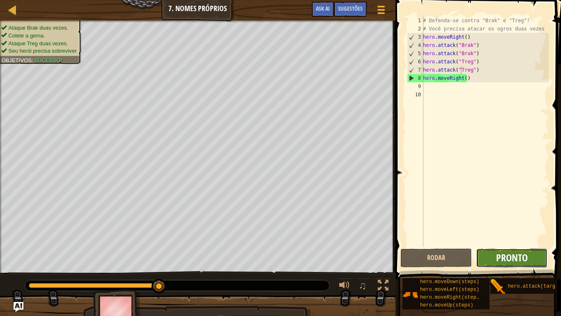
click at [518, 256] on span "Pronto" at bounding box center [512, 257] width 32 height 13
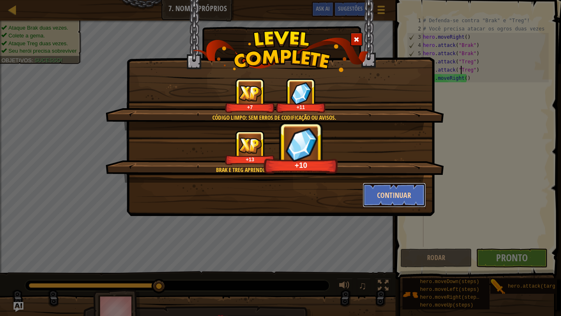
click at [383, 197] on button "Continuar" at bounding box center [395, 194] width 64 height 25
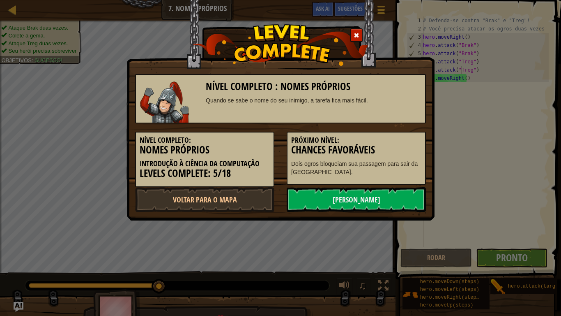
click at [383, 197] on link "[PERSON_NAME]" at bounding box center [356, 199] width 139 height 25
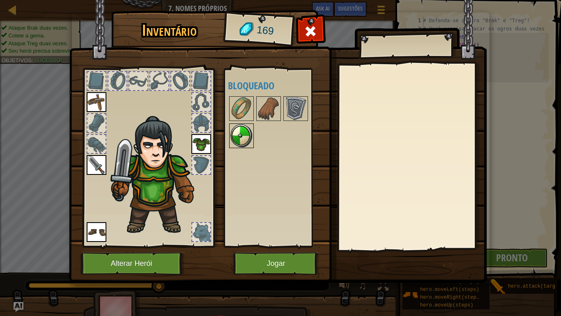
click at [236, 140] on img at bounding box center [241, 135] width 23 height 23
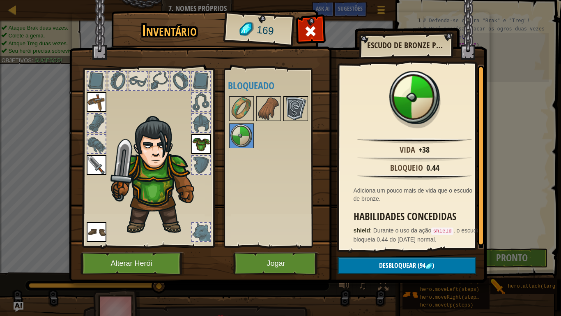
click at [287, 104] on img at bounding box center [295, 108] width 23 height 23
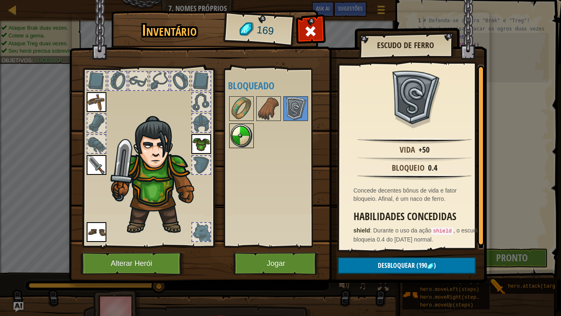
click at [244, 141] on img at bounding box center [241, 135] width 23 height 23
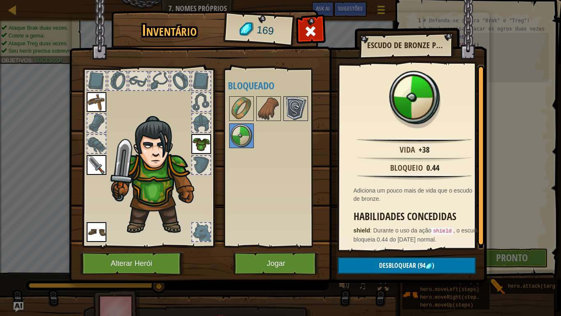
click at [296, 107] on img at bounding box center [295, 108] width 23 height 23
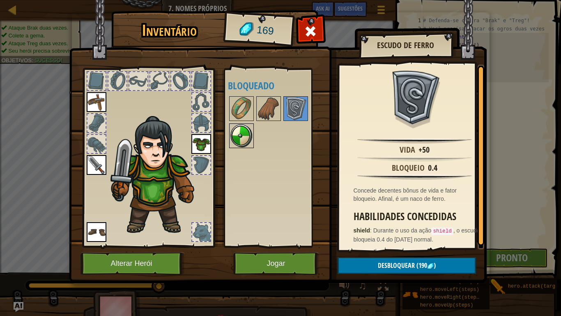
click at [238, 136] on img at bounding box center [241, 135] width 23 height 23
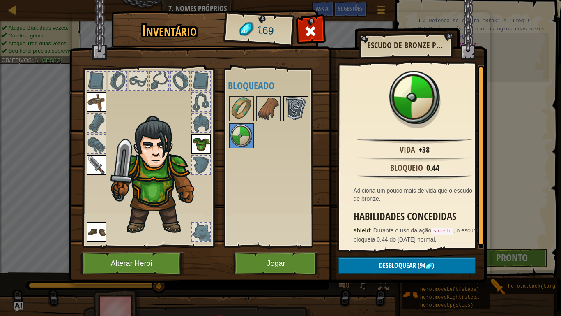
click at [294, 102] on img at bounding box center [295, 108] width 23 height 23
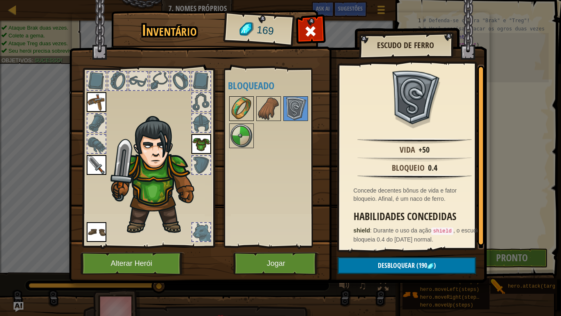
click at [245, 106] on img at bounding box center [241, 108] width 23 height 23
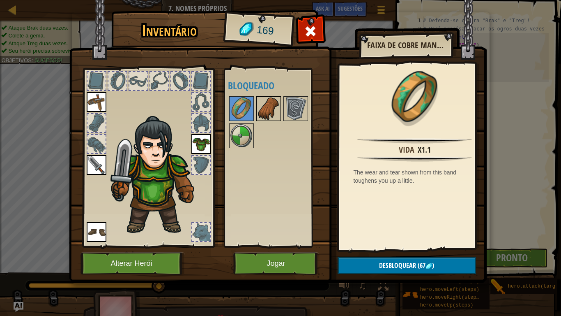
click at [262, 108] on img at bounding box center [268, 108] width 23 height 23
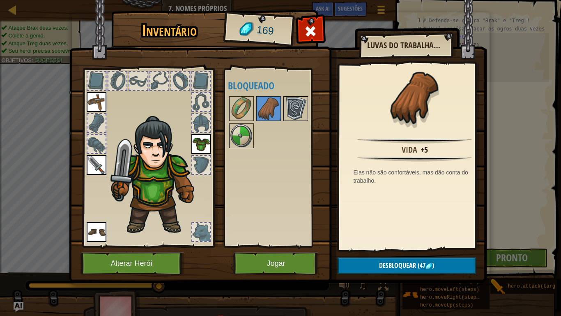
click at [293, 107] on img at bounding box center [295, 108] width 23 height 23
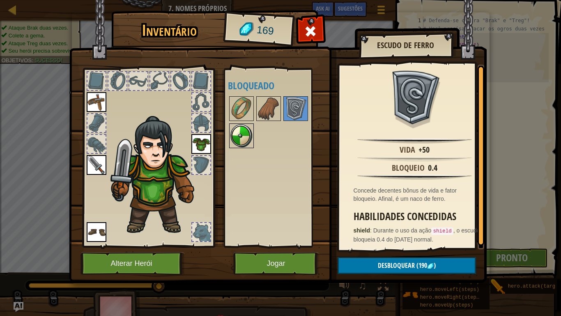
click at [236, 139] on img at bounding box center [241, 135] width 23 height 23
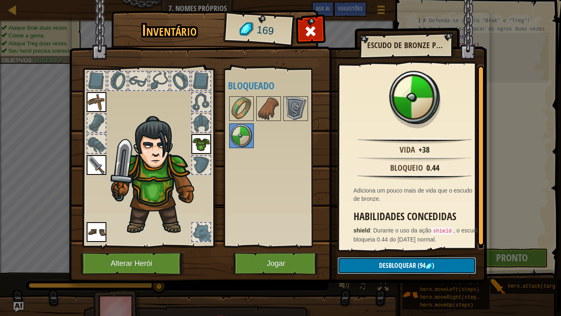
click at [381, 260] on span "Desbloquear" at bounding box center [397, 265] width 37 height 9
click at [381, 260] on button "Confirmar" at bounding box center [407, 265] width 139 height 17
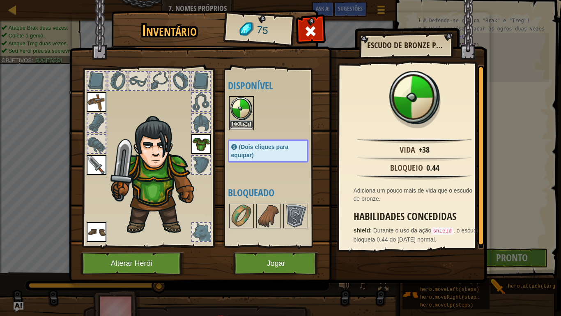
click at [239, 122] on button "Equipar" at bounding box center [241, 124] width 23 height 9
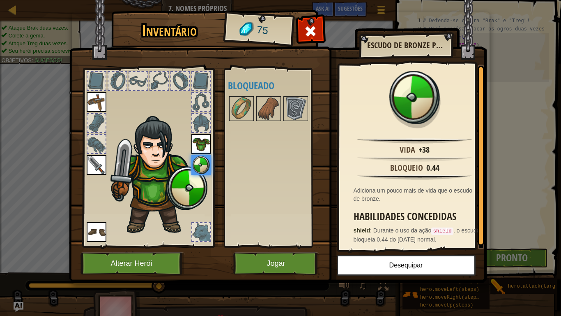
click at [203, 122] on div at bounding box center [201, 123] width 18 height 18
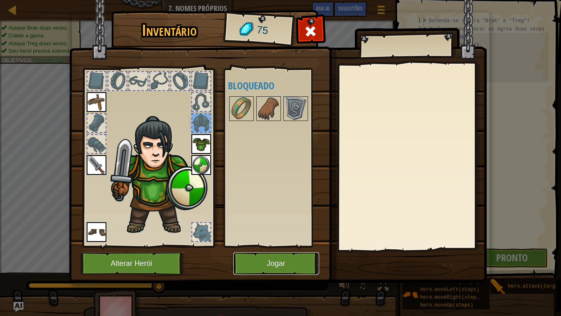
click at [269, 260] on button "Jogar" at bounding box center [276, 263] width 86 height 23
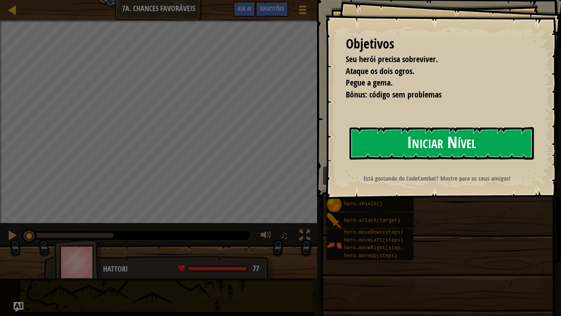
click at [392, 140] on button "Iniciar Nível" at bounding box center [442, 143] width 185 height 32
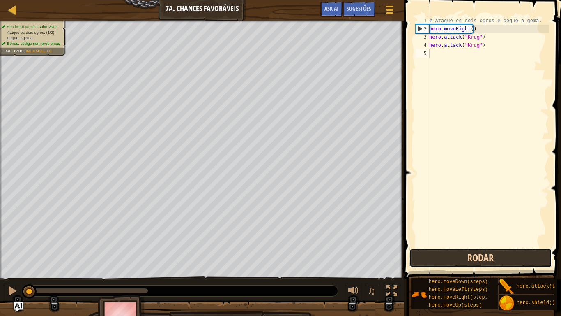
click at [492, 256] on button "Rodar" at bounding box center [481, 257] width 143 height 19
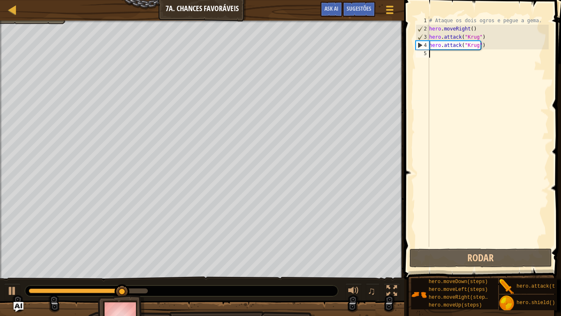
type textarea "h"
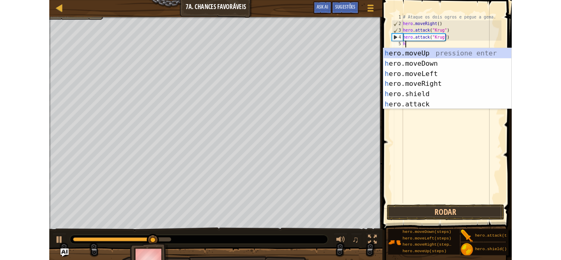
scroll to position [4, 0]
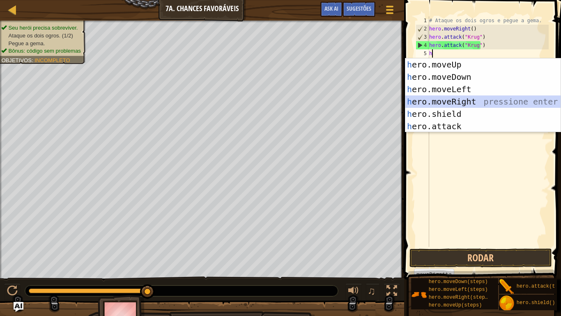
click at [445, 100] on div "h ero.moveUp pressione enter h ero.moveDown pressione enter h ero.moveLeft pres…" at bounding box center [483, 107] width 155 height 99
